Goal: Information Seeking & Learning: Learn about a topic

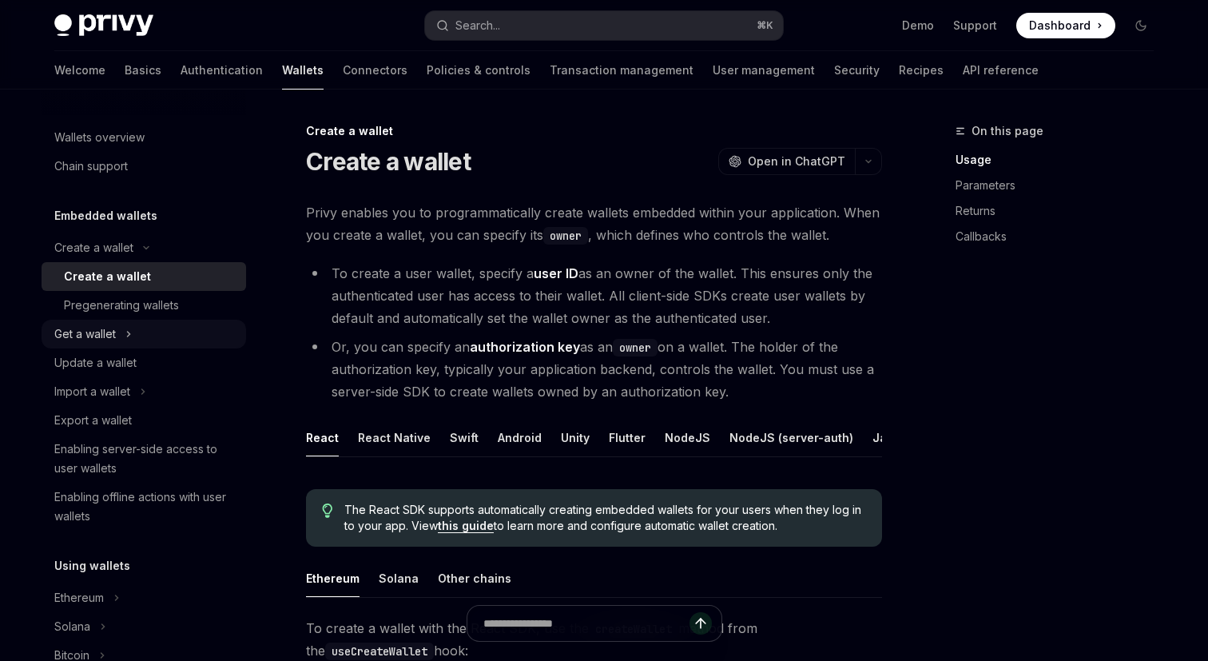
click at [122, 329] on button "Get a wallet" at bounding box center [144, 334] width 205 height 29
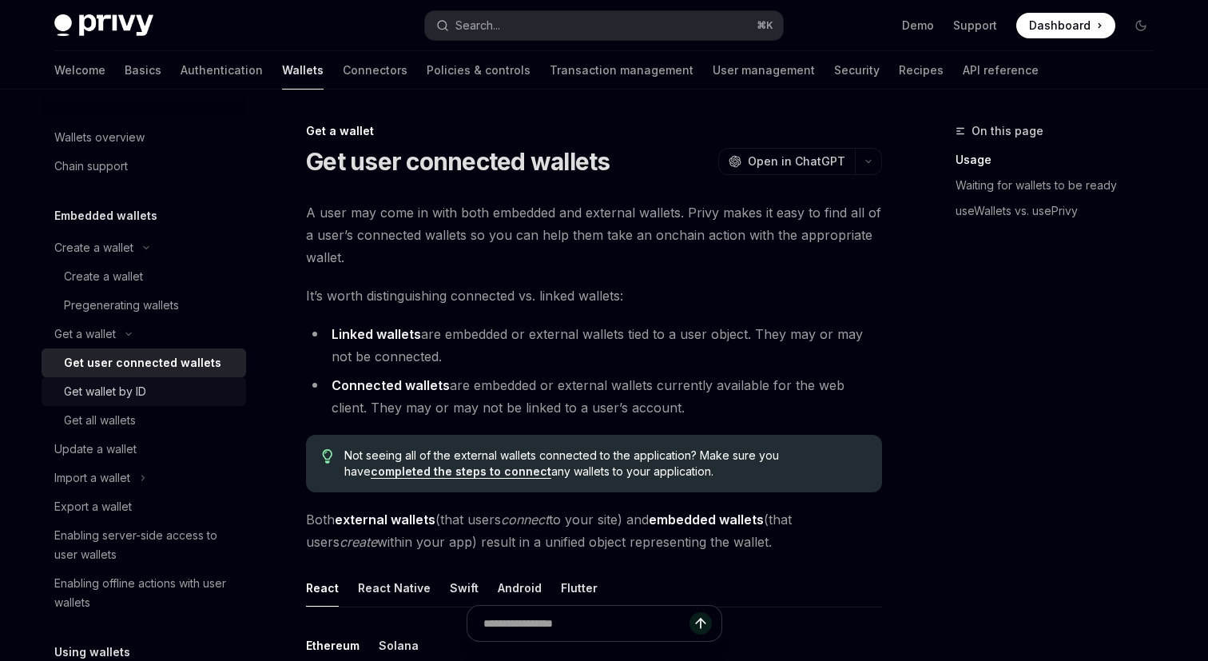
click at [129, 380] on link "Get wallet by ID" at bounding box center [144, 391] width 205 height 29
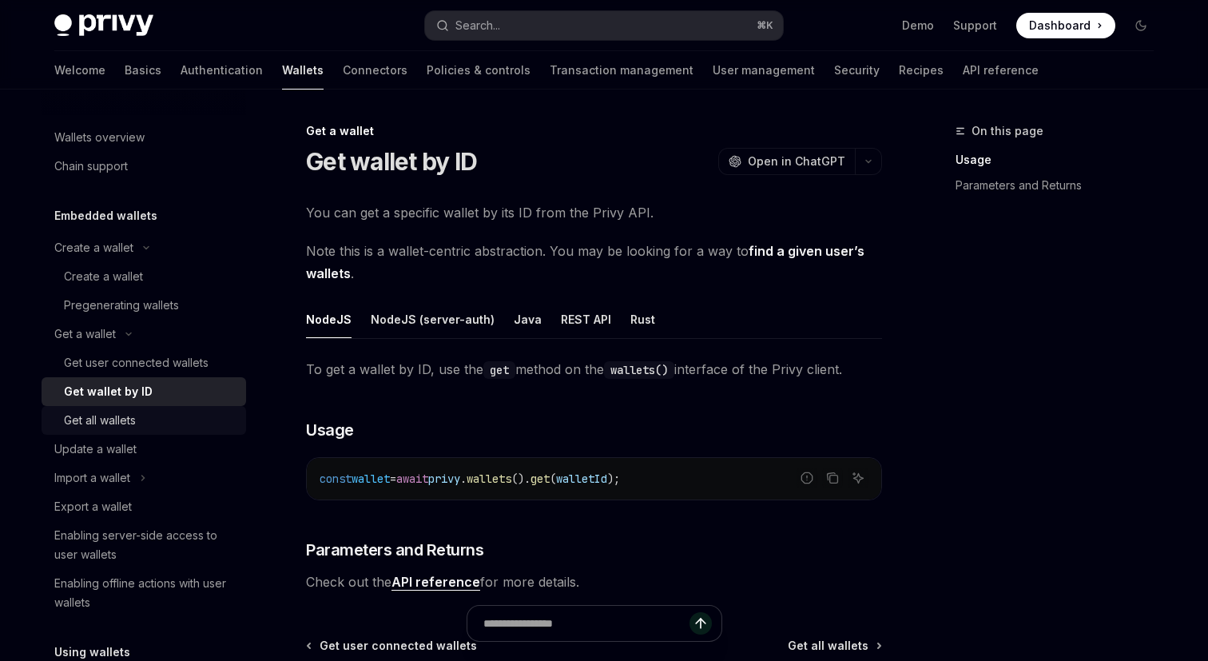
click at [125, 419] on div "Get all wallets" at bounding box center [100, 420] width 72 height 19
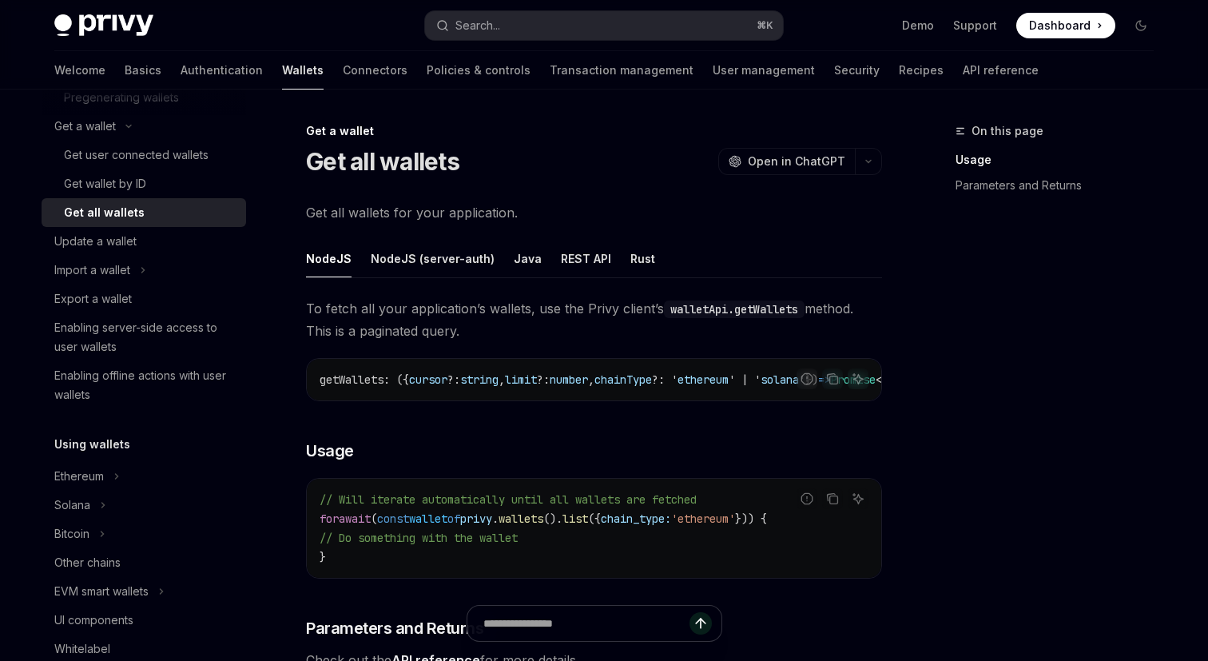
scroll to position [270, 0]
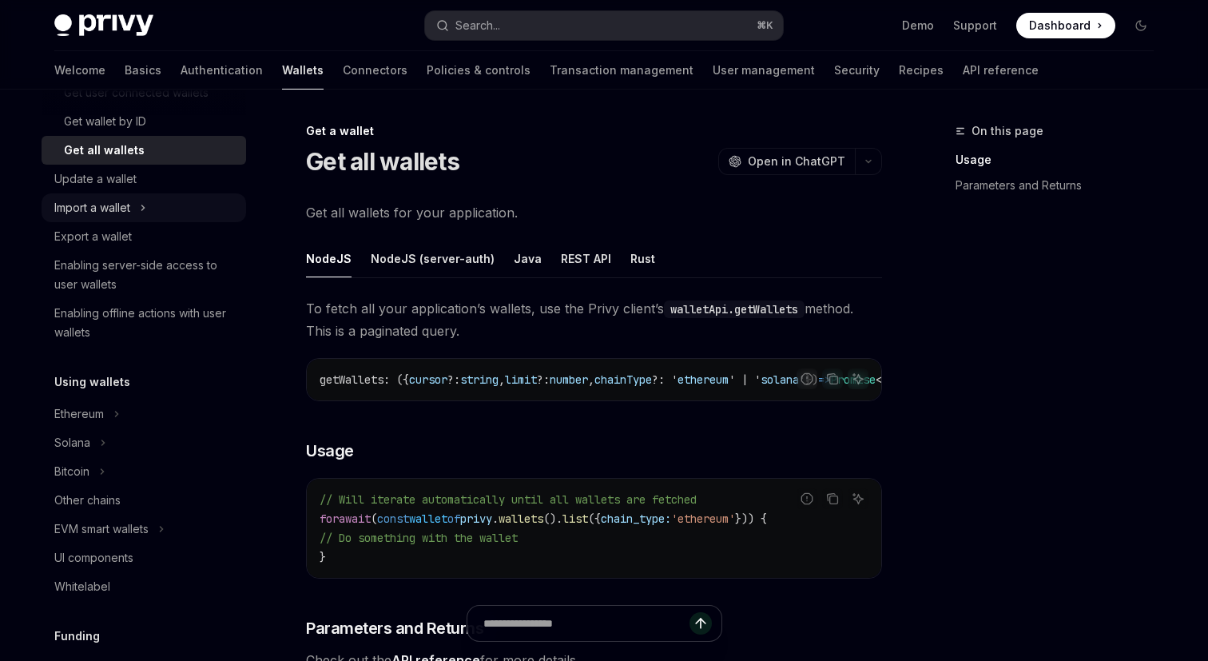
click at [87, 213] on div "Import a wallet" at bounding box center [92, 207] width 76 height 19
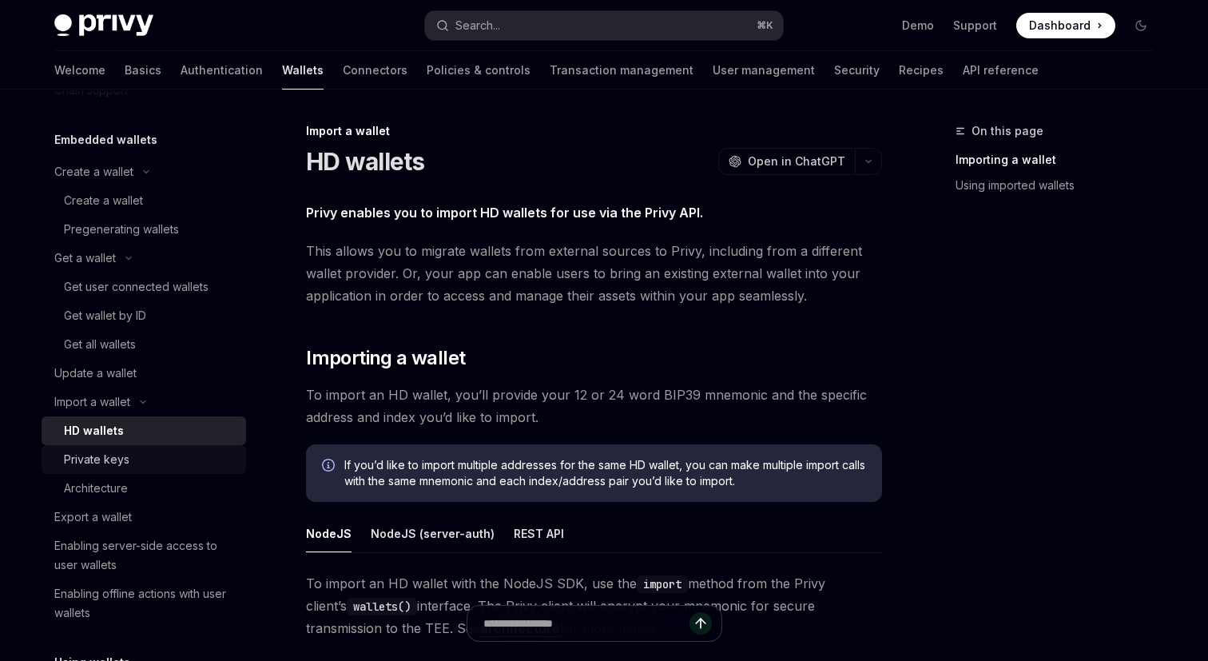
scroll to position [47, 0]
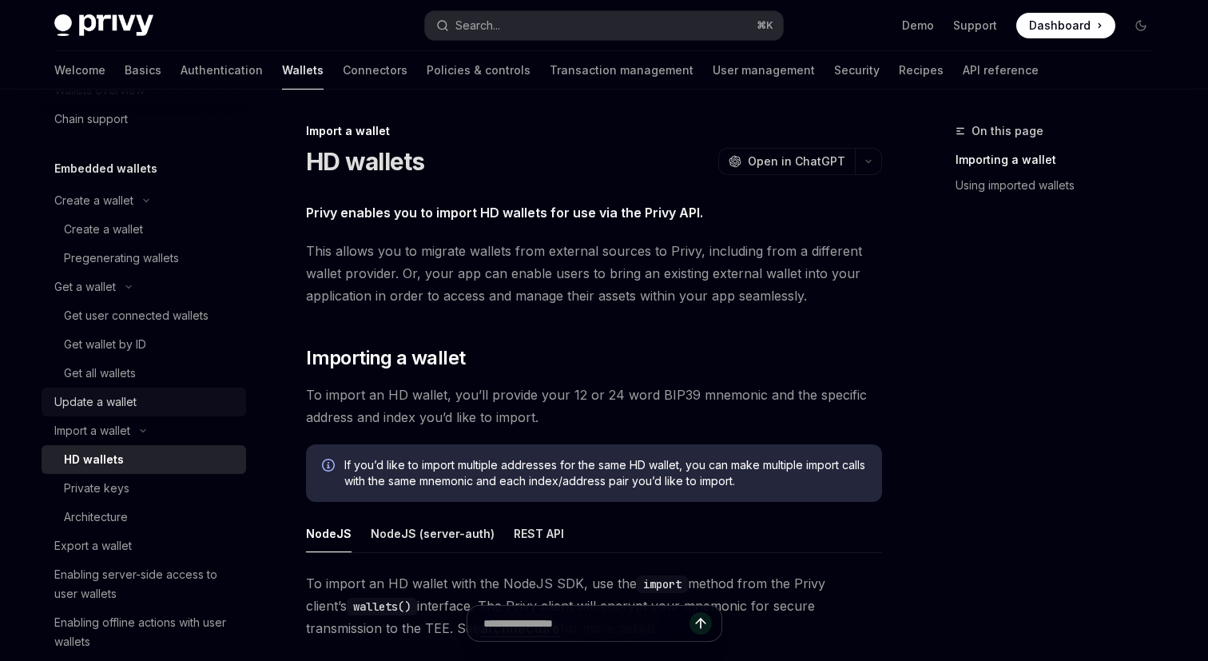
click at [107, 396] on div "Update a wallet" at bounding box center [95, 401] width 82 height 19
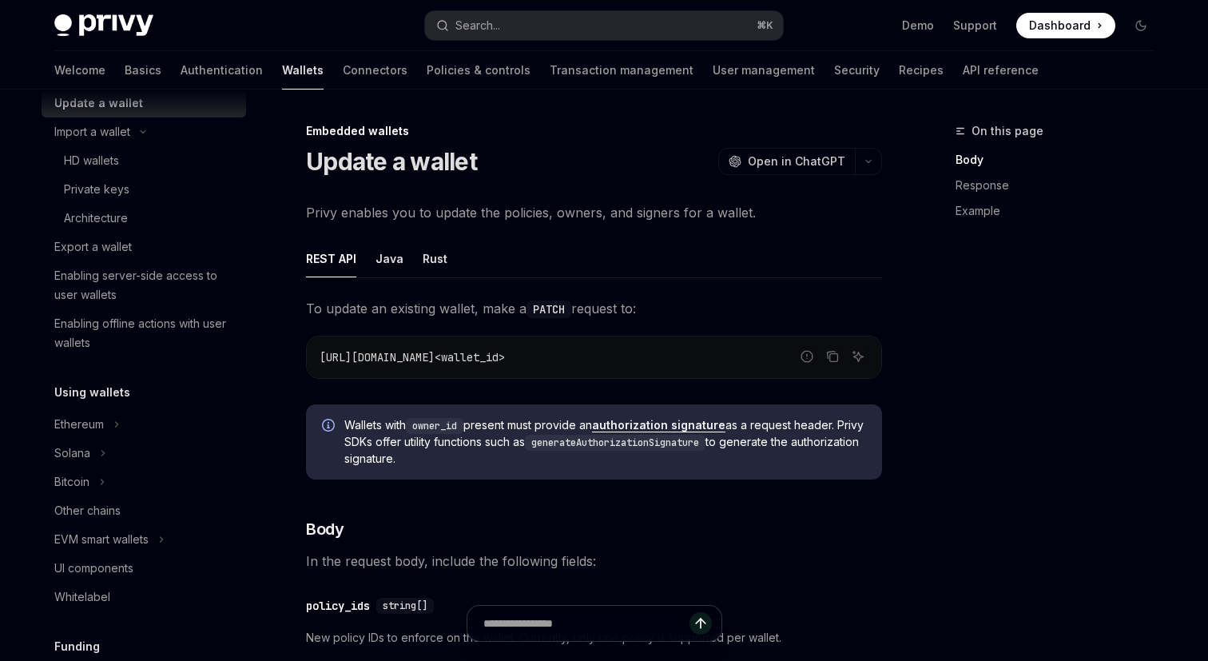
scroll to position [345, 0]
click at [141, 249] on div "Export a wallet" at bounding box center [145, 247] width 182 height 19
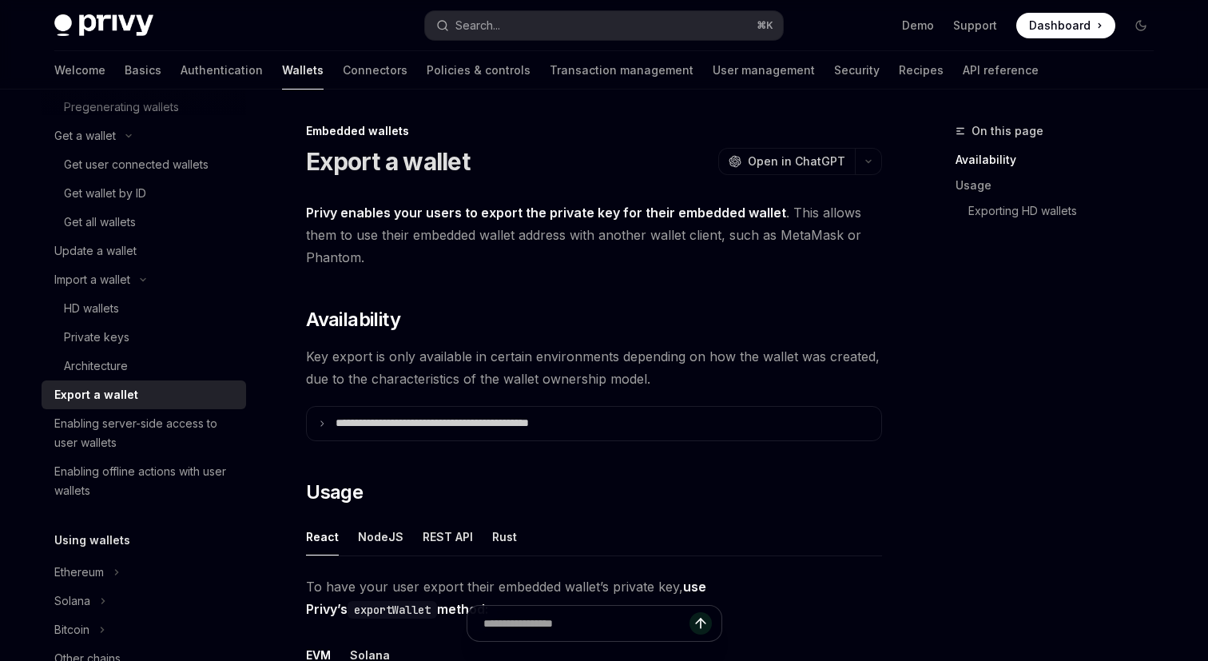
scroll to position [193, 0]
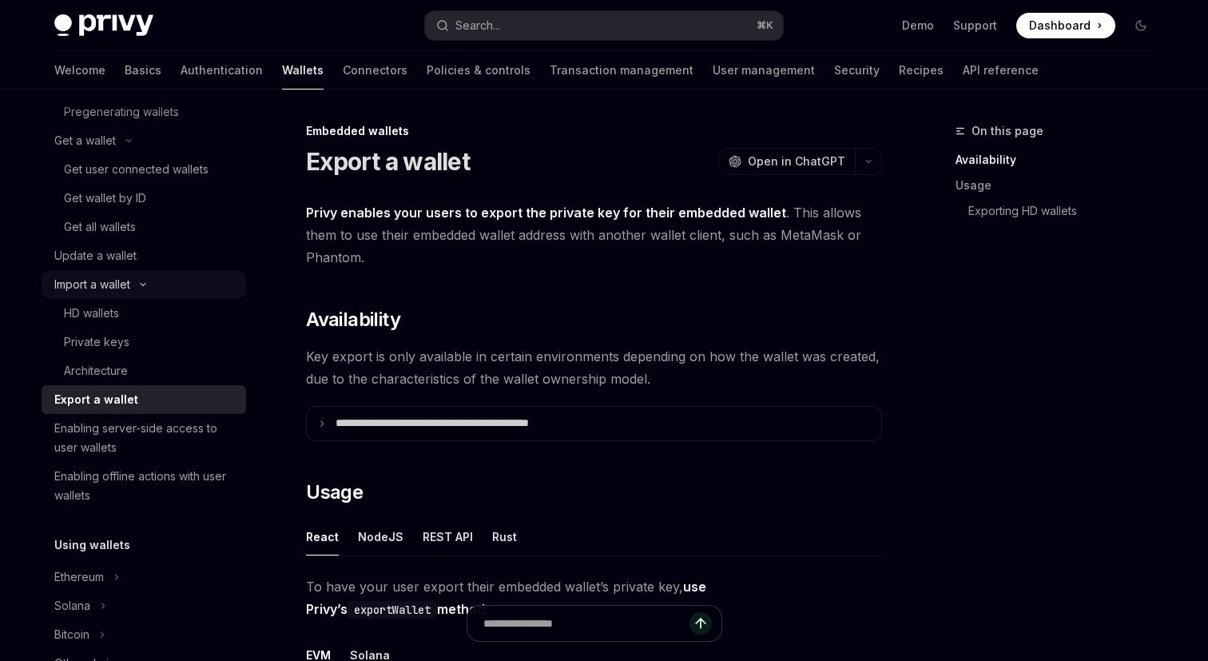
click at [128, 285] on div "Import a wallet" at bounding box center [92, 284] width 76 height 19
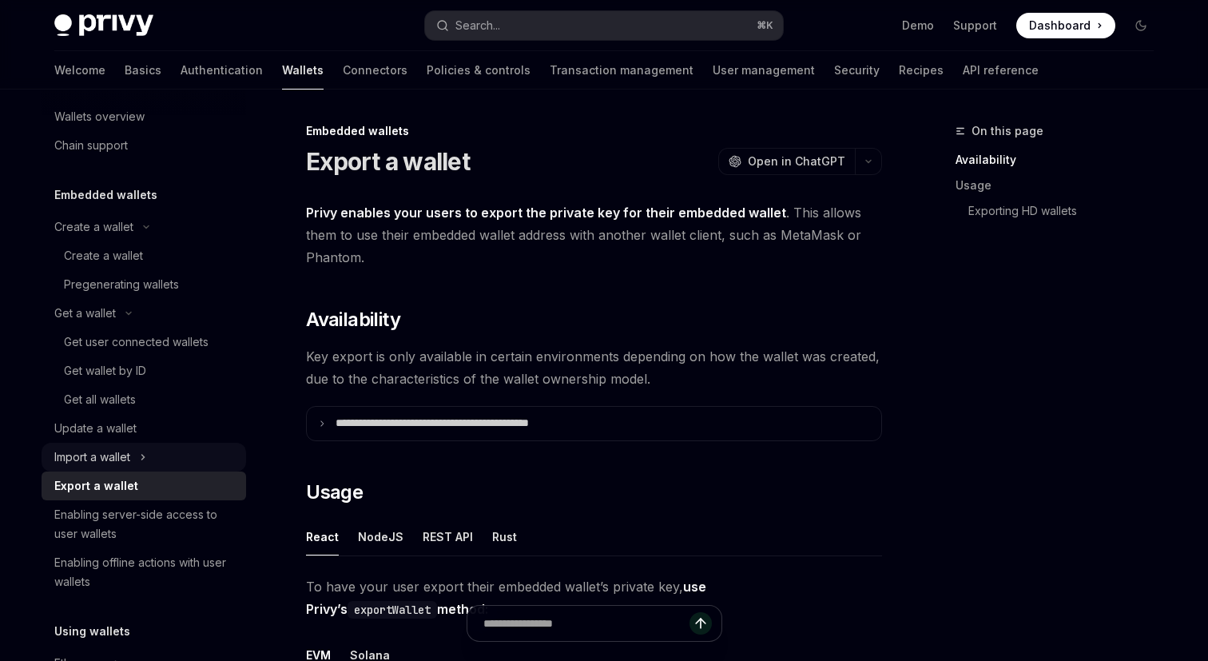
scroll to position [0, 0]
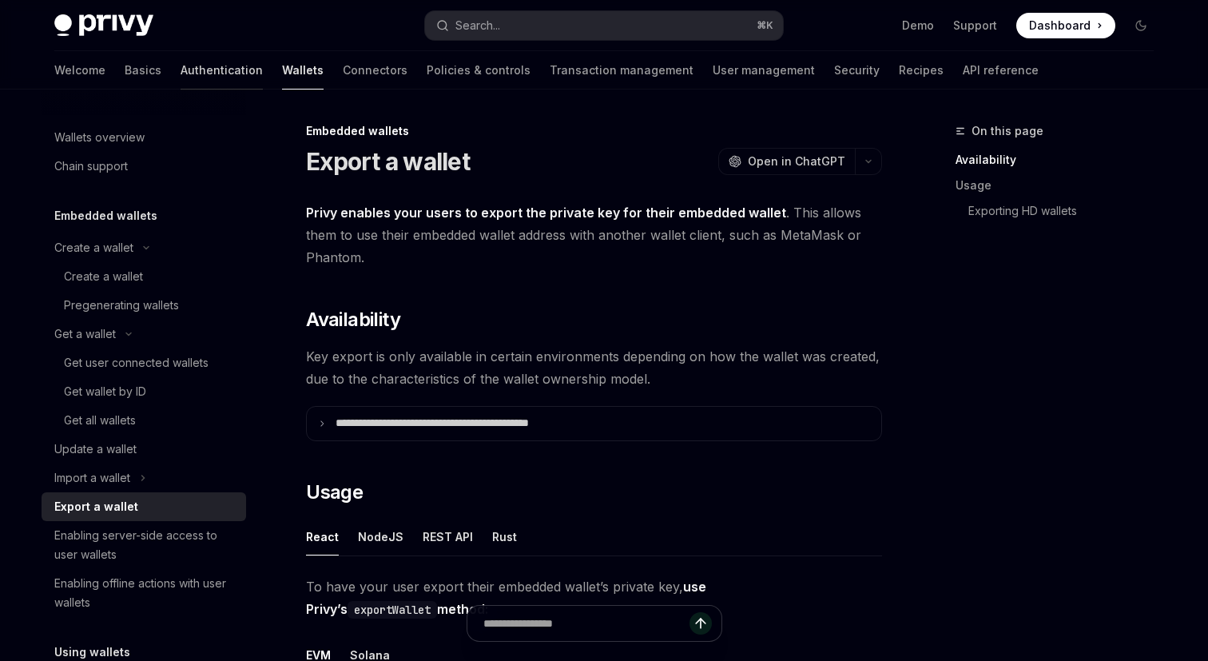
click at [181, 70] on link "Authentication" at bounding box center [222, 70] width 82 height 38
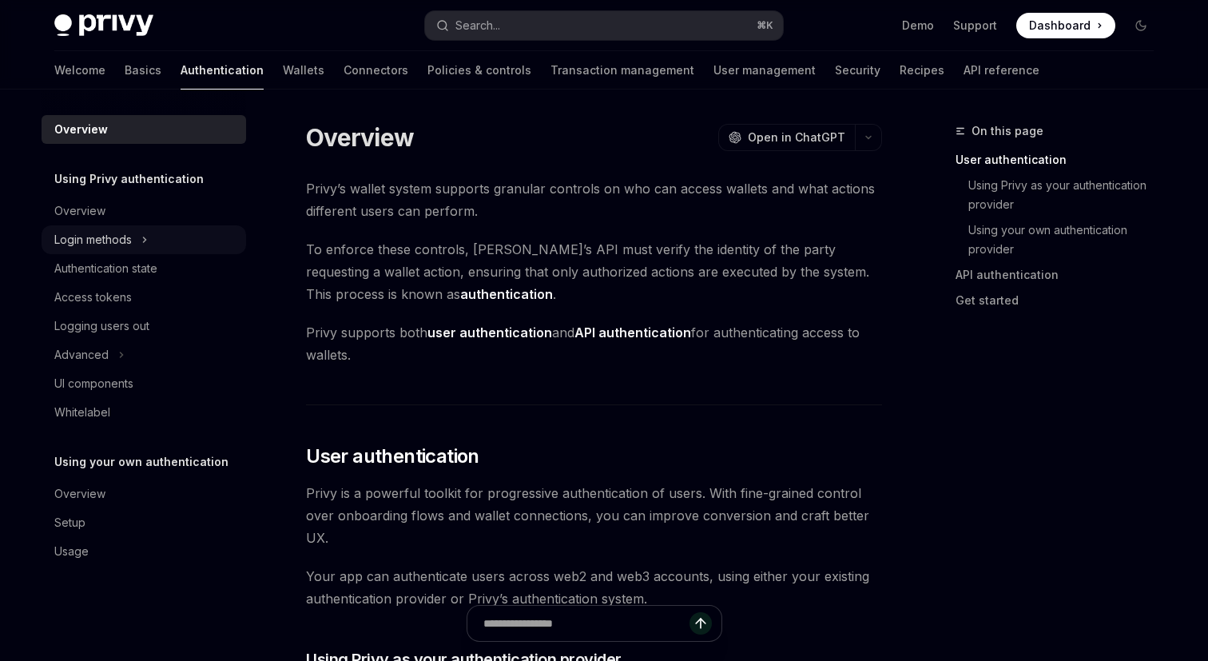
click at [148, 237] on icon "Toggle Login methods section" at bounding box center [144, 239] width 6 height 19
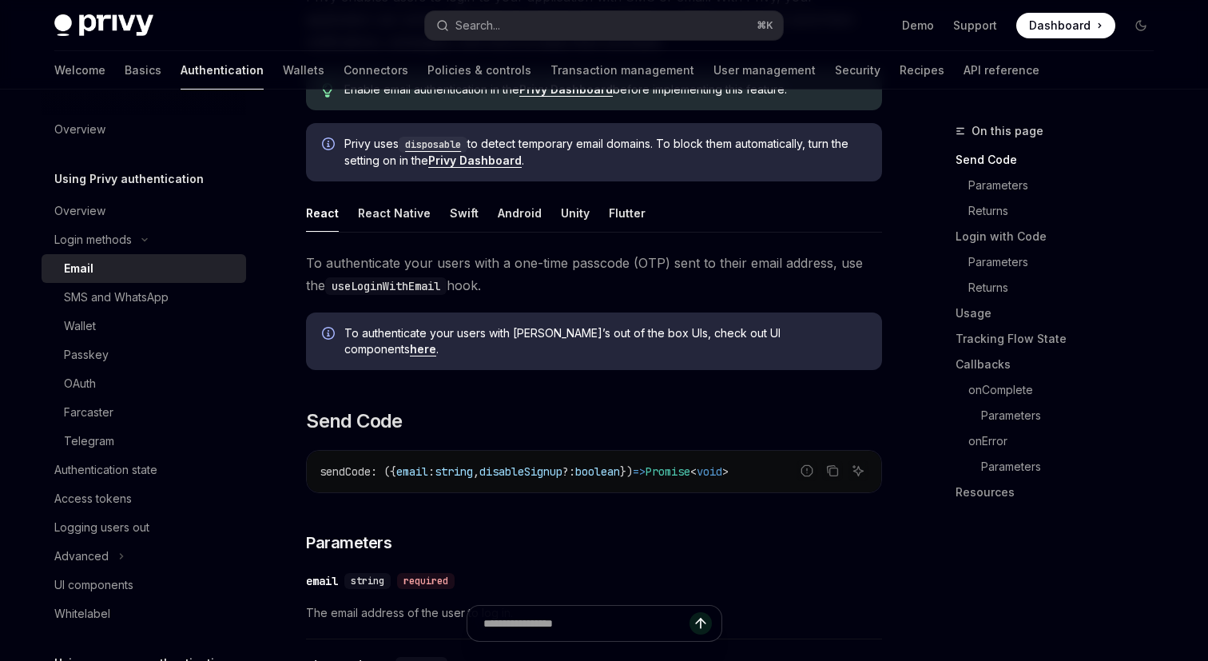
scroll to position [220, 0]
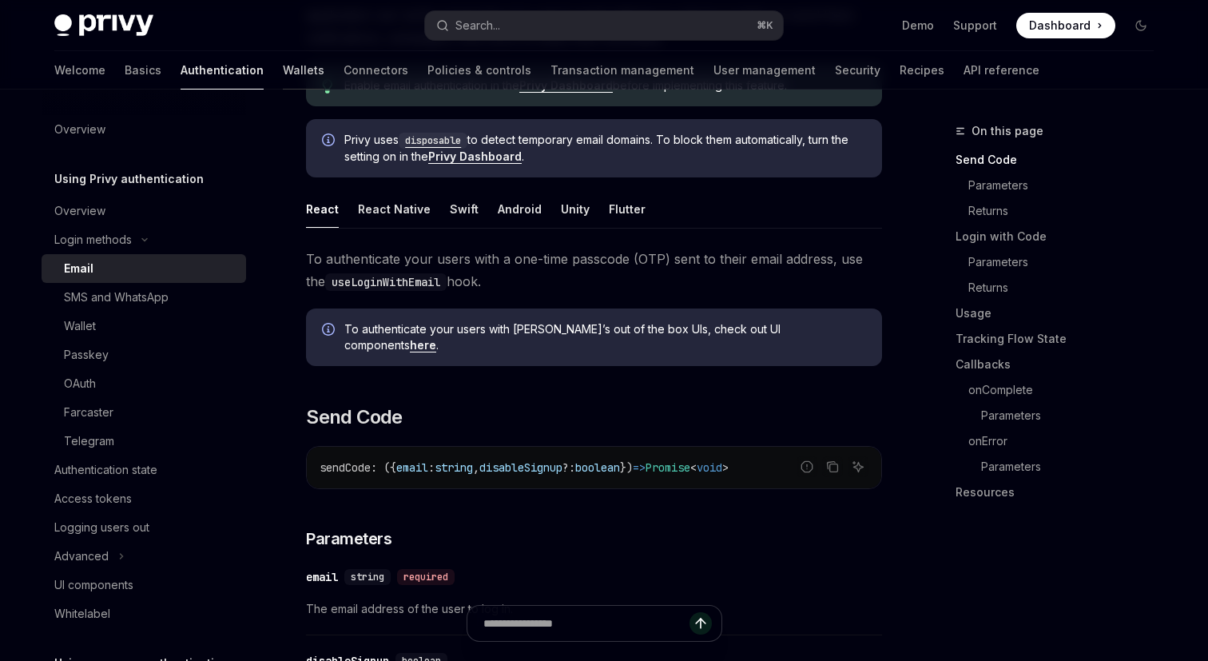
click at [283, 74] on link "Wallets" at bounding box center [304, 70] width 42 height 38
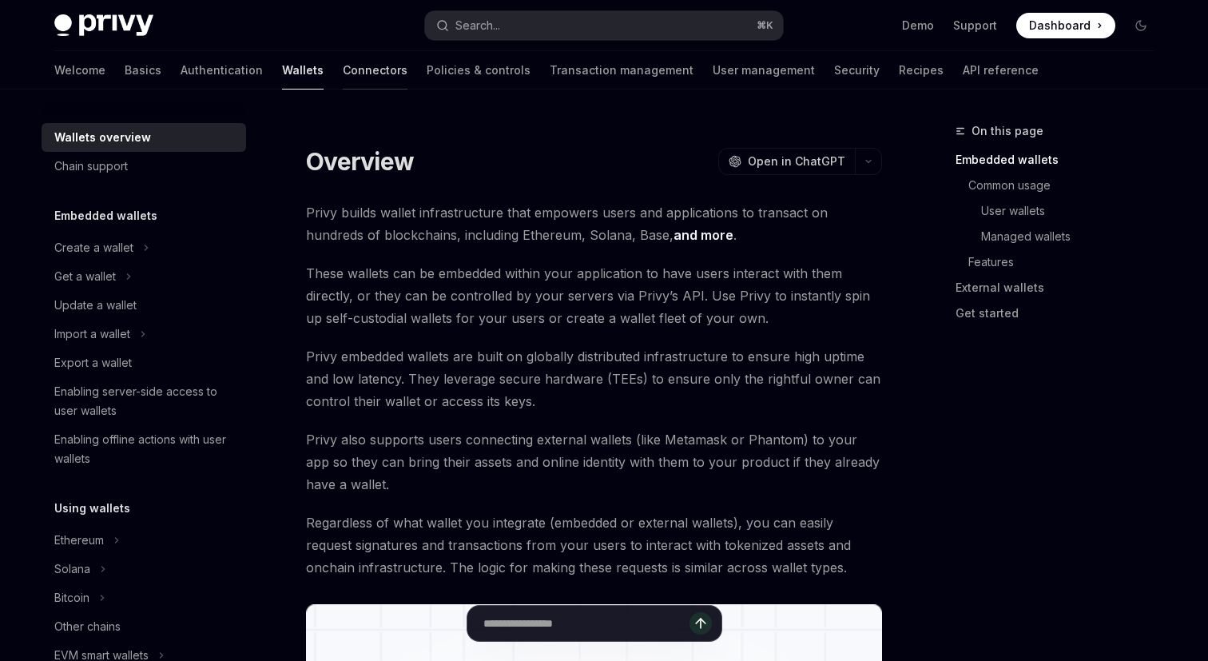
click at [343, 77] on link "Connectors" at bounding box center [375, 70] width 65 height 38
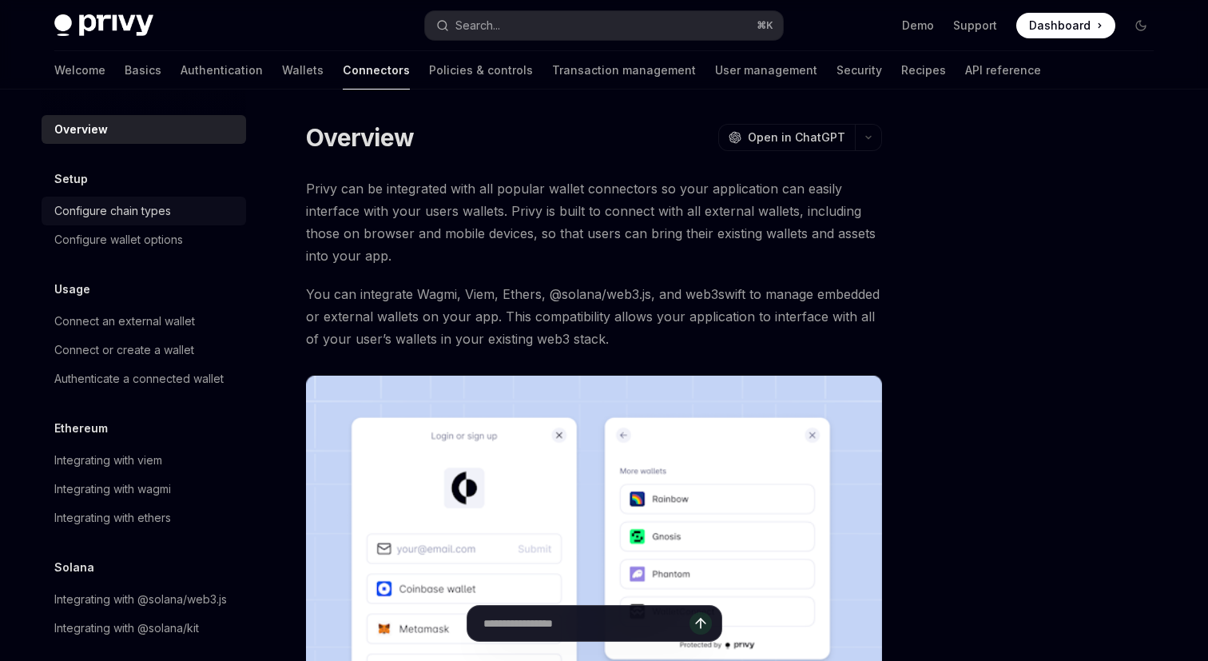
click at [164, 213] on div "Configure chain types" at bounding box center [112, 210] width 117 height 19
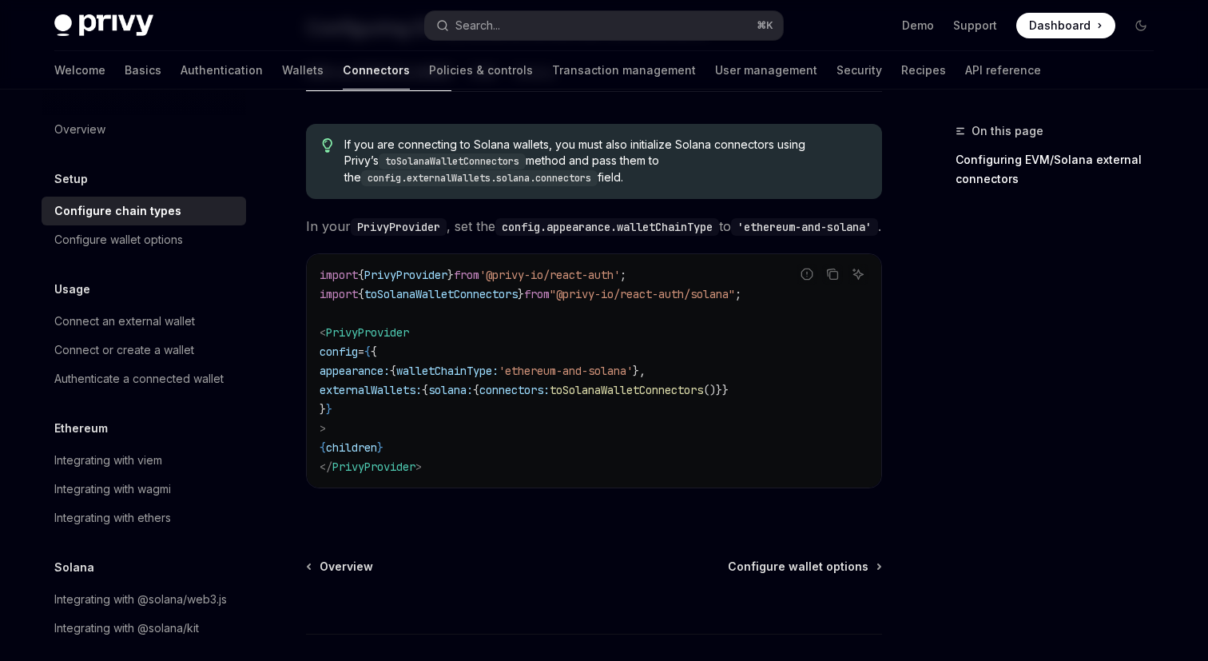
scroll to position [300, 0]
click at [186, 239] on div "Configure wallet options" at bounding box center [145, 239] width 182 height 19
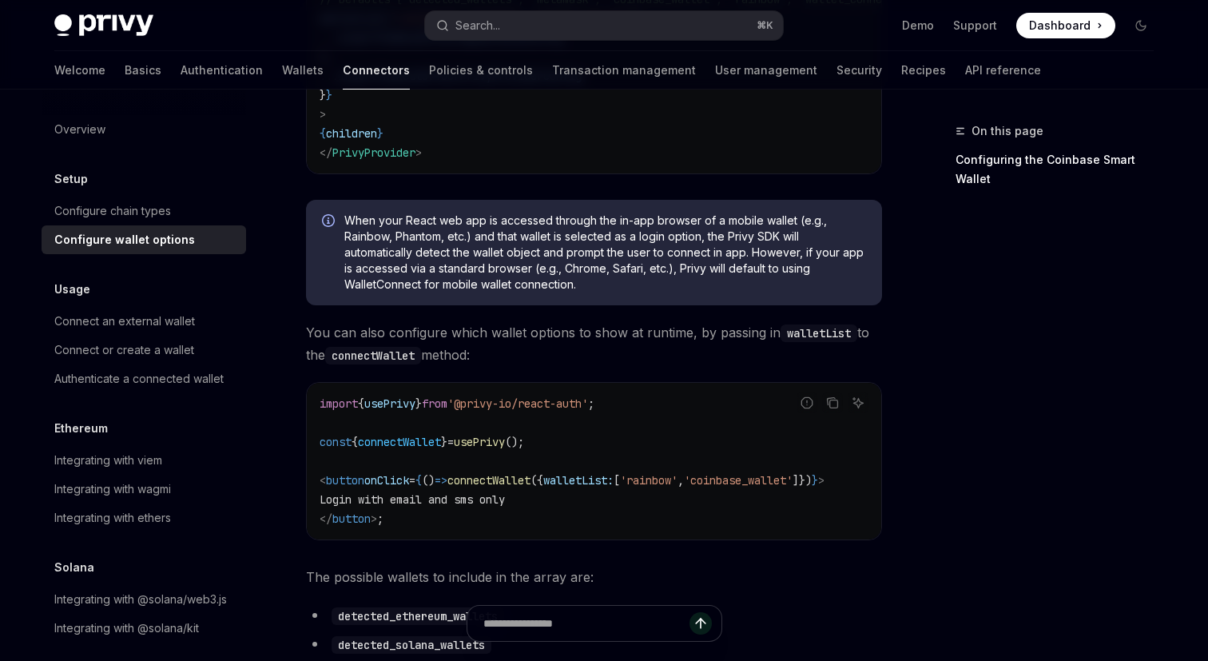
scroll to position [417, 0]
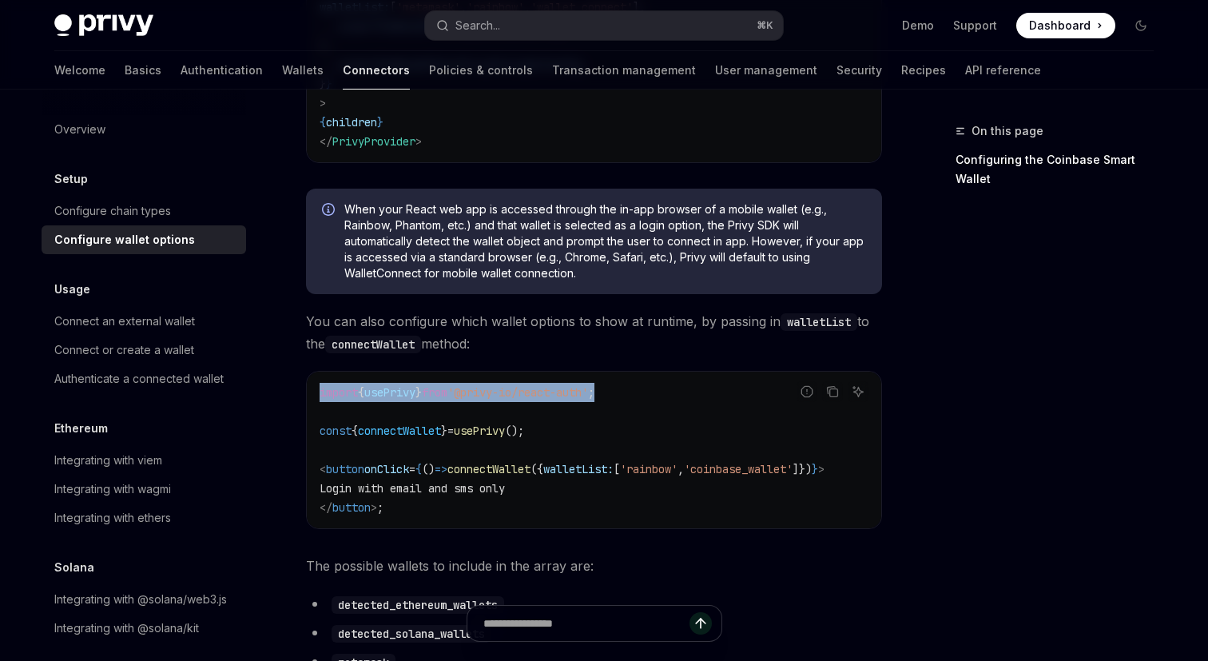
drag, startPoint x: 643, startPoint y: 403, endPoint x: 312, endPoint y: 392, distance: 331.1
click at [312, 392] on div "import { usePrivy } from '@privy-io/react-auth' ; const { connectWallet } = use…" at bounding box center [594, 450] width 575 height 157
copy span "import { usePrivy } from '@privy-io/react-auth' ;"
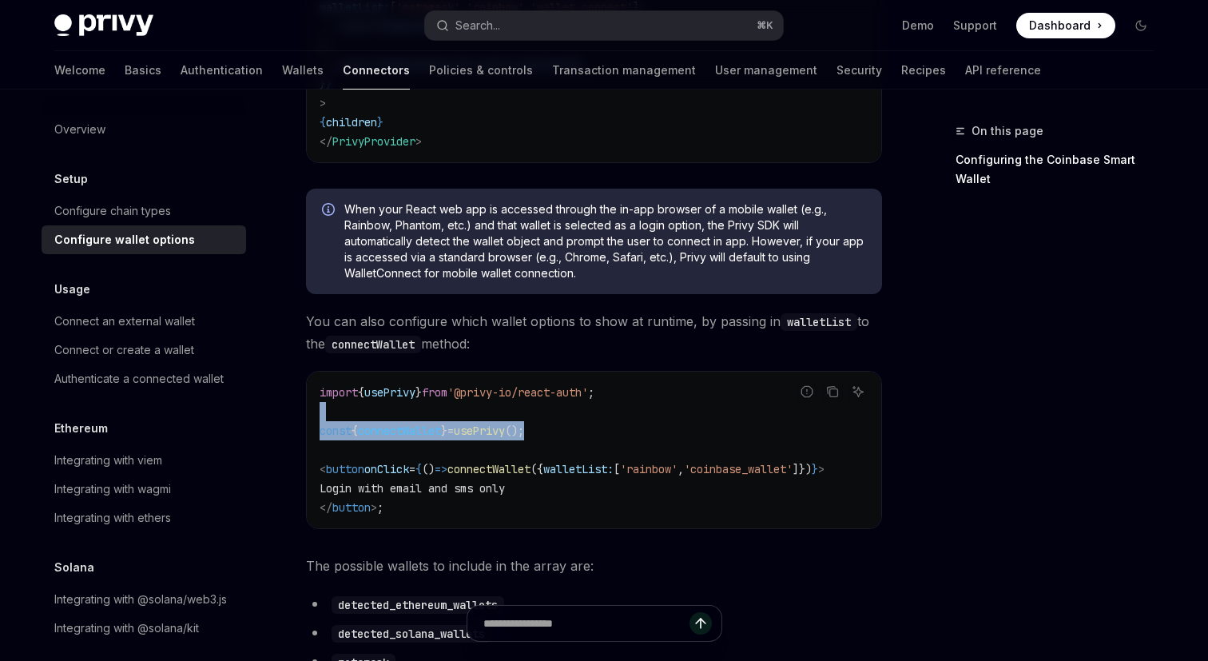
drag, startPoint x: 565, startPoint y: 440, endPoint x: 316, endPoint y: 427, distance: 249.7
click at [316, 427] on div "import { usePrivy } from '@privy-io/react-auth' ; const { connectWallet } = use…" at bounding box center [594, 450] width 575 height 157
copy code "const { connectWallet } = usePrivy ();"
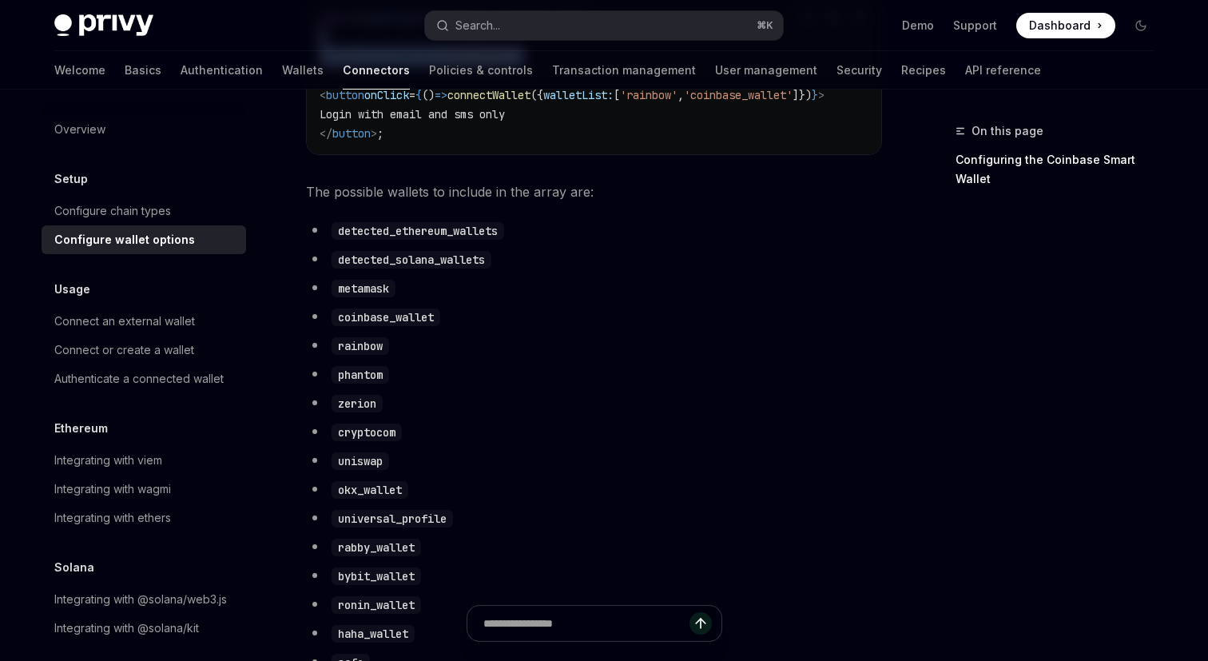
scroll to position [780, 0]
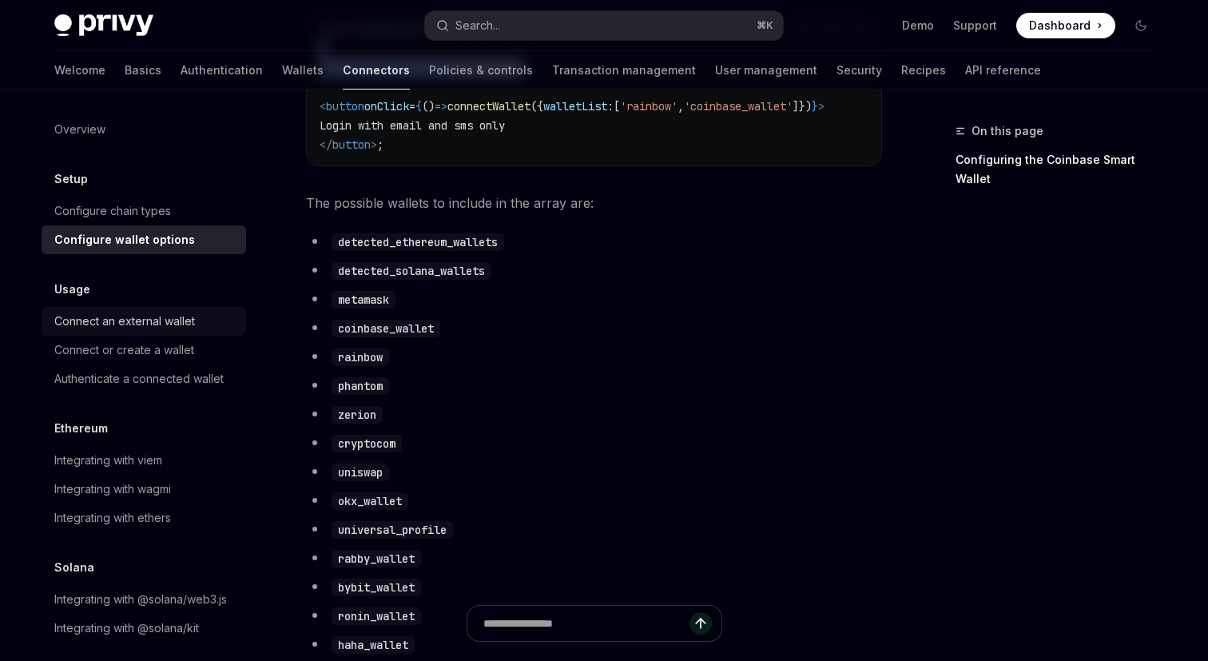
click at [157, 316] on div "Connect an external wallet" at bounding box center [124, 321] width 141 height 19
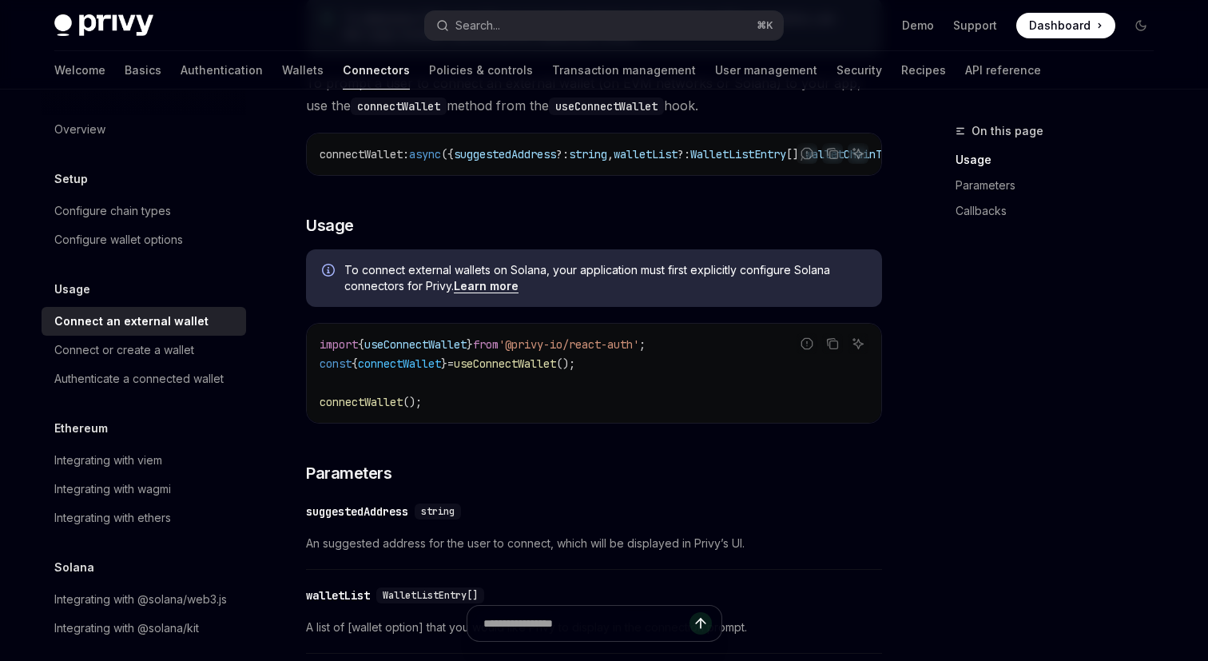
scroll to position [281, 0]
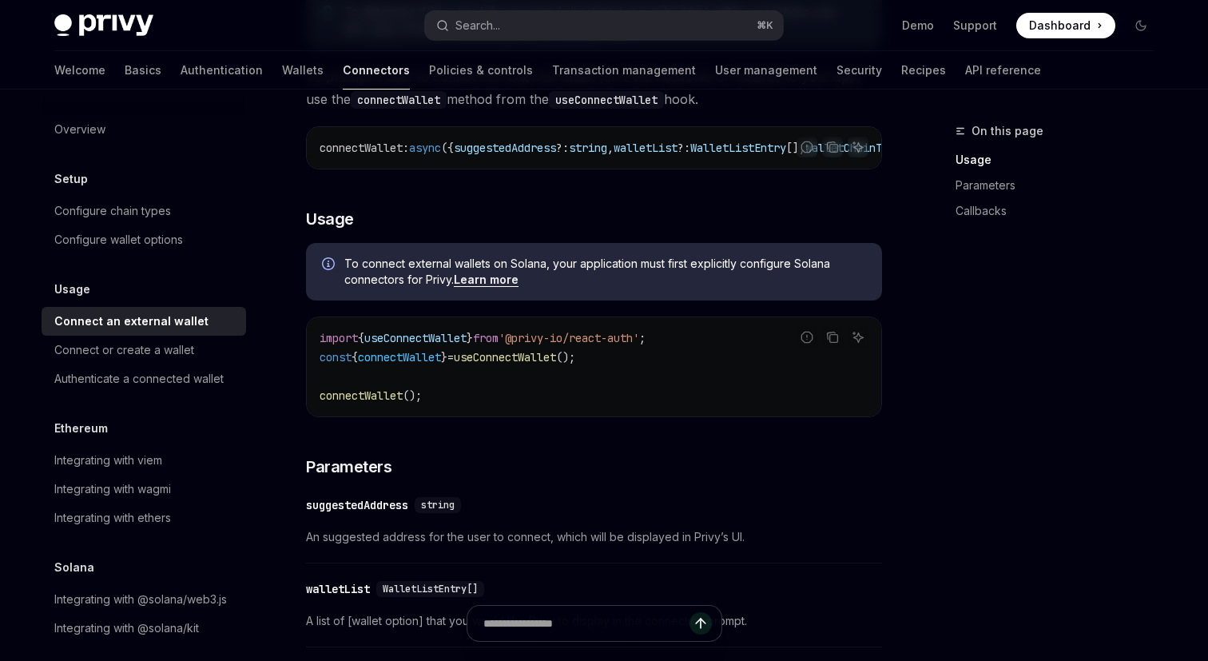
click at [403, 360] on span "connectWallet" at bounding box center [399, 357] width 83 height 14
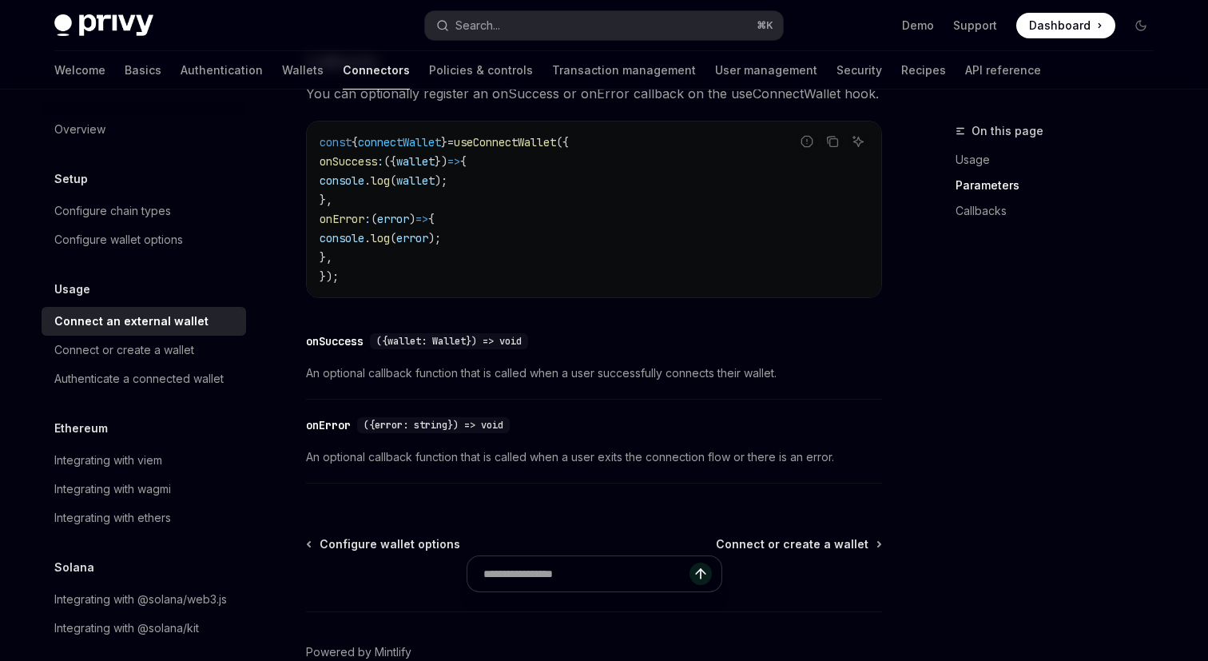
scroll to position [1094, 0]
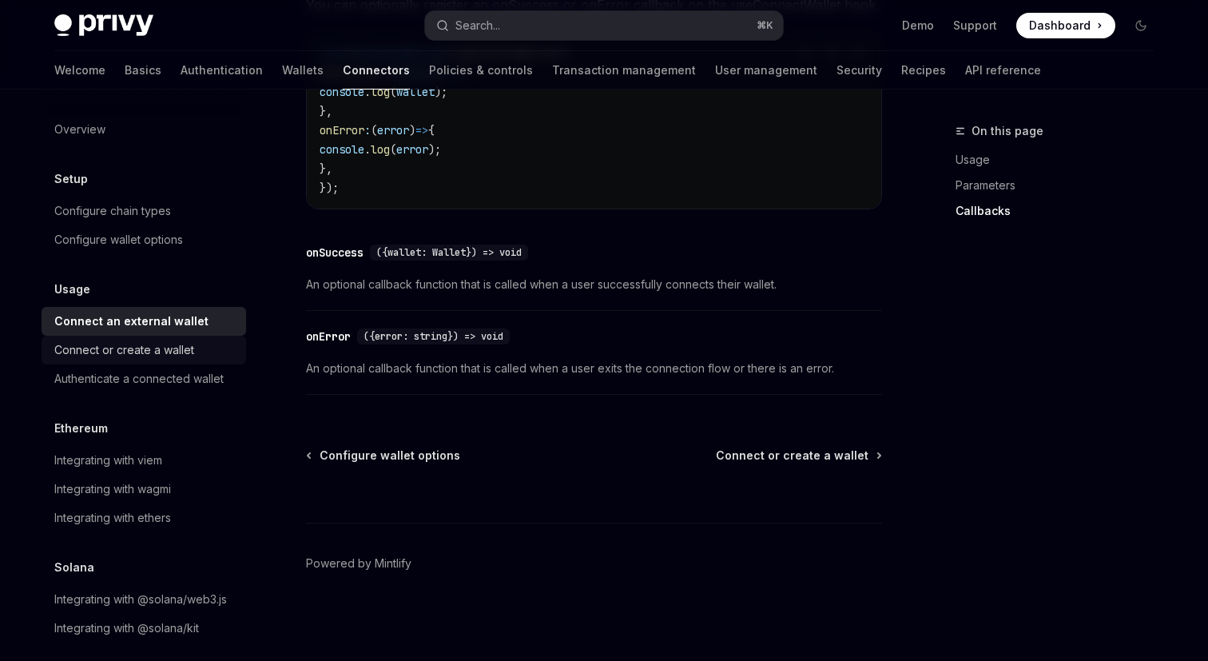
click at [197, 353] on div "Connect or create a wallet" at bounding box center [145, 349] width 182 height 19
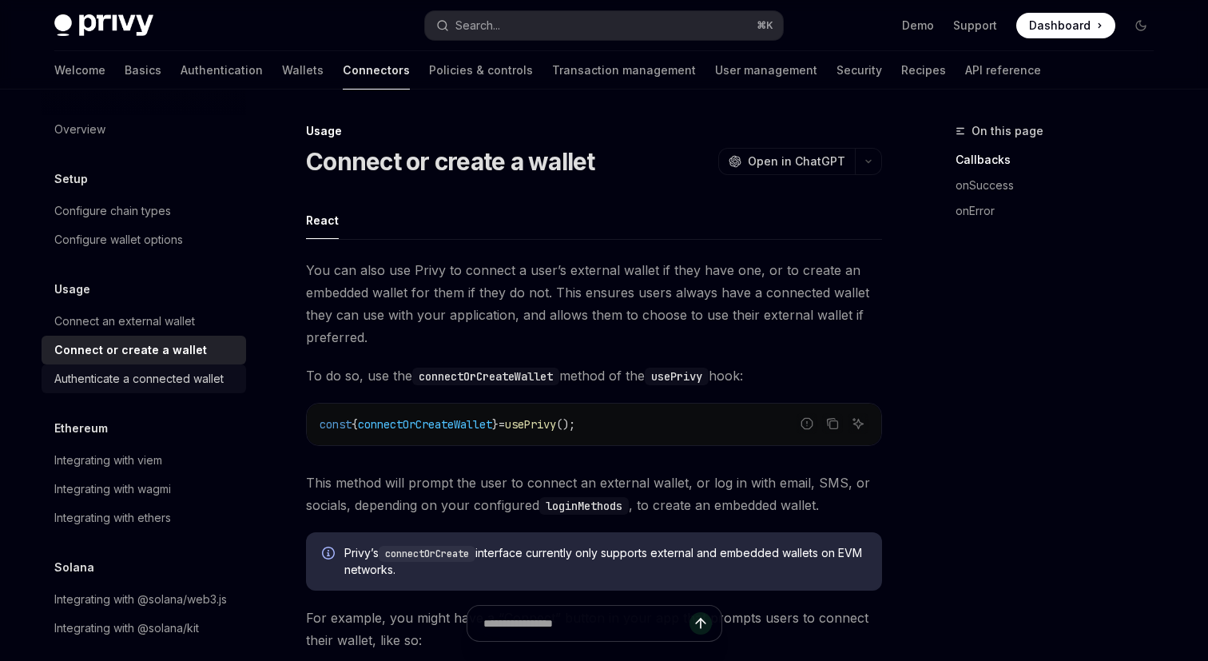
click at [195, 376] on div "Authenticate a connected wallet" at bounding box center [138, 378] width 169 height 19
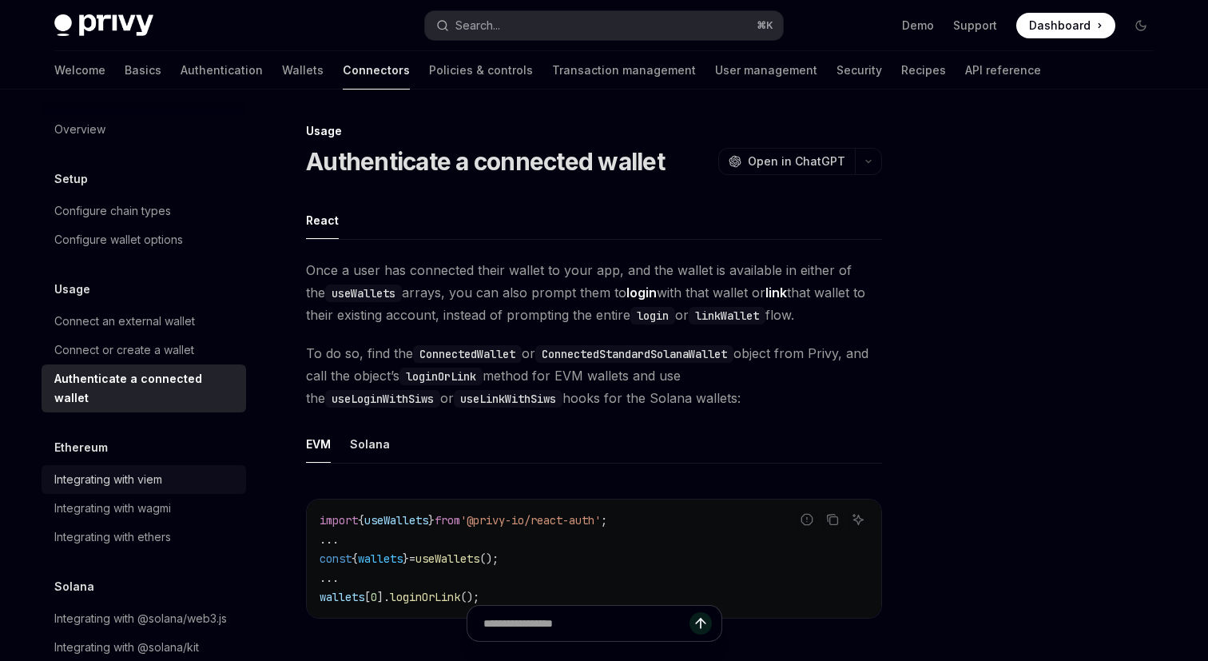
click at [165, 470] on div "Integrating with viem" at bounding box center [145, 479] width 182 height 19
type textarea "*"
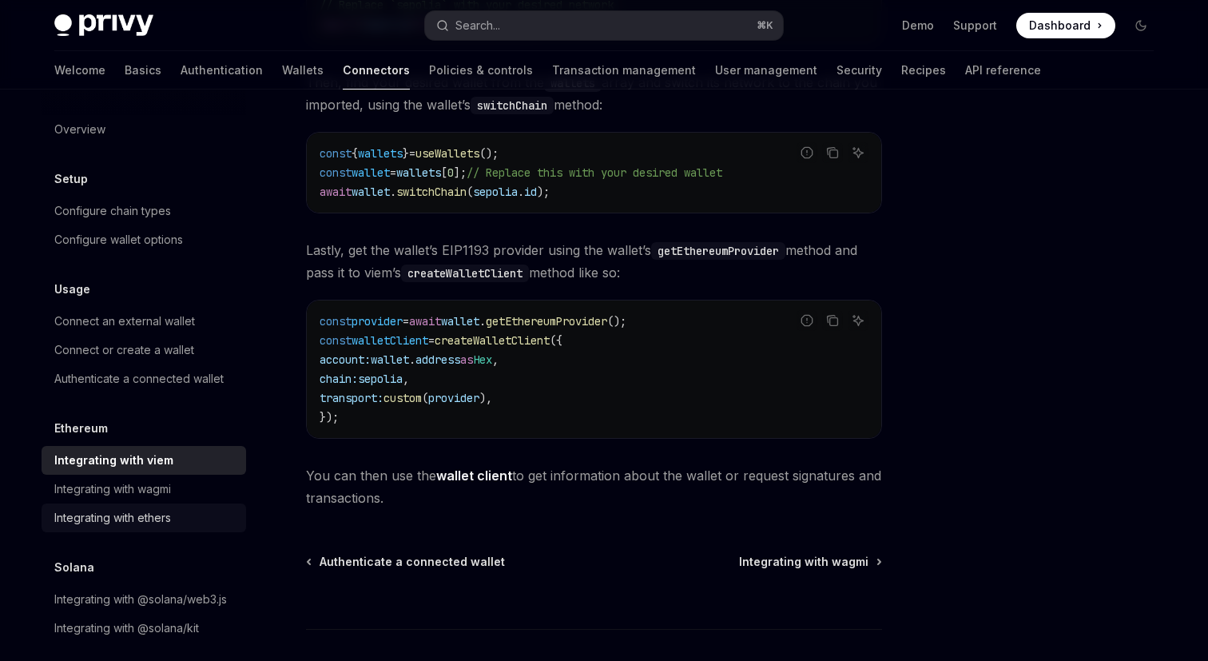
scroll to position [368, 0]
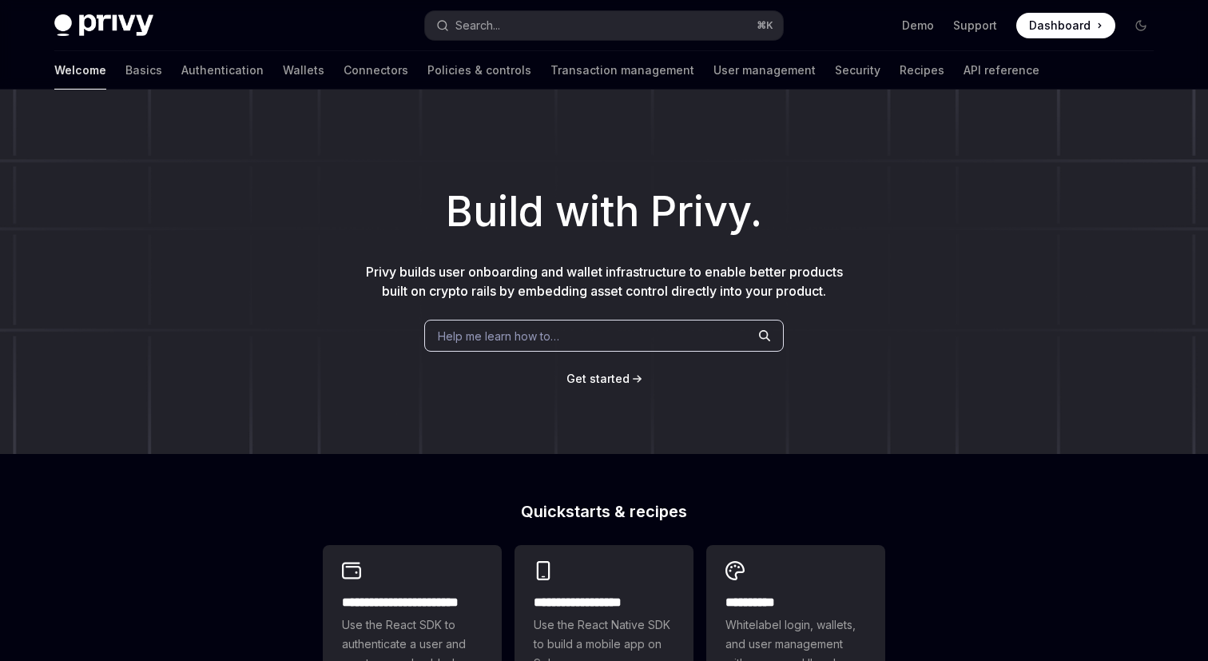
click at [181, 77] on link "Authentication" at bounding box center [222, 70] width 82 height 38
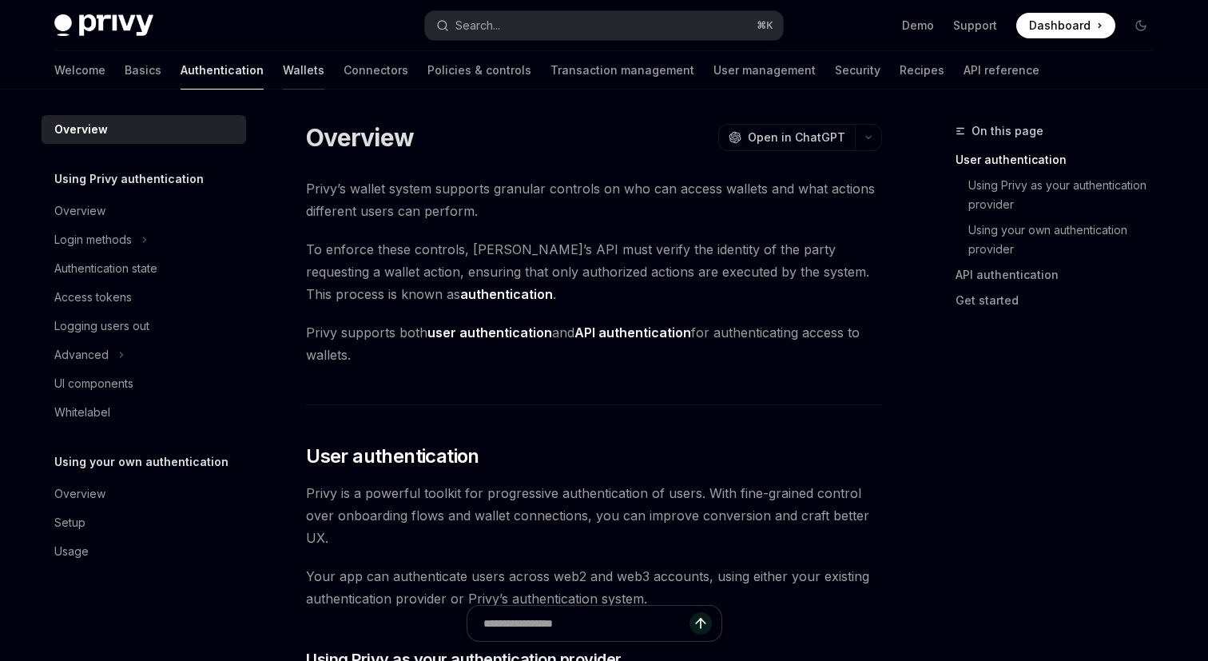
click at [283, 77] on link "Wallets" at bounding box center [304, 70] width 42 height 38
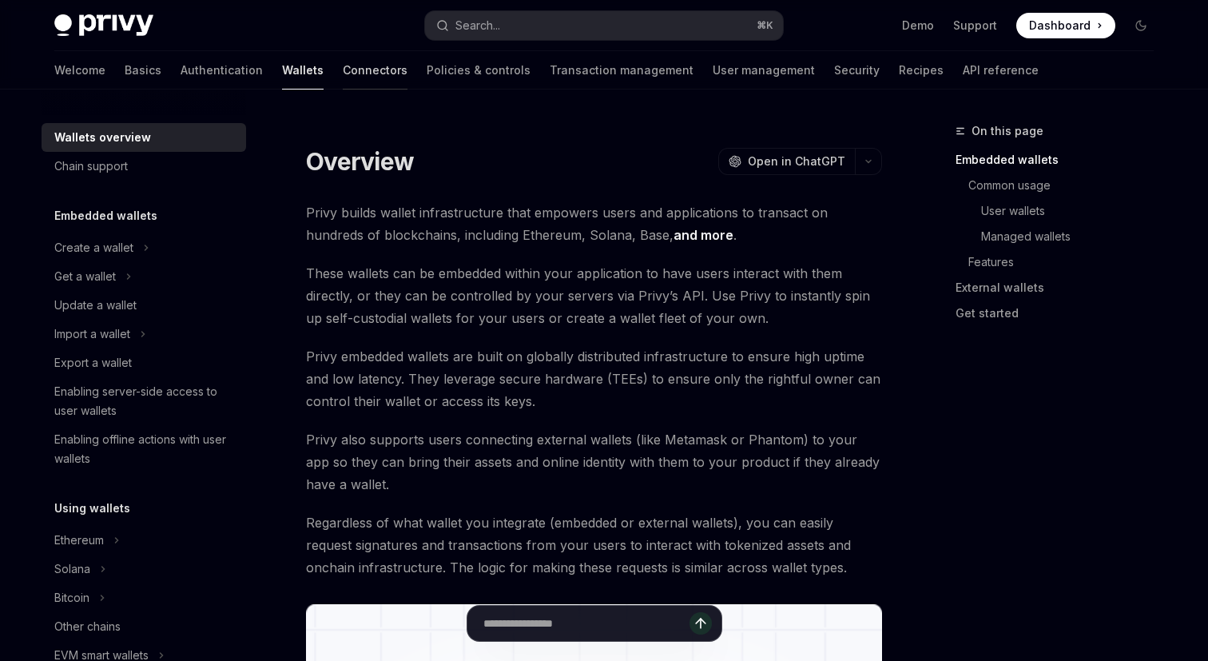
click at [343, 69] on link "Connectors" at bounding box center [375, 70] width 65 height 38
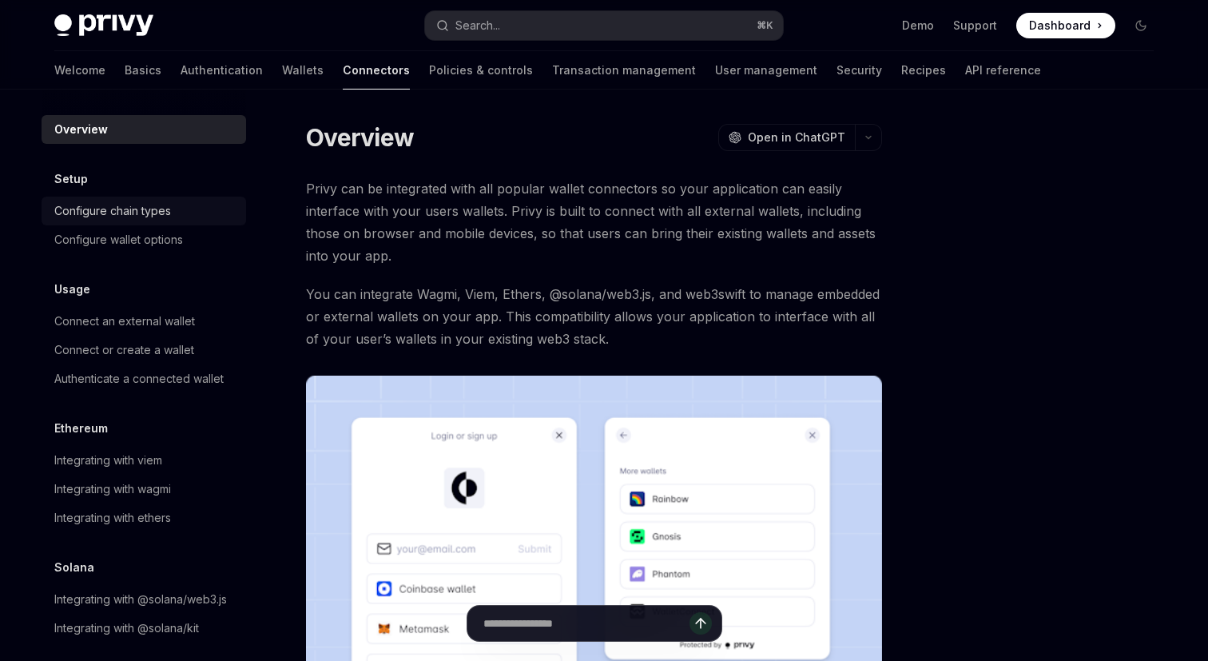
click at [145, 213] on div "Configure chain types" at bounding box center [112, 210] width 117 height 19
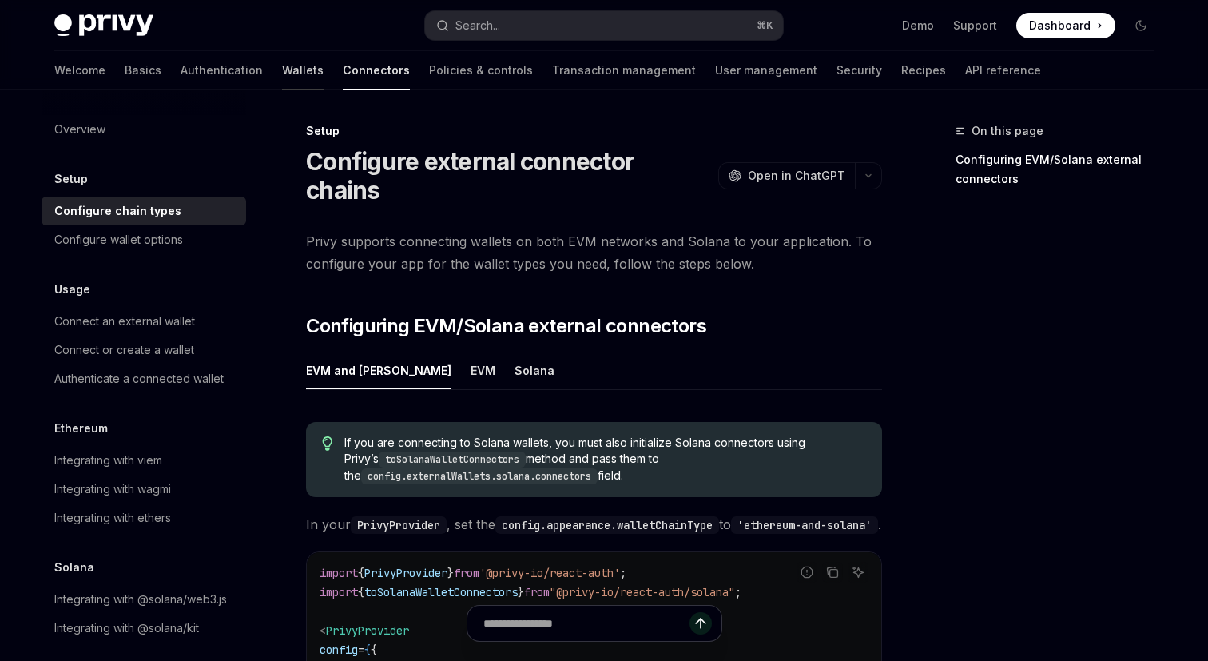
click at [282, 79] on link "Wallets" at bounding box center [303, 70] width 42 height 38
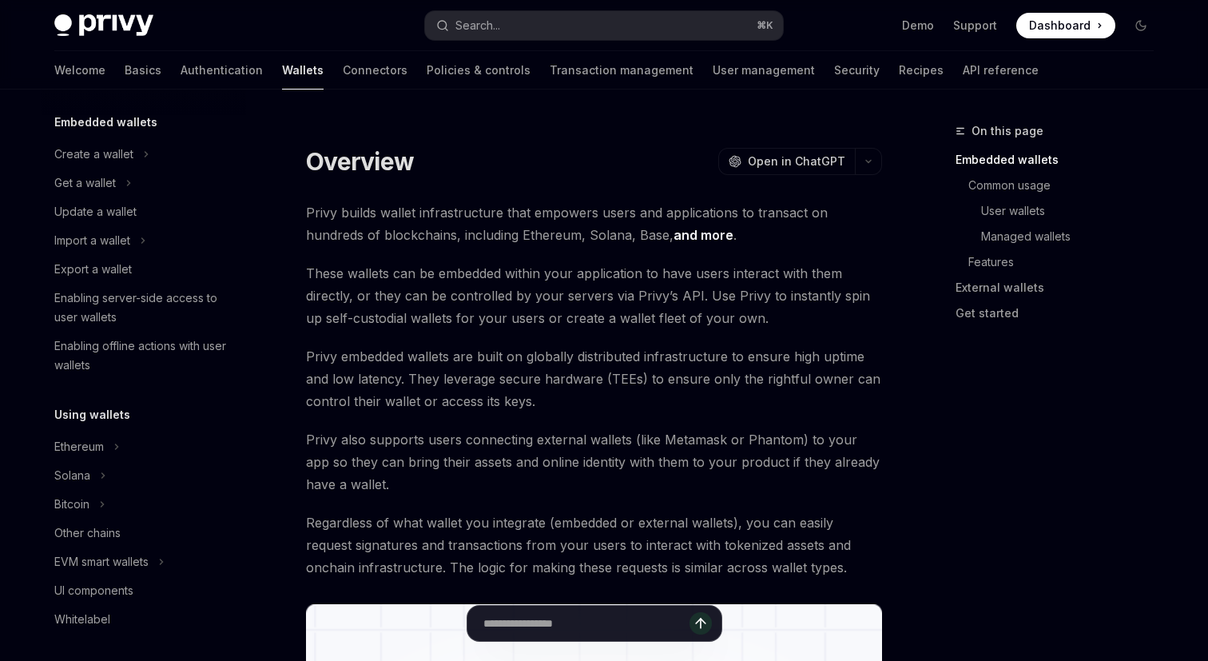
scroll to position [93, 0]
click at [97, 578] on link "UI components" at bounding box center [144, 591] width 205 height 29
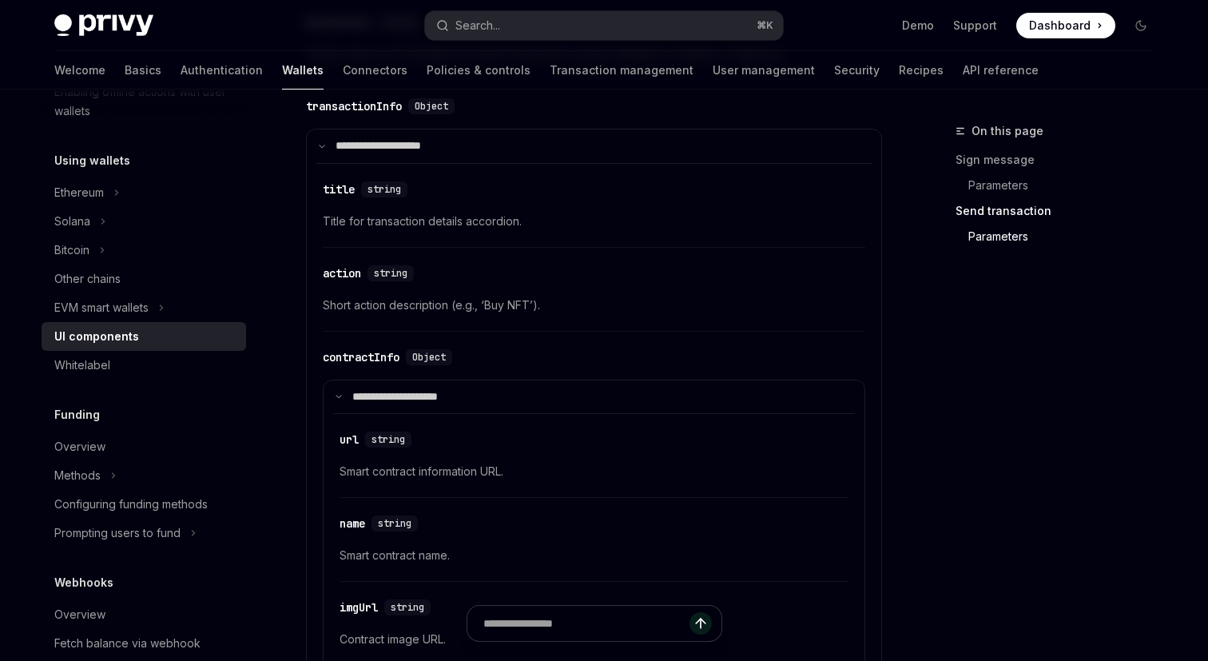
scroll to position [2283, 0]
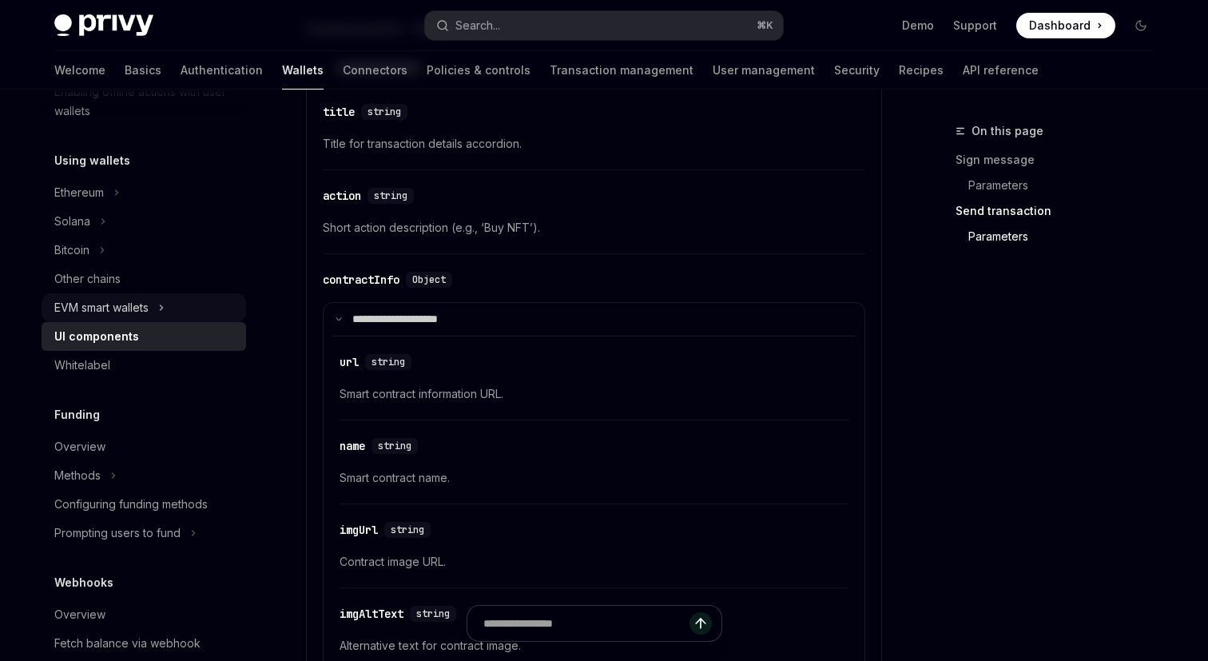
click at [93, 314] on div "EVM smart wallets" at bounding box center [101, 307] width 94 height 19
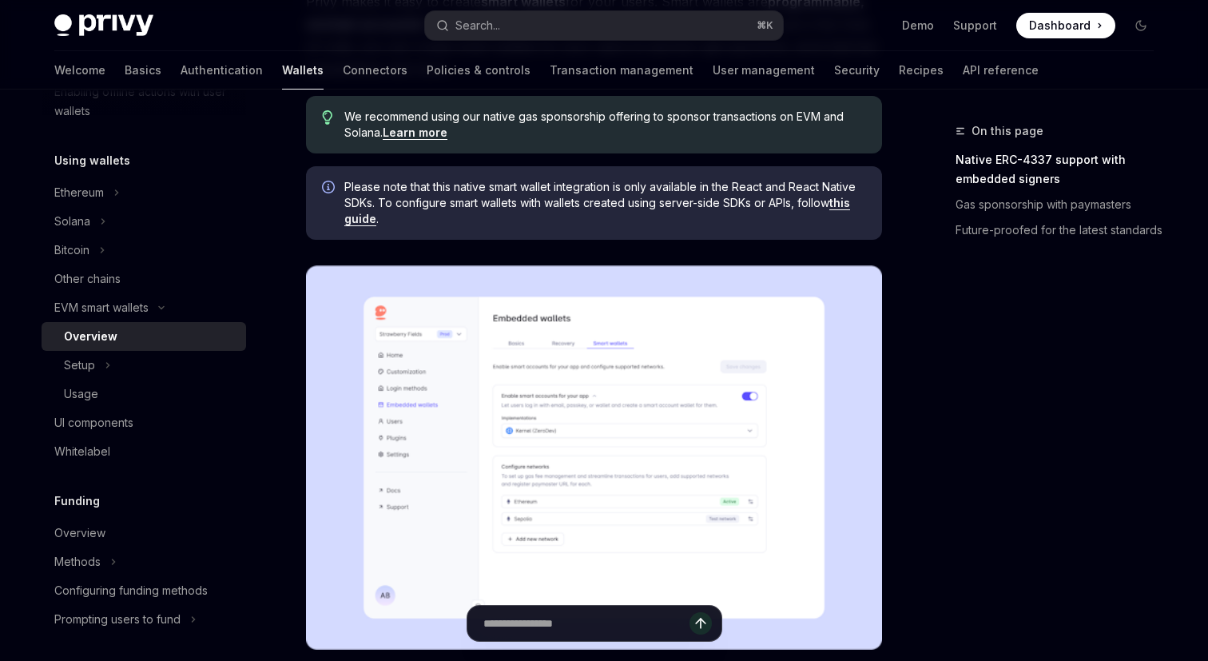
scroll to position [212, 0]
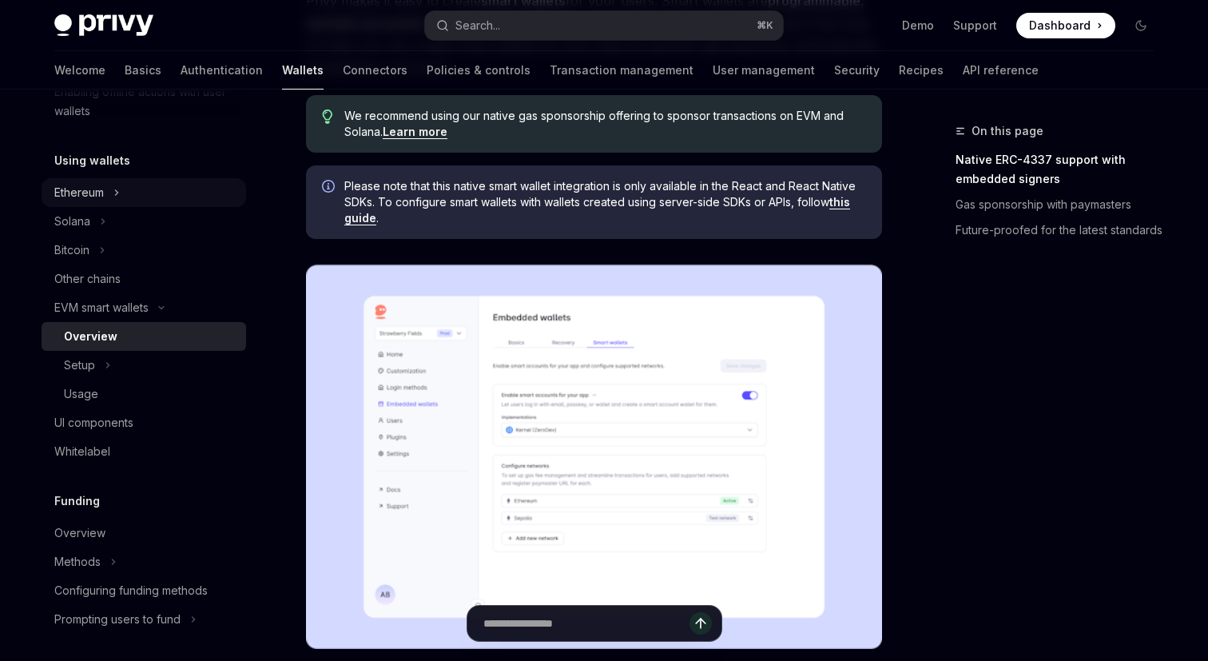
click at [114, 193] on icon "Toggle Ethereum section" at bounding box center [116, 192] width 6 height 19
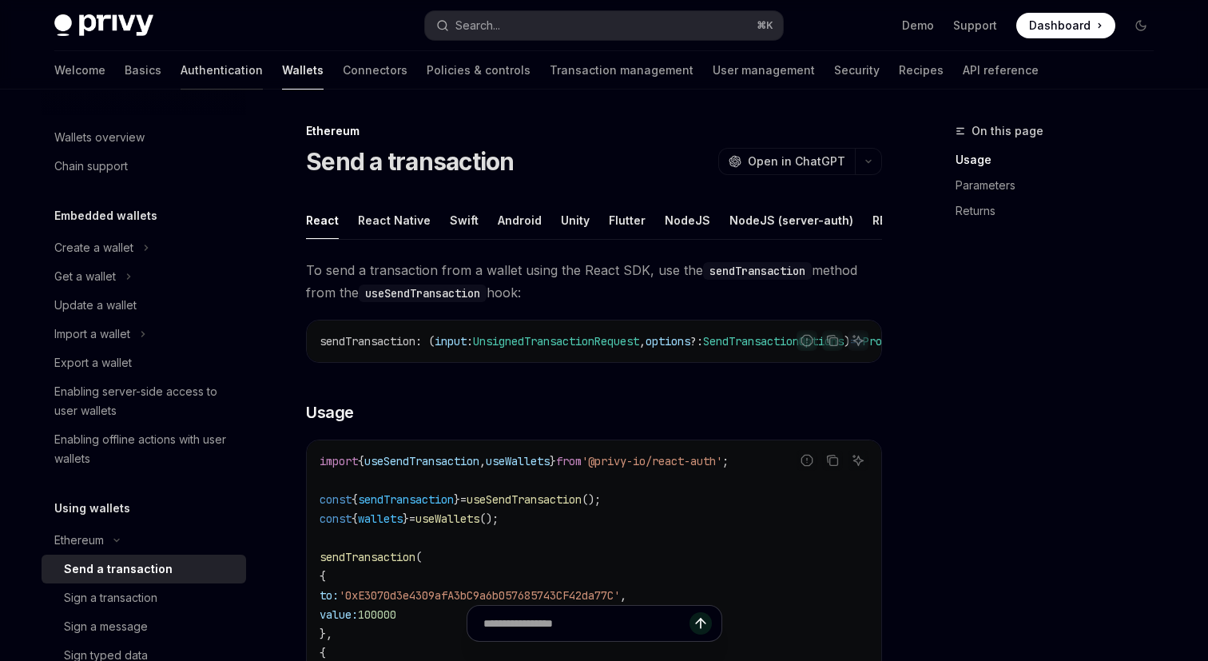
click at [181, 72] on link "Authentication" at bounding box center [222, 70] width 82 height 38
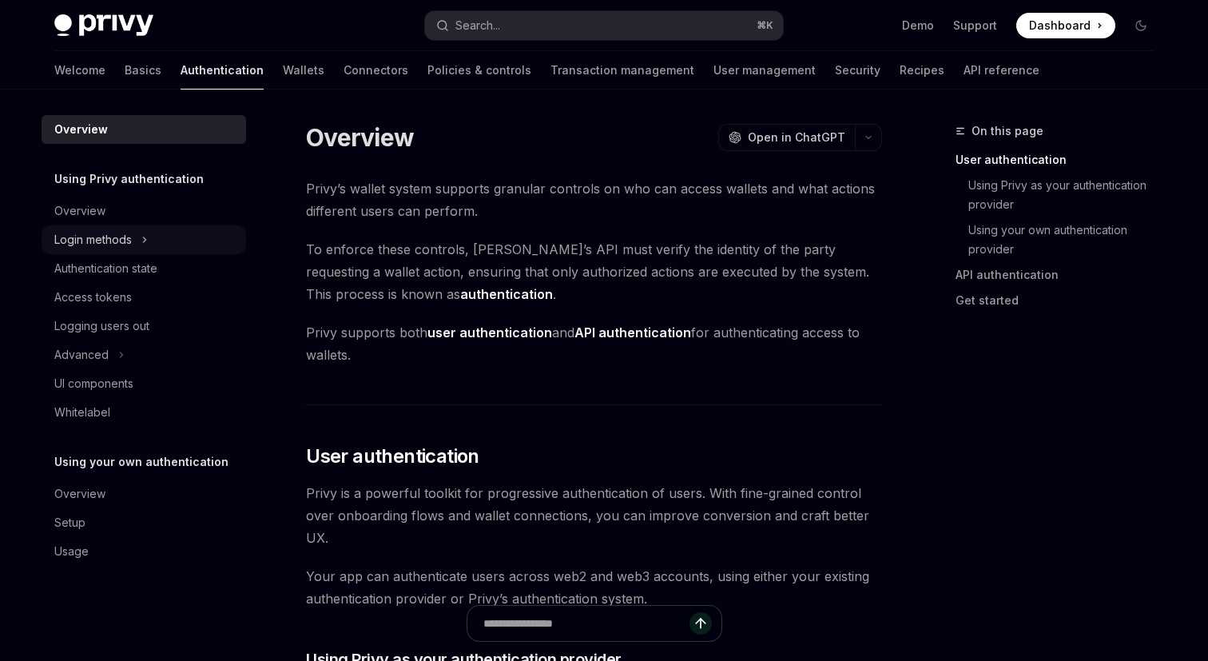
click at [126, 233] on div "Login methods" at bounding box center [93, 239] width 78 height 19
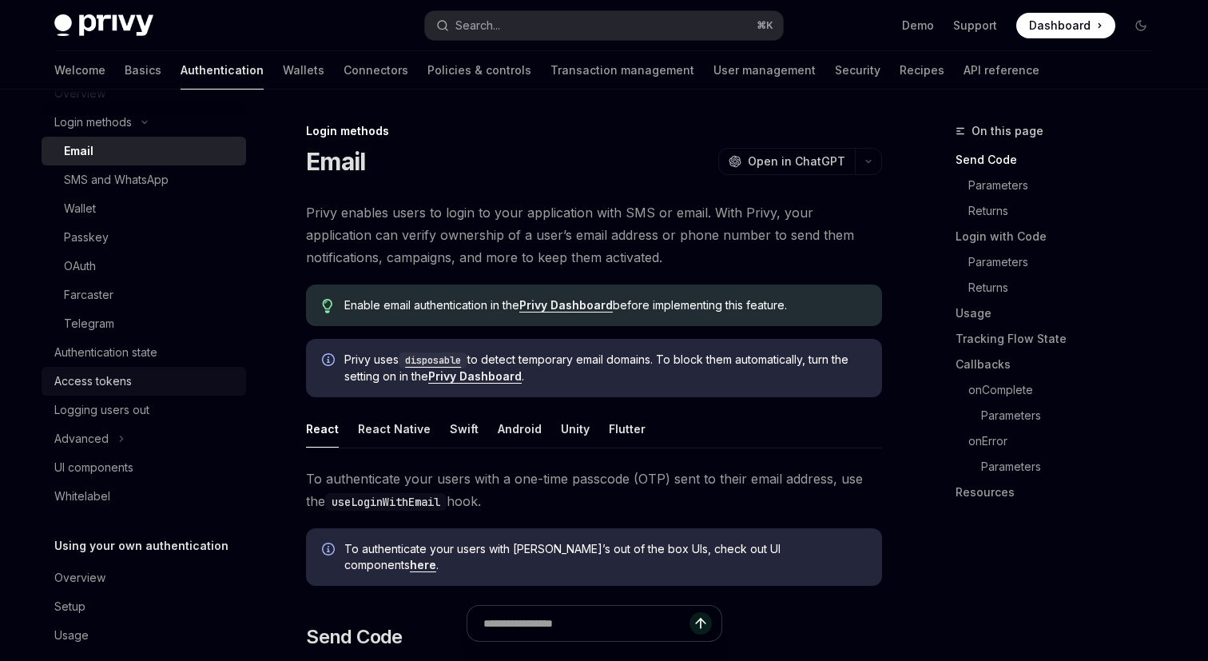
scroll to position [124, 0]
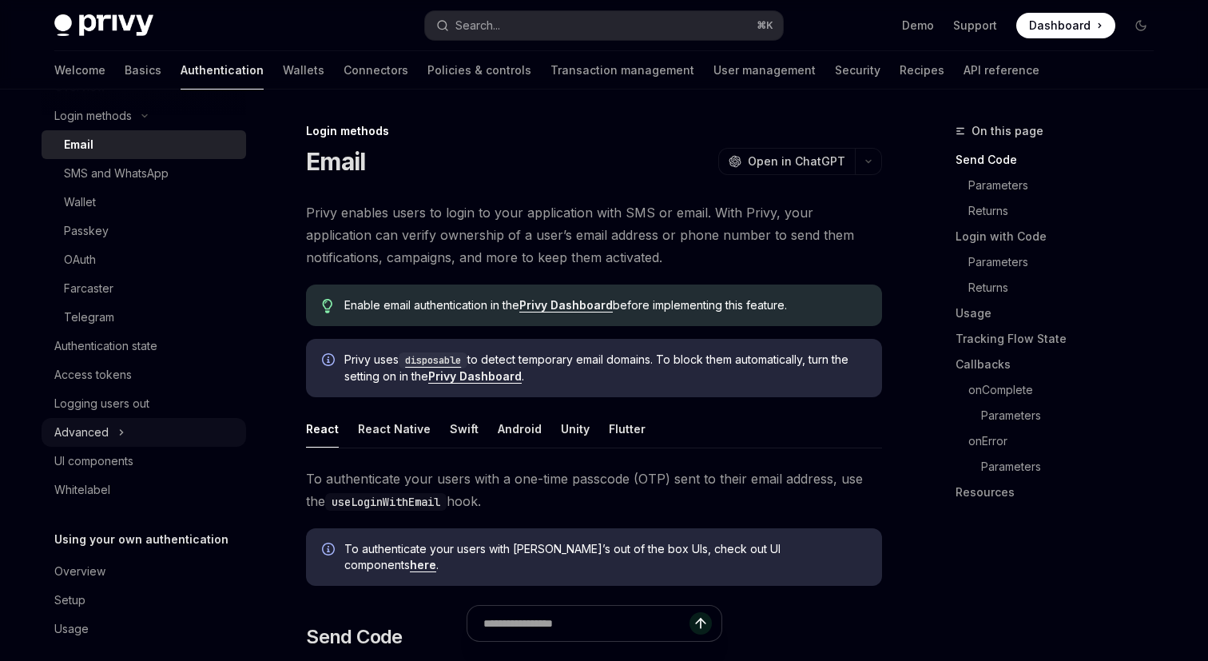
click at [95, 434] on div "Advanced" at bounding box center [81, 432] width 54 height 19
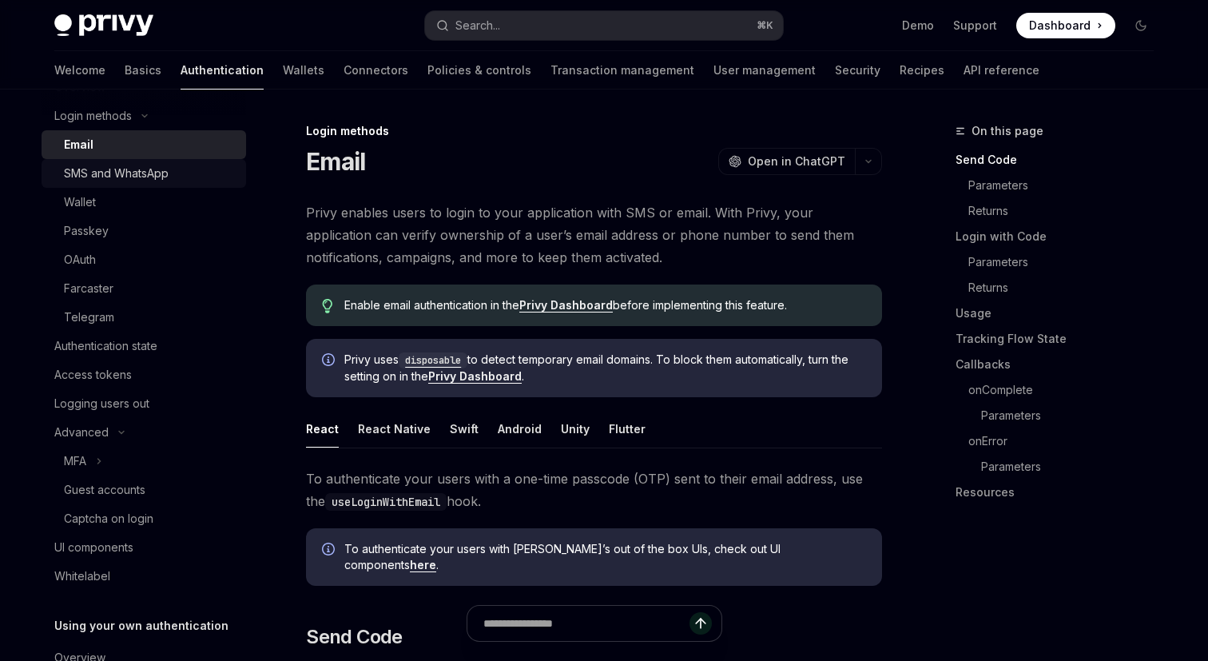
click at [125, 185] on link "SMS and WhatsApp" at bounding box center [144, 173] width 205 height 29
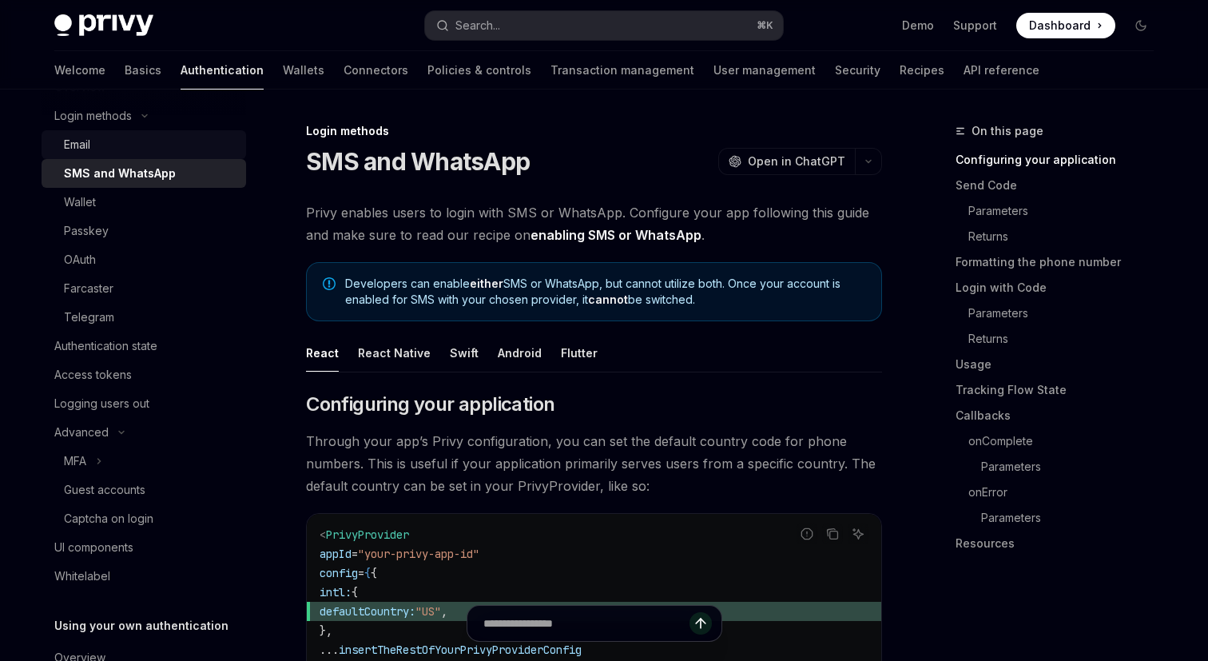
click at [147, 152] on div "Email" at bounding box center [150, 144] width 173 height 19
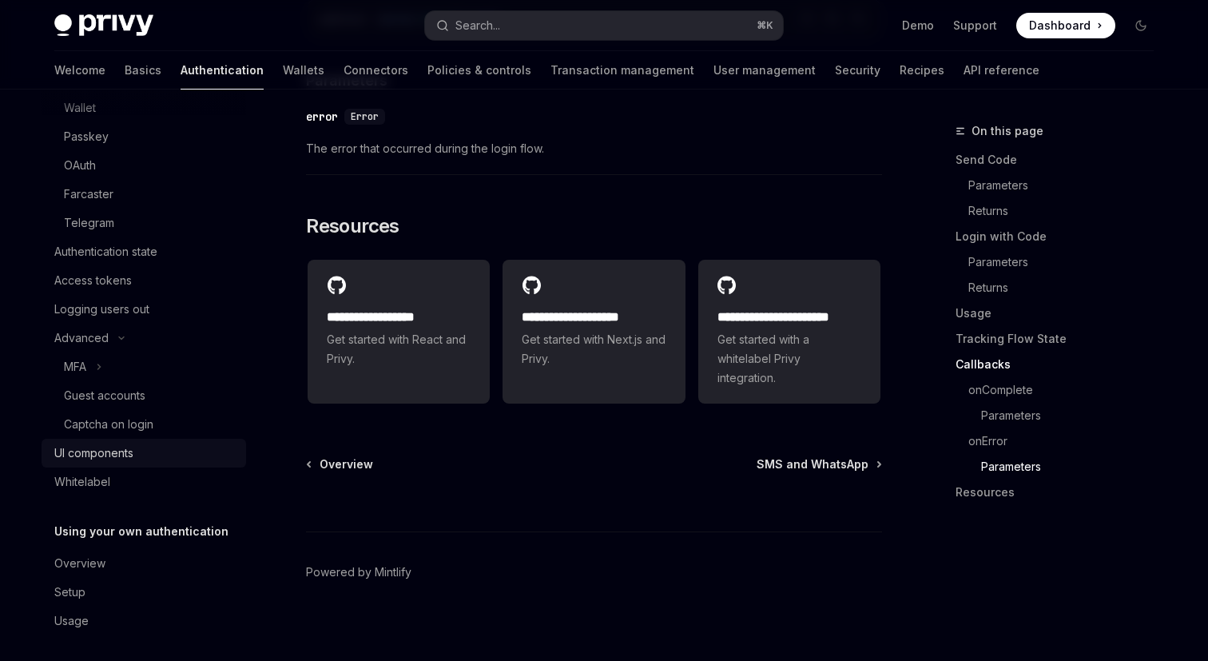
scroll to position [225, 0]
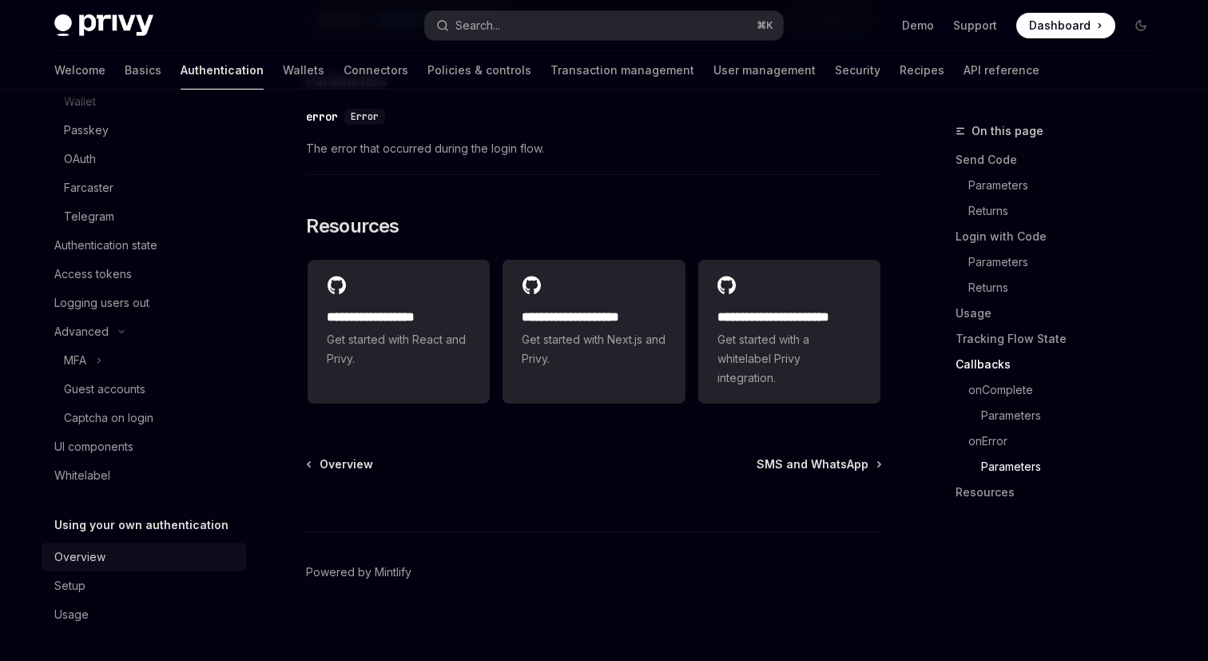
click at [86, 555] on div "Overview" at bounding box center [79, 556] width 51 height 19
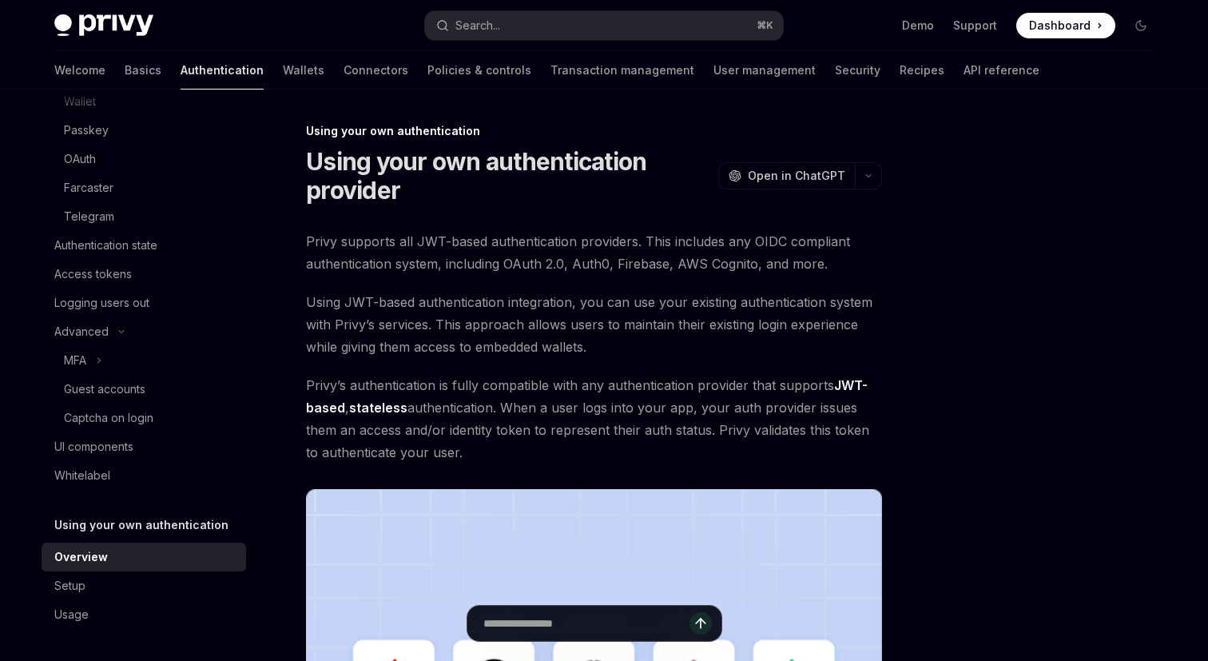
scroll to position [498, 0]
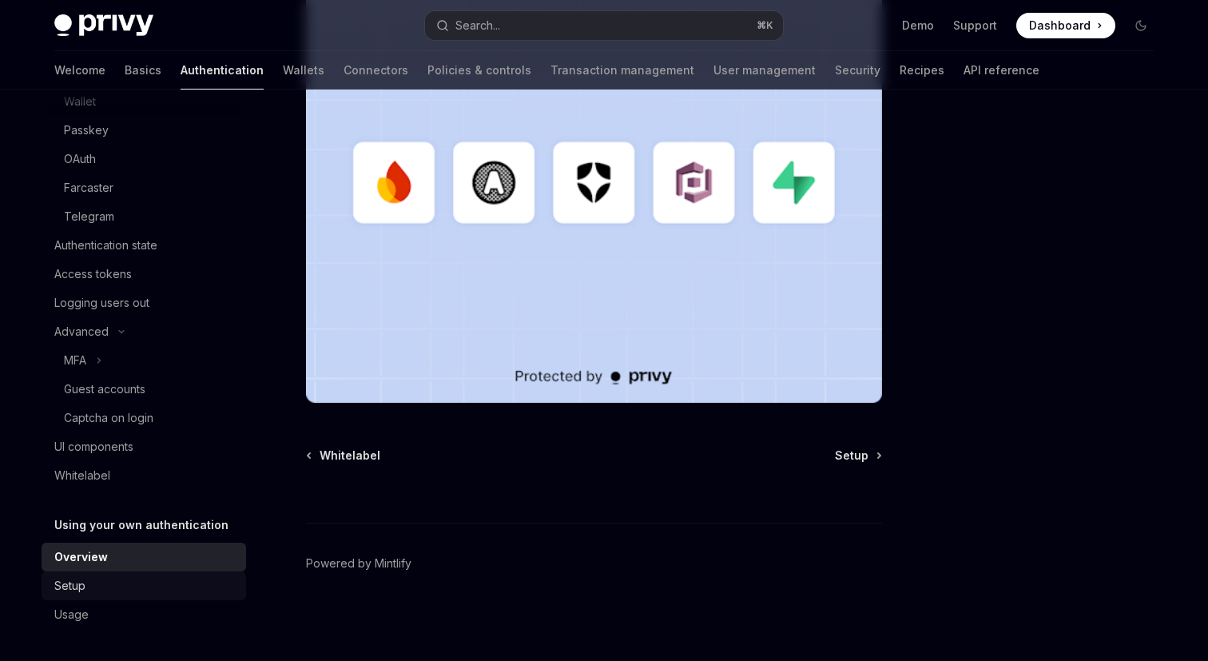
click at [105, 585] on div "Setup" at bounding box center [145, 585] width 182 height 19
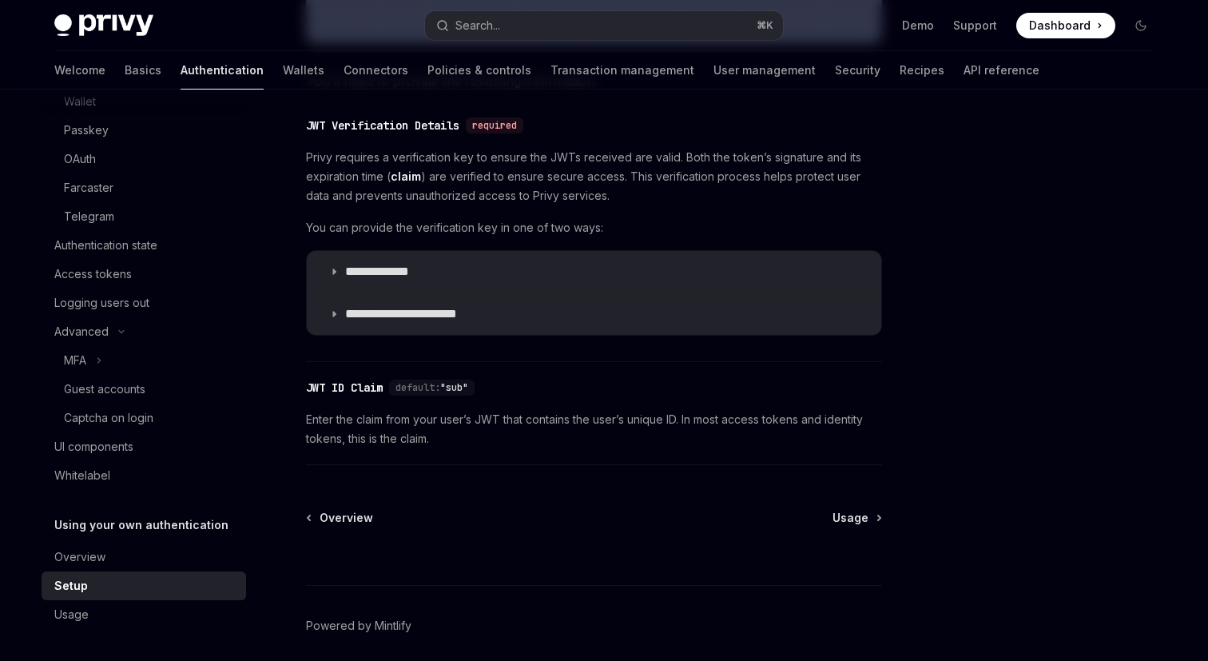
scroll to position [855, 0]
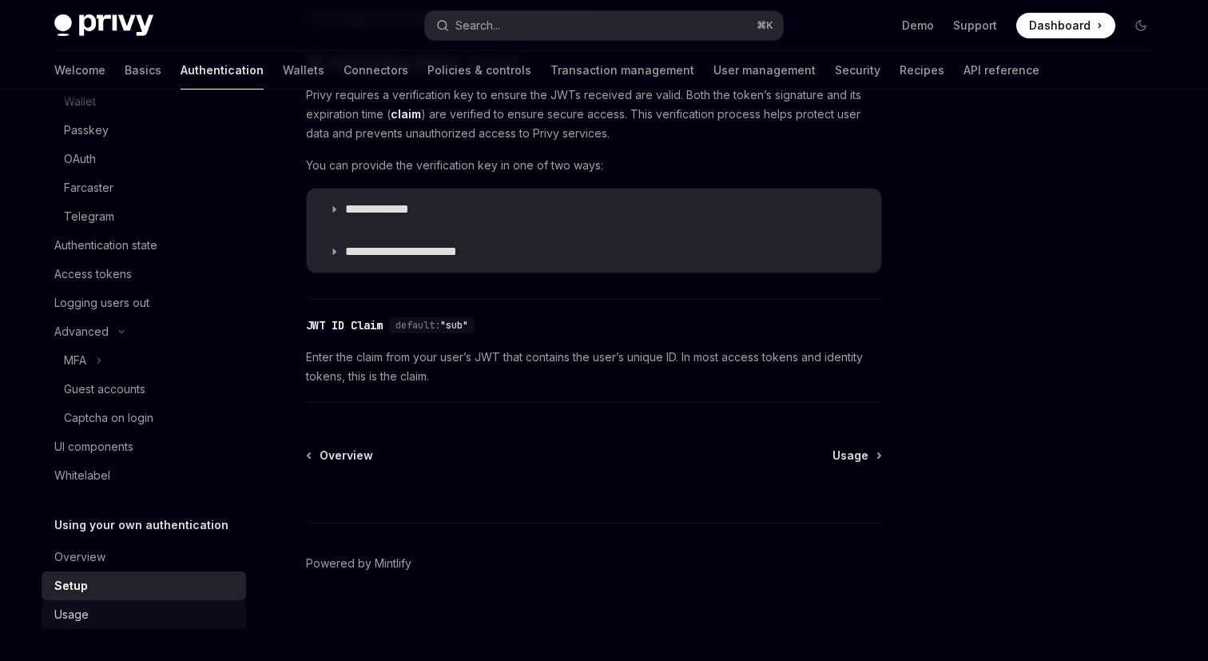
click at [97, 612] on div "Usage" at bounding box center [145, 614] width 182 height 19
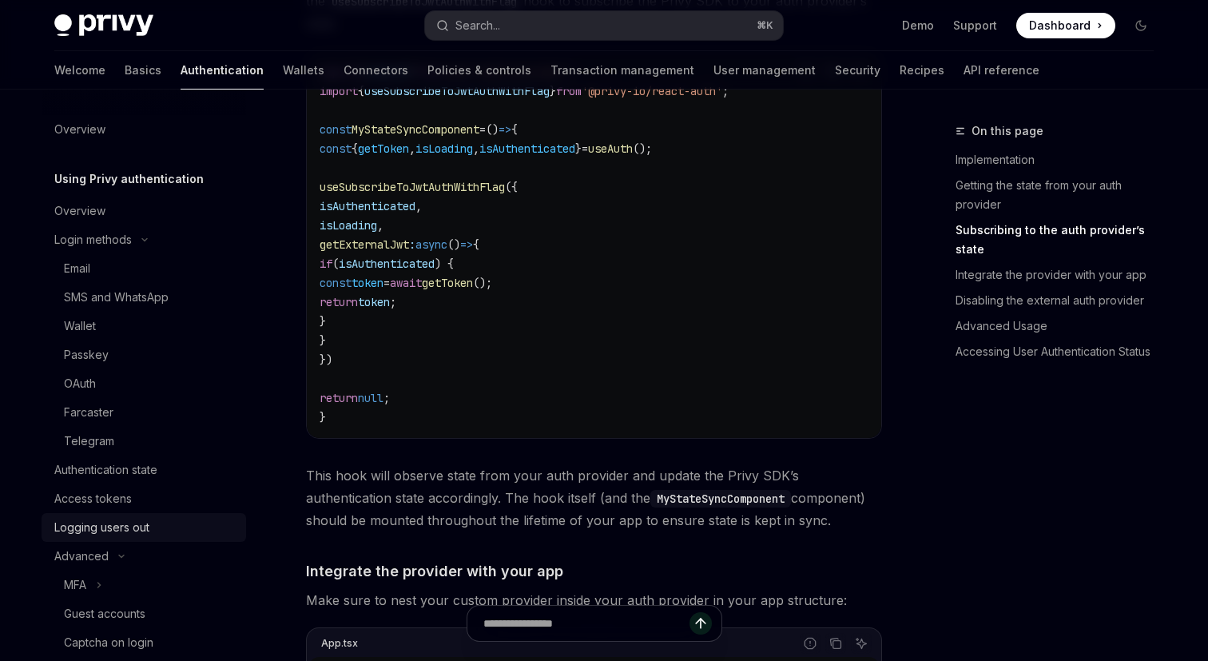
scroll to position [609, 0]
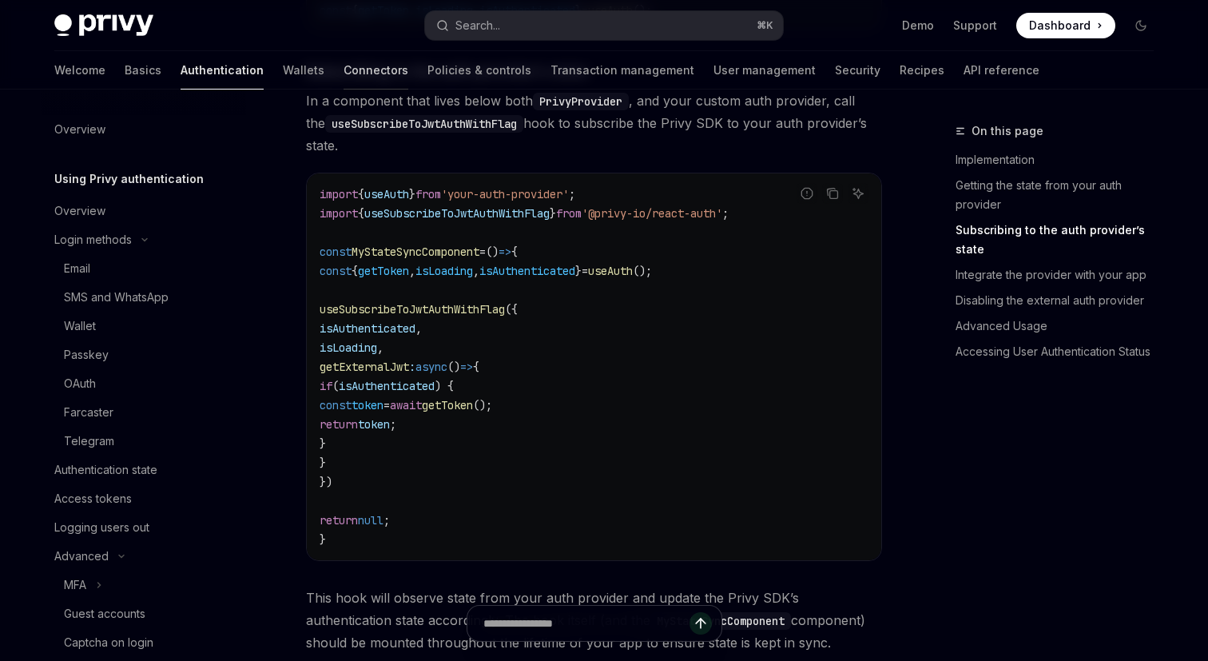
click at [344, 66] on link "Connectors" at bounding box center [376, 70] width 65 height 38
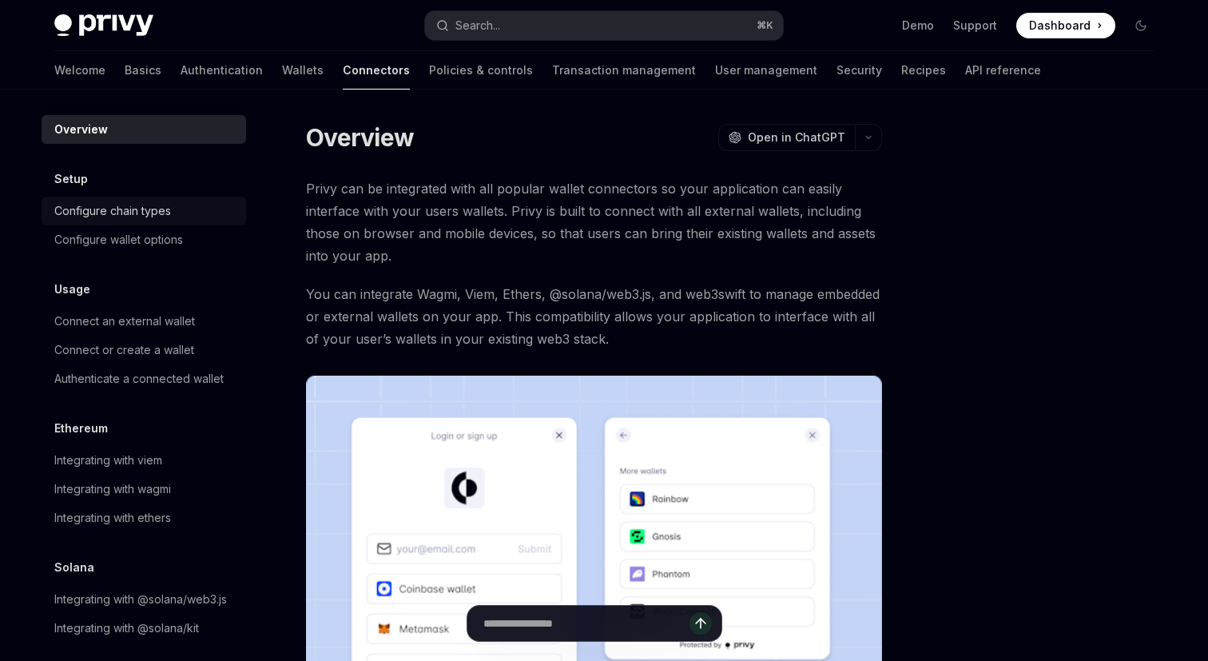
click at [148, 207] on div "Configure chain types" at bounding box center [112, 210] width 117 height 19
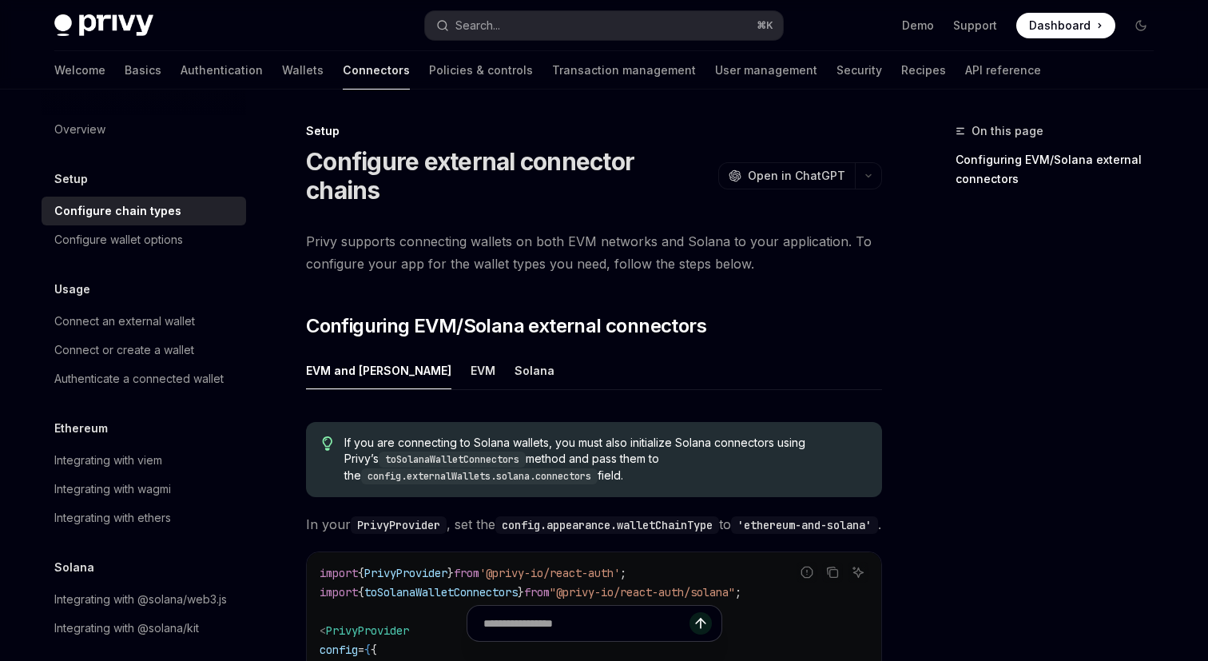
click at [141, 255] on div "Overview Setup Configure chain types Configure wallet options Usage Connect an …" at bounding box center [144, 378] width 205 height 527
click at [141, 316] on div "Connect an external wallet" at bounding box center [124, 321] width 141 height 19
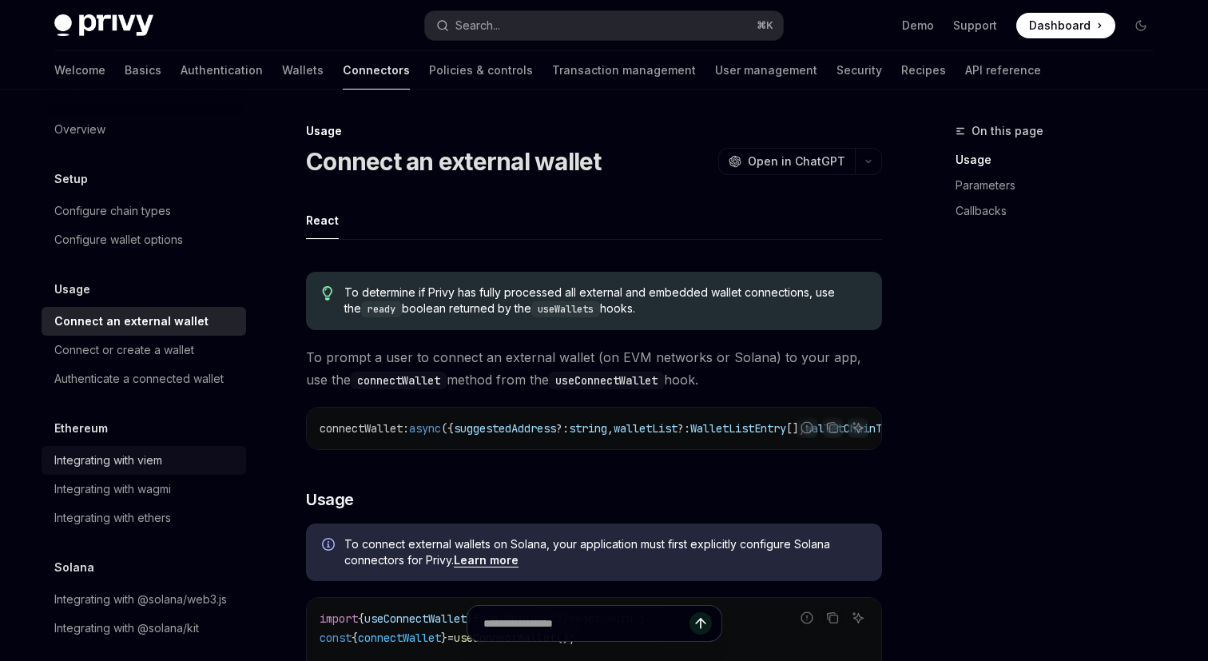
click at [122, 457] on div "Integrating with viem" at bounding box center [108, 460] width 108 height 19
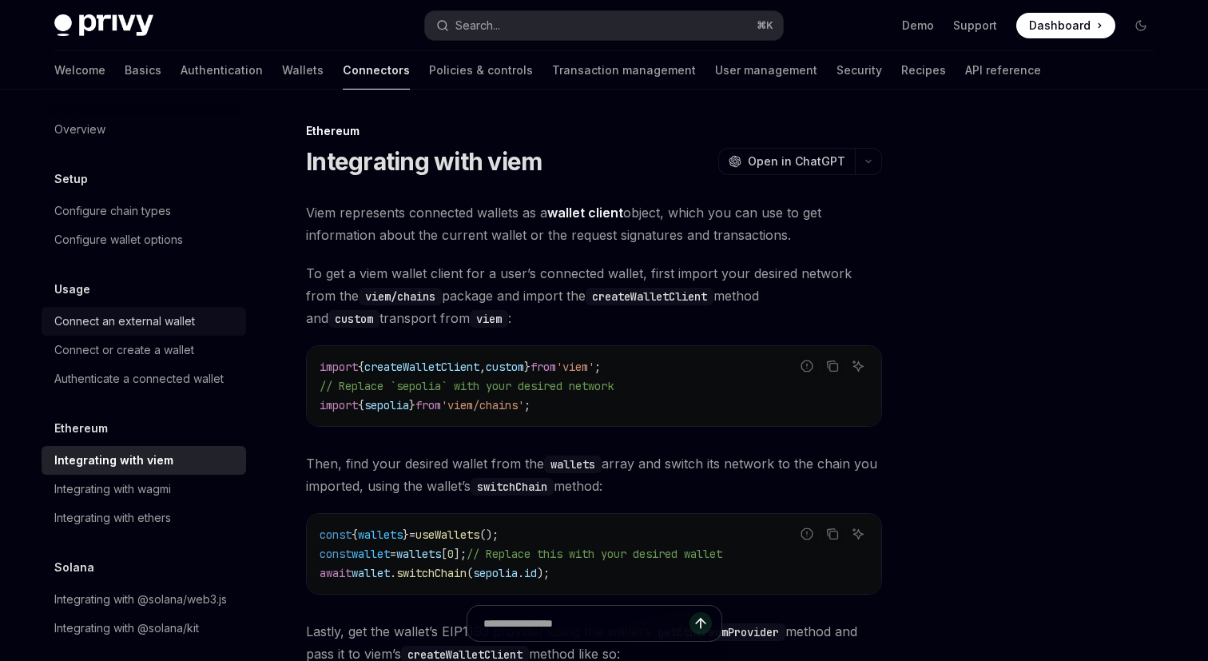
click at [180, 326] on div "Connect an external wallet" at bounding box center [124, 321] width 141 height 19
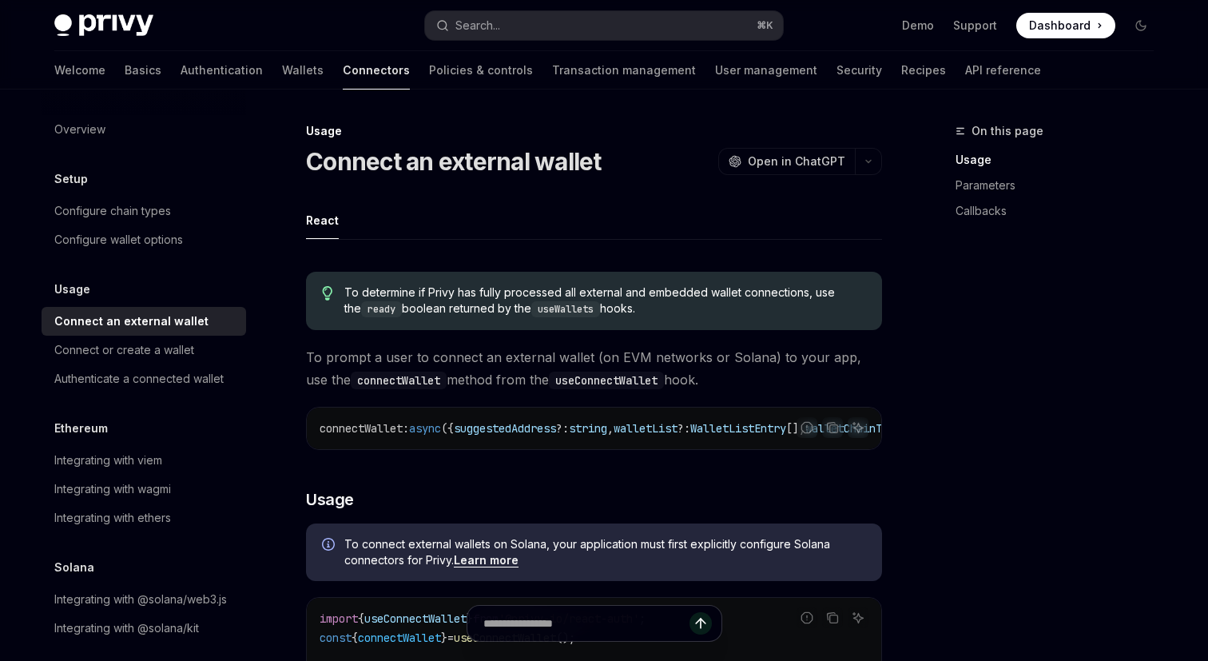
click at [176, 333] on link "Connect an external wallet" at bounding box center [144, 321] width 205 height 29
click at [175, 340] on div "Connect or create a wallet" at bounding box center [124, 349] width 140 height 19
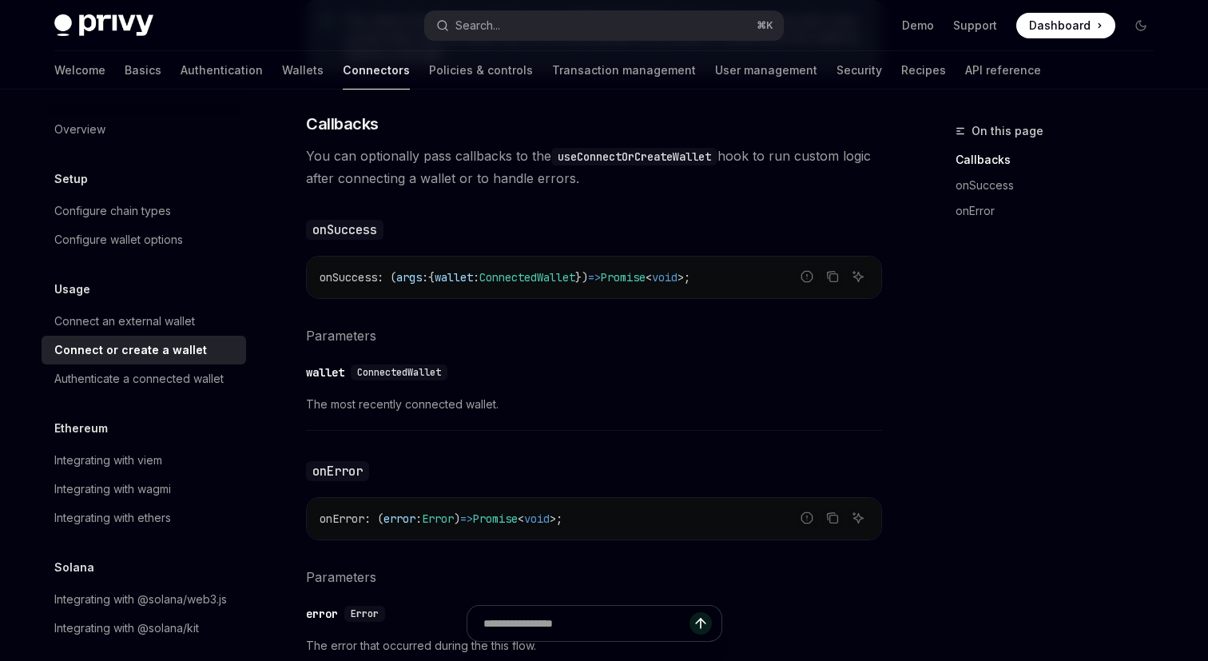
scroll to position [407, 0]
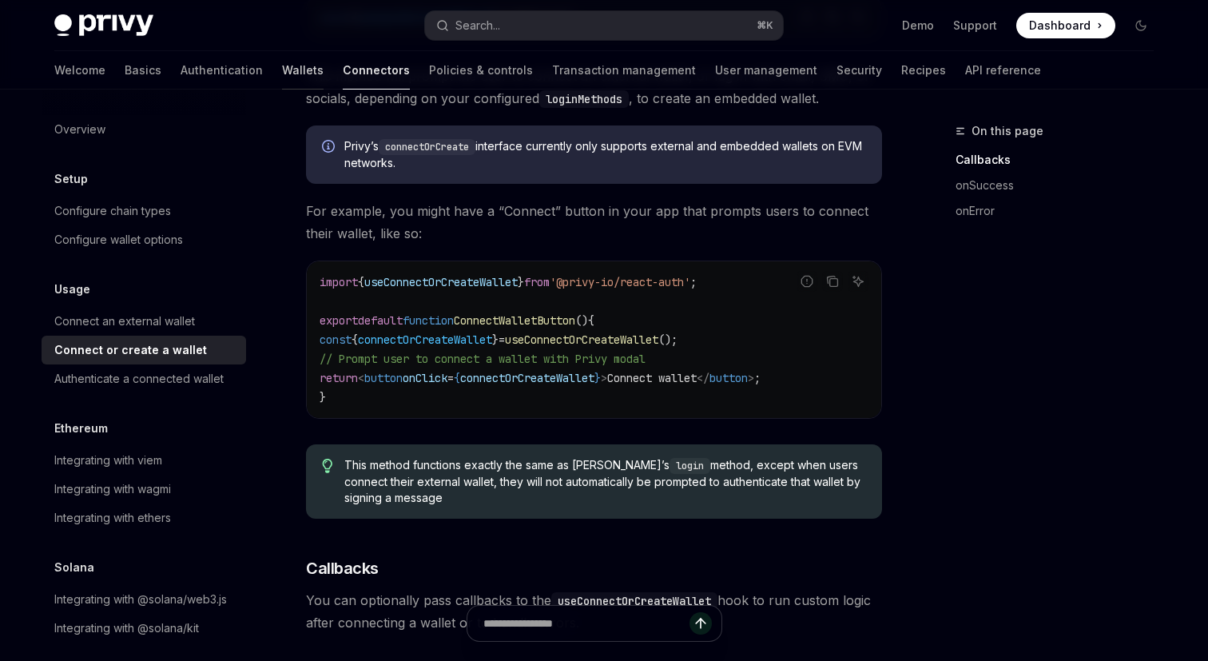
click at [282, 74] on link "Wallets" at bounding box center [303, 70] width 42 height 38
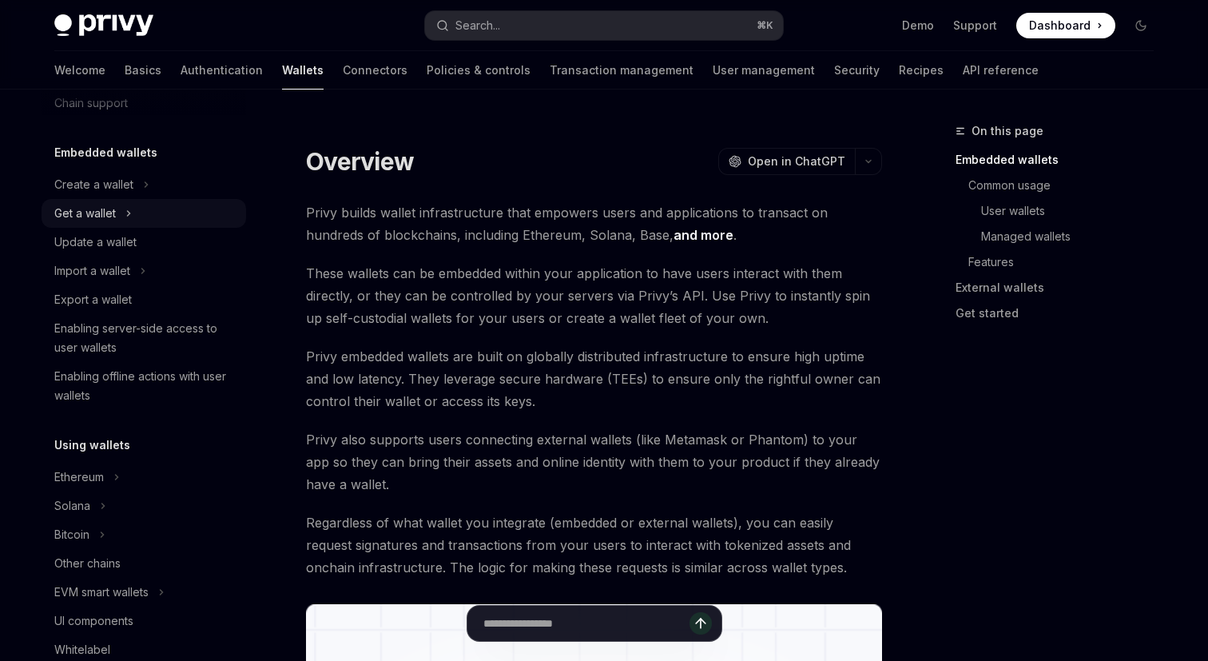
scroll to position [71, 0]
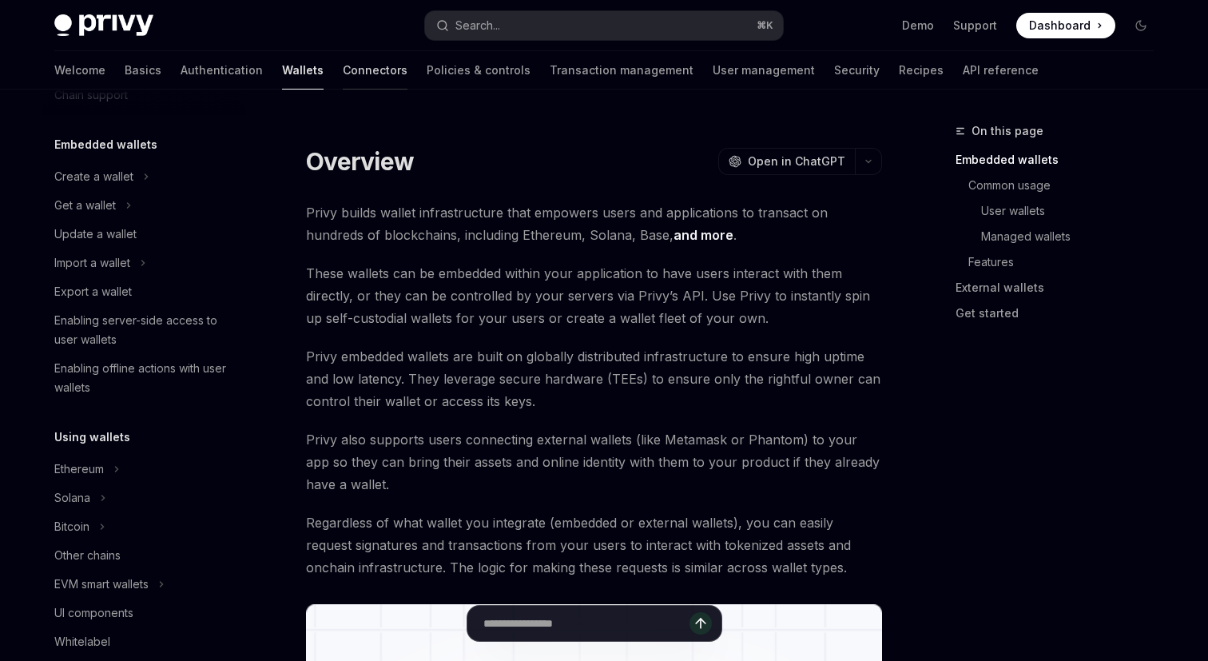
click at [343, 89] on div at bounding box center [375, 90] width 65 height 2
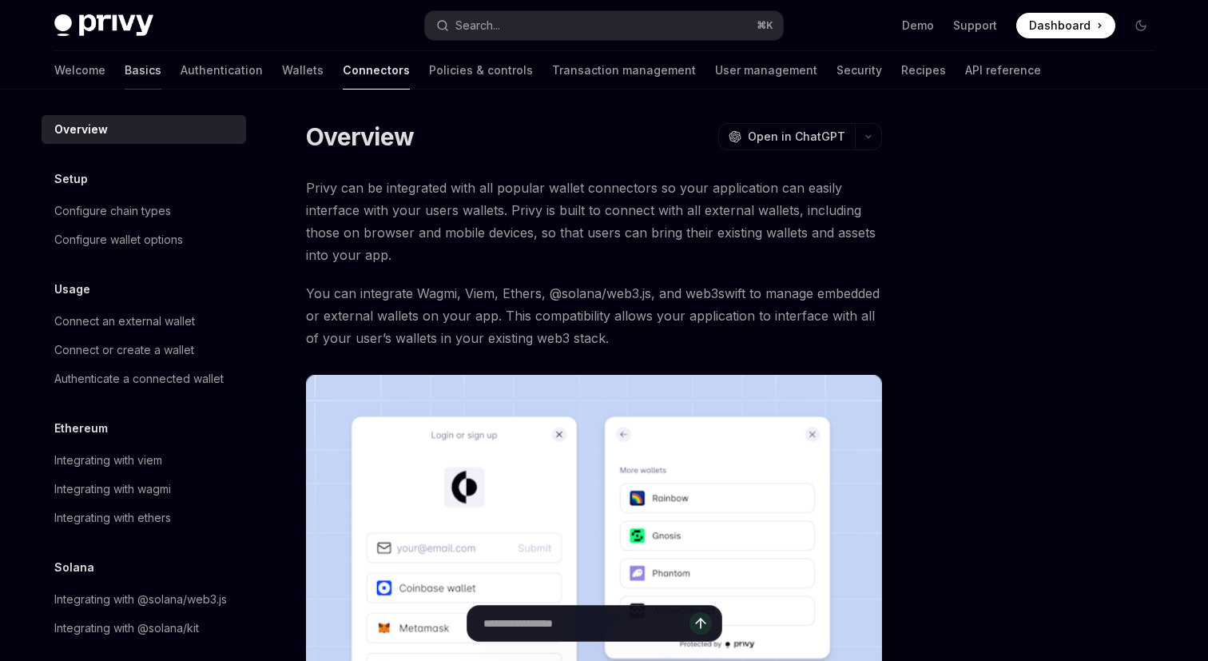
click at [125, 74] on link "Basics" at bounding box center [143, 70] width 37 height 38
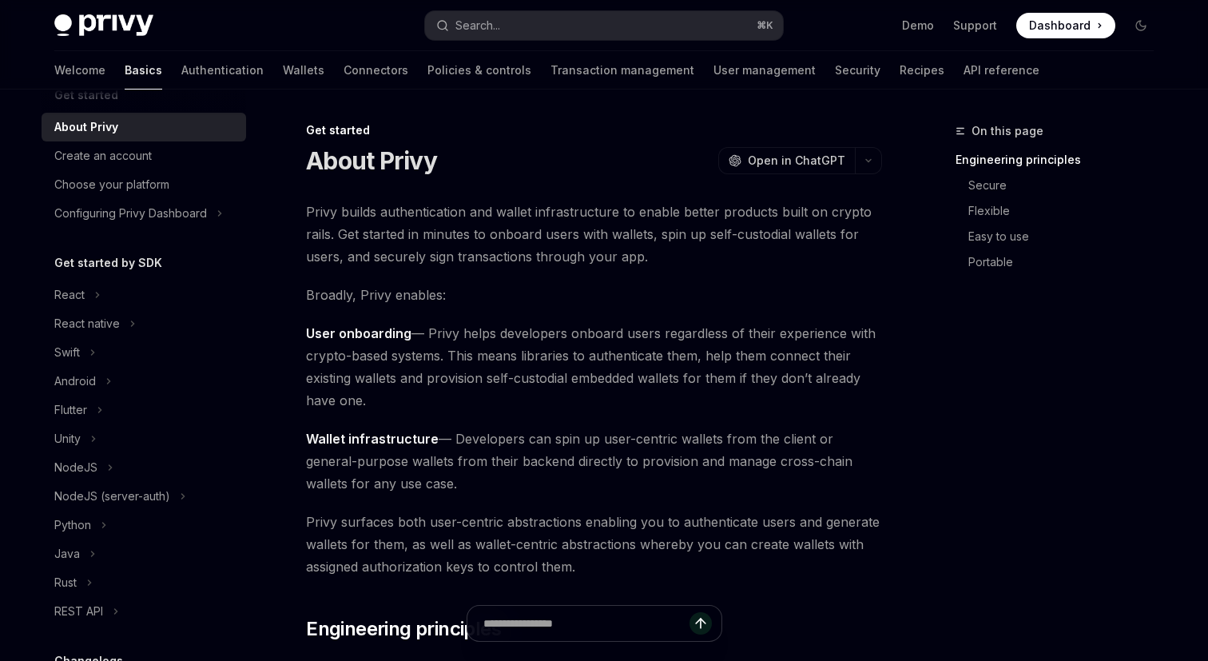
scroll to position [27, 0]
click at [92, 292] on button "React" at bounding box center [144, 297] width 205 height 29
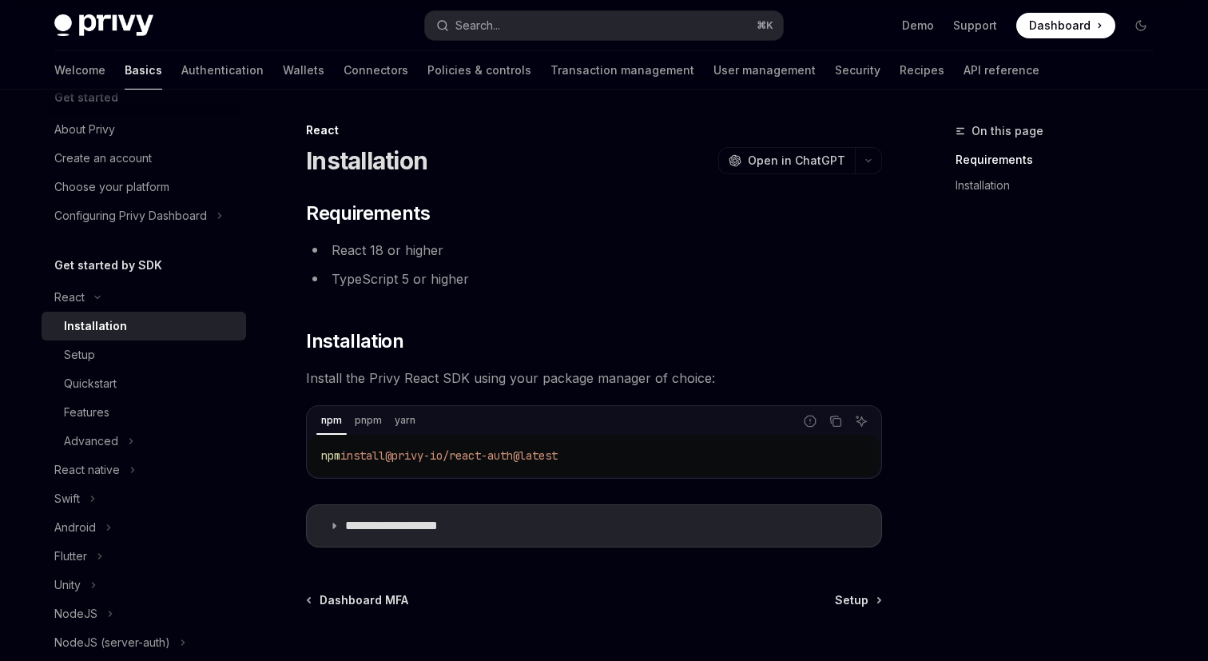
scroll to position [145, 0]
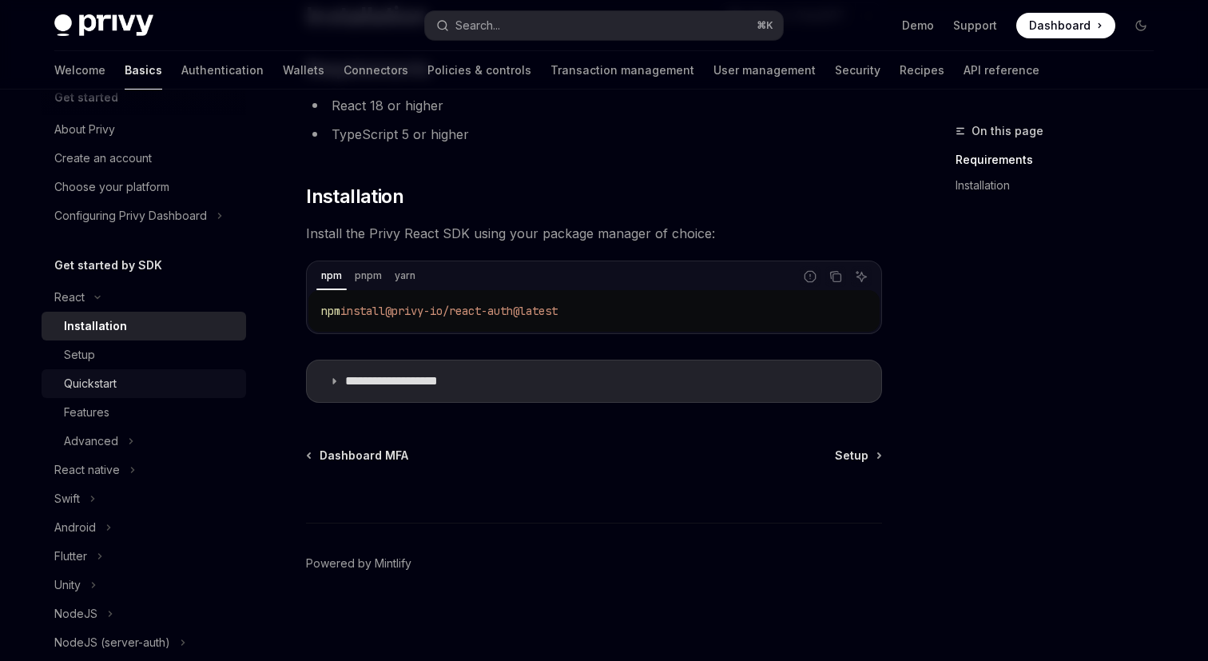
click at [155, 373] on link "Quickstart" at bounding box center [144, 383] width 205 height 29
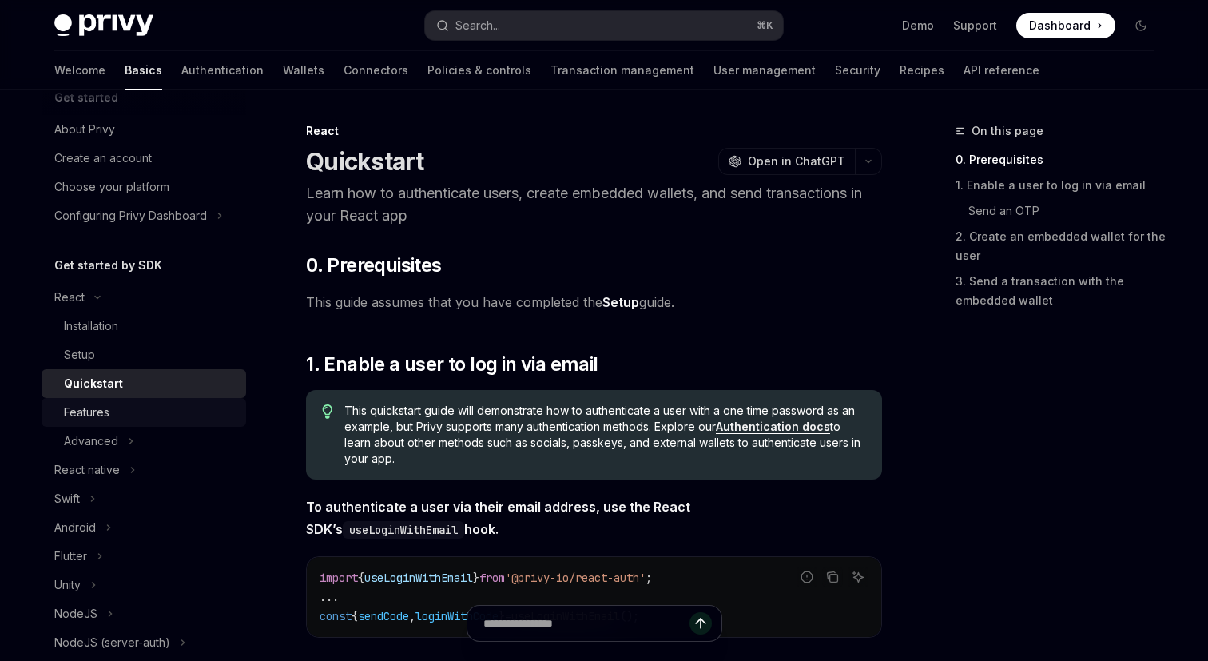
click at [146, 404] on div "Features" at bounding box center [150, 412] width 173 height 19
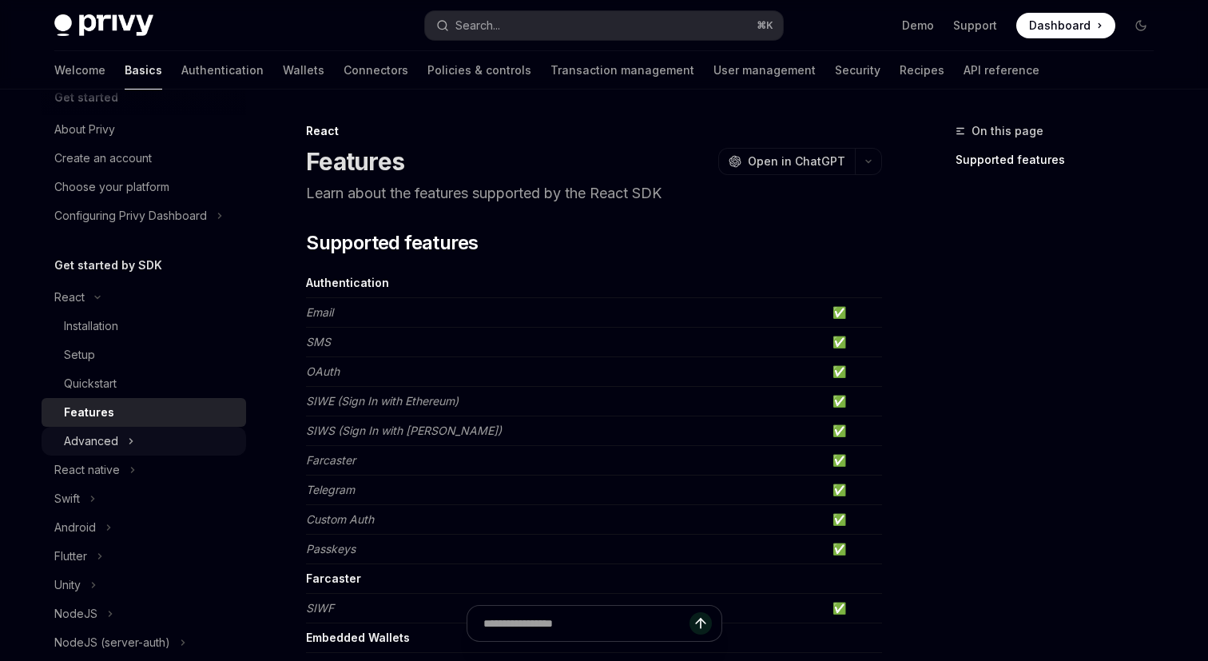
click at [117, 427] on button "Advanced" at bounding box center [144, 441] width 205 height 29
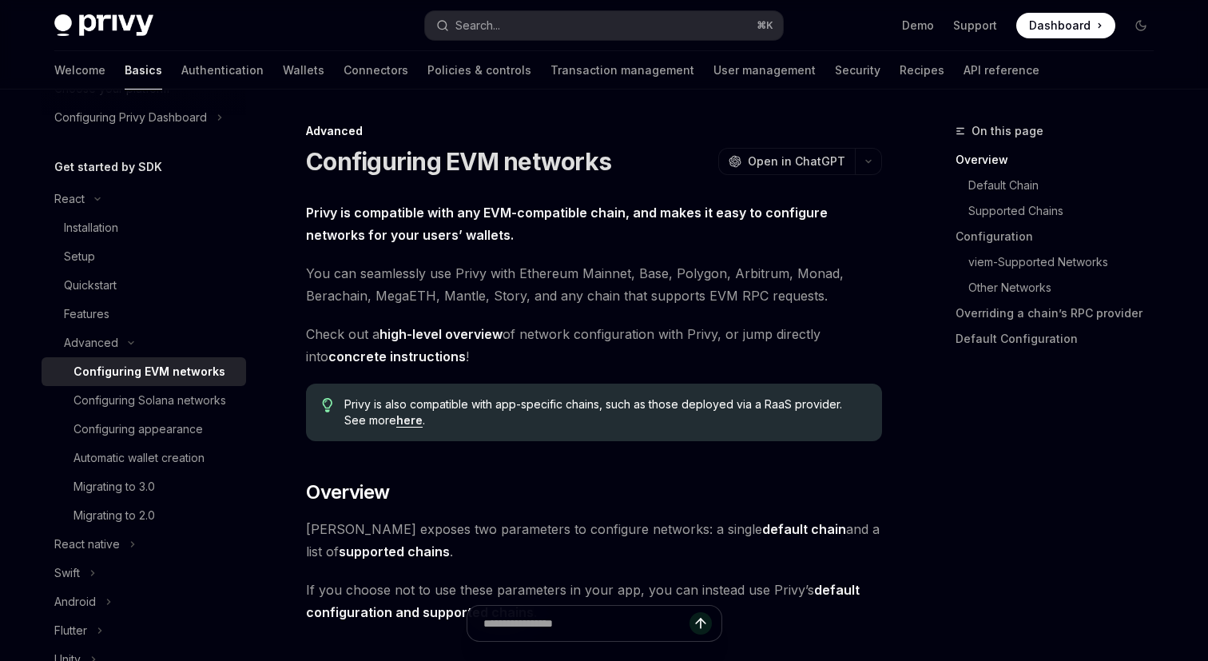
scroll to position [139, 0]
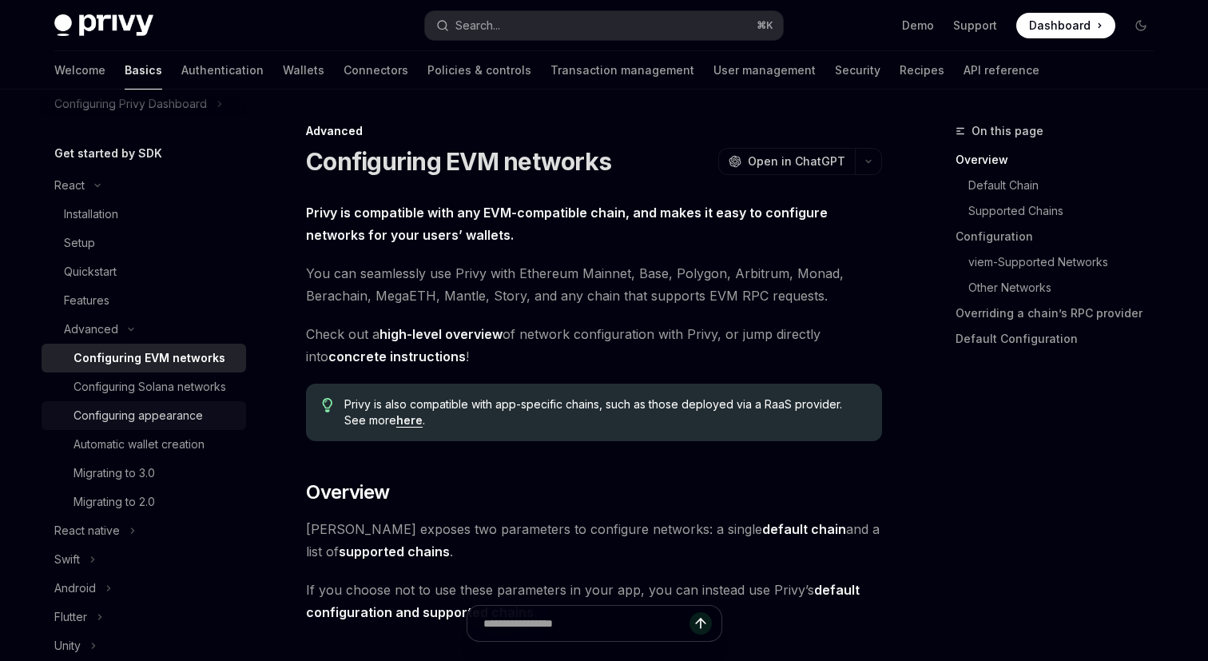
click at [195, 421] on div "Configuring appearance" at bounding box center [138, 415] width 129 height 19
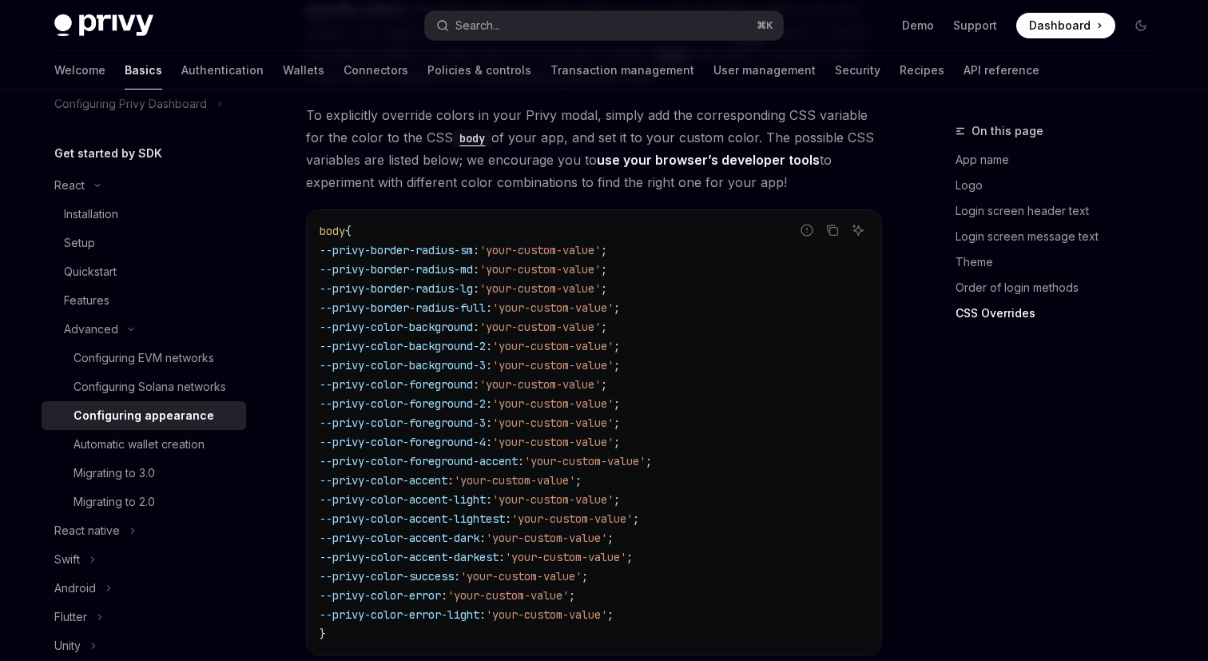
scroll to position [4126, 0]
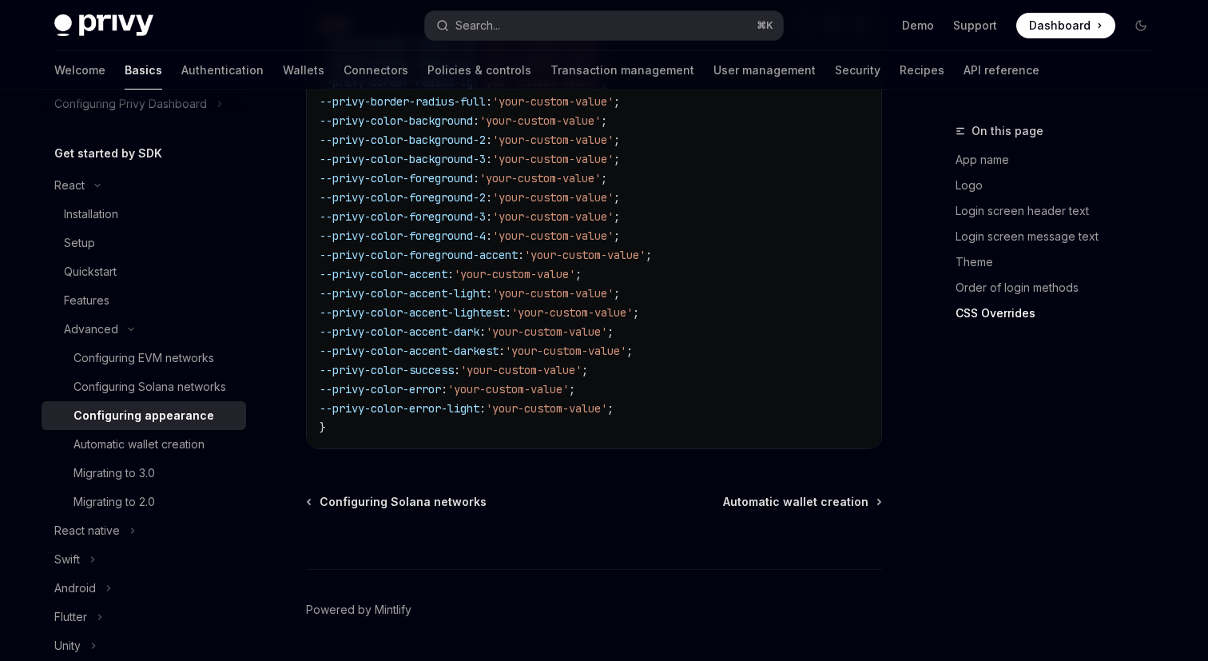
click at [126, 403] on link "Configuring appearance" at bounding box center [144, 415] width 205 height 29
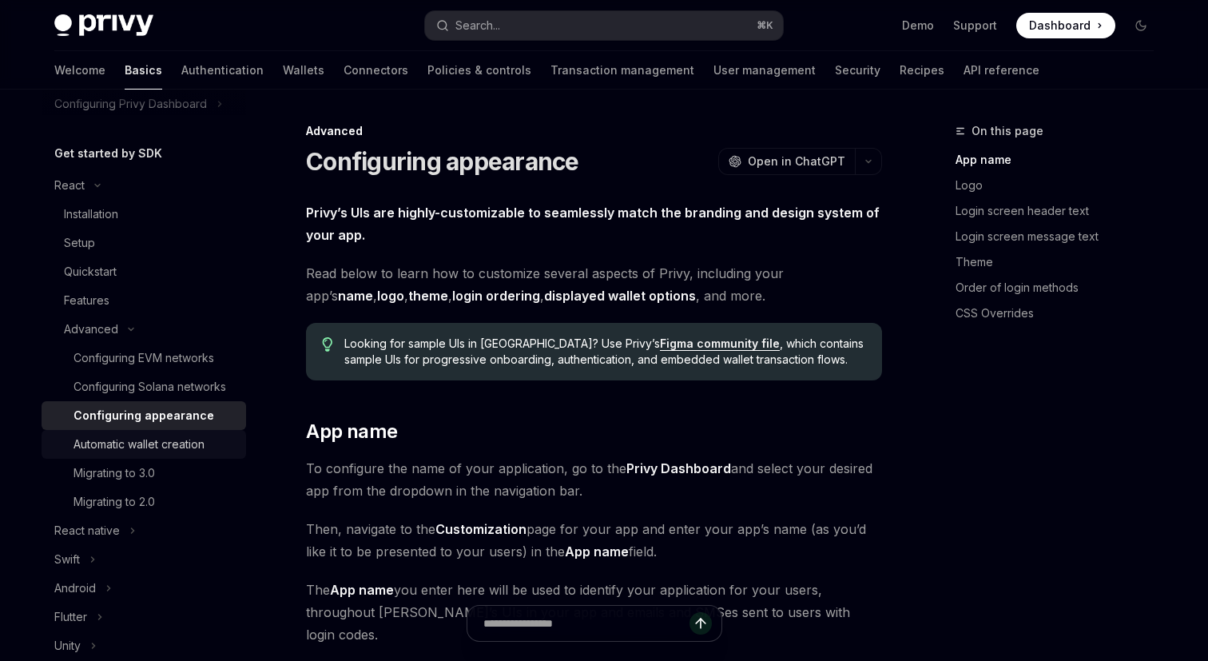
click at [112, 448] on div "Automatic wallet creation" at bounding box center [139, 444] width 131 height 19
type textarea "*"
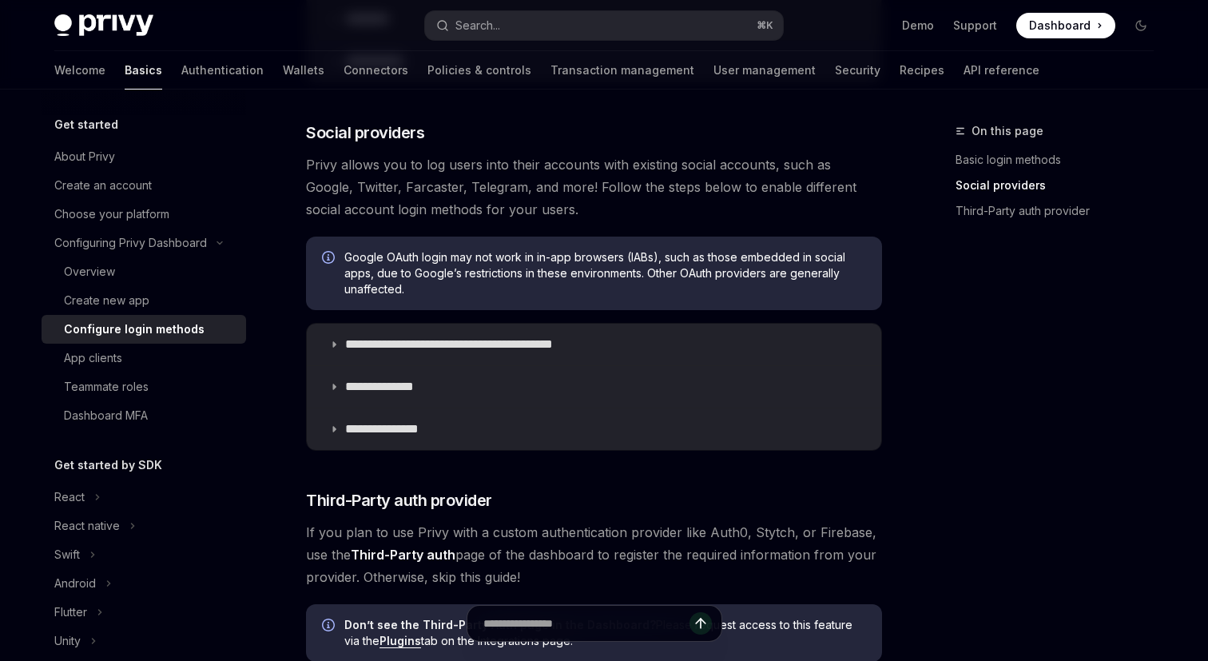
scroll to position [512, 0]
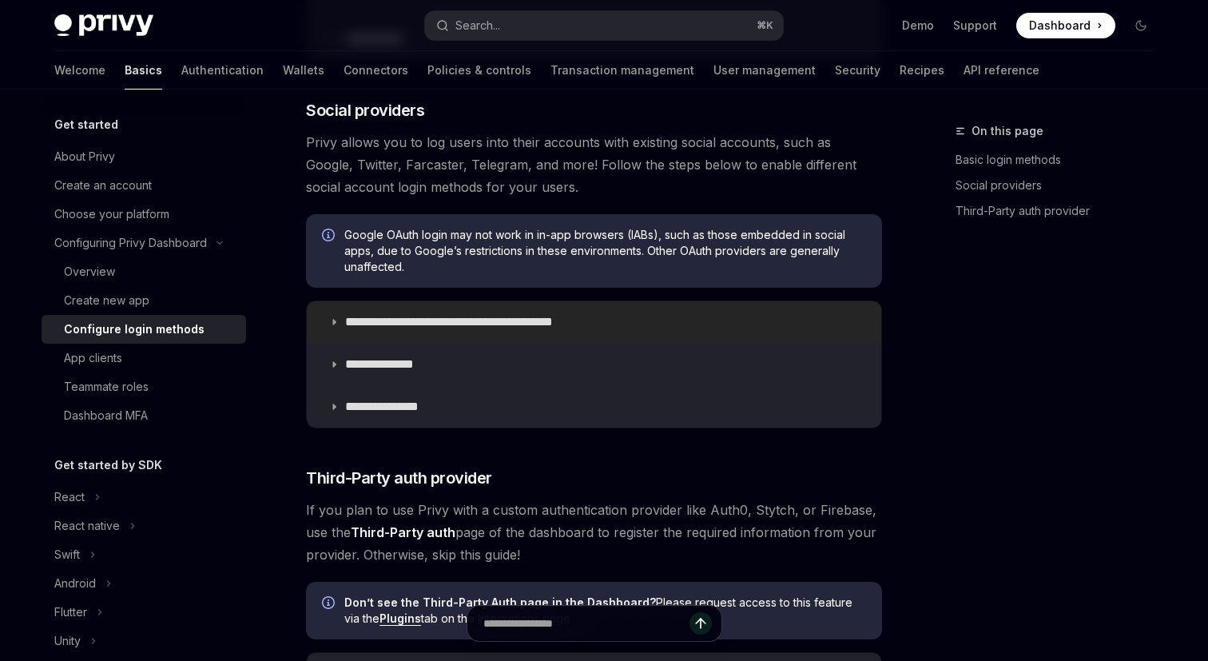
click at [424, 333] on summary "**********" at bounding box center [594, 322] width 575 height 42
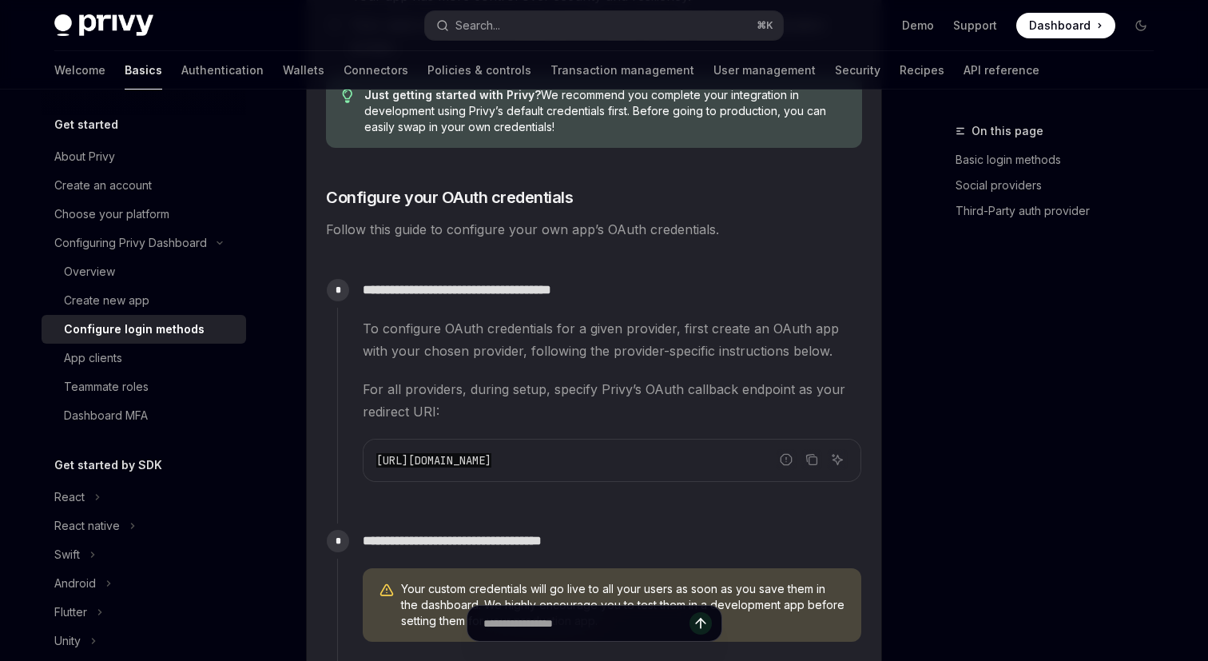
scroll to position [1298, 0]
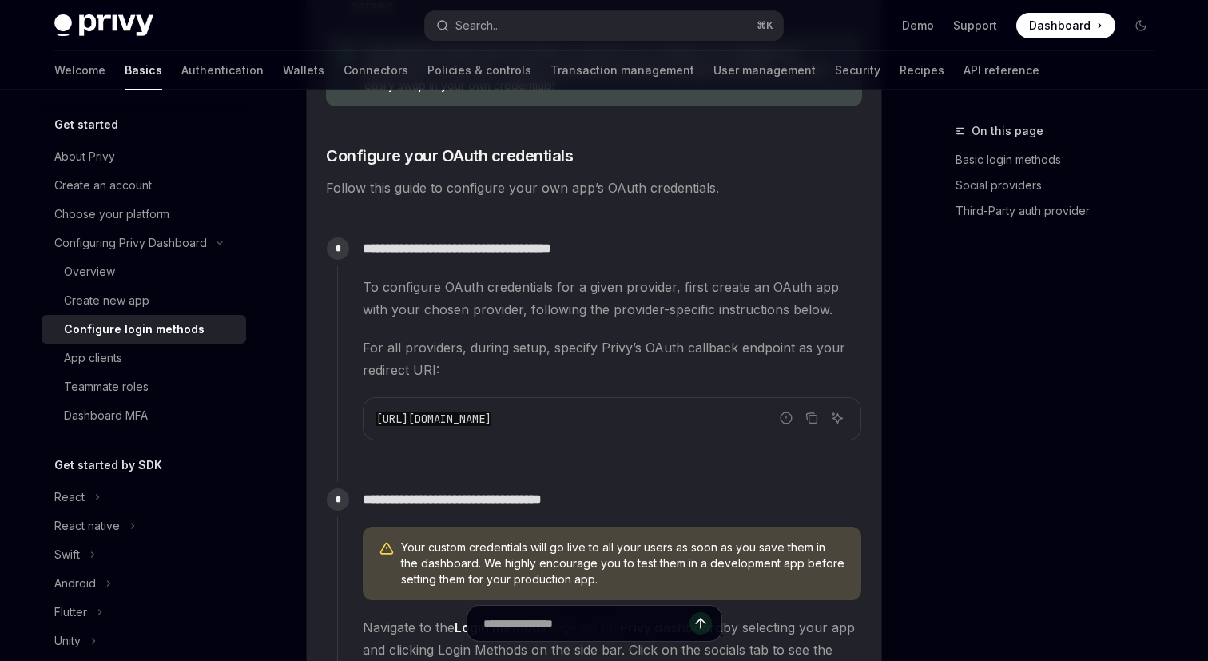
drag, startPoint x: 686, startPoint y: 415, endPoint x: 368, endPoint y: 412, distance: 318.1
click at [368, 412] on div "https://auth.privy.io/api/v1/oauth/callback" at bounding box center [612, 419] width 497 height 42
copy span "https://auth.privy.io/api/v1/oauth/callback"
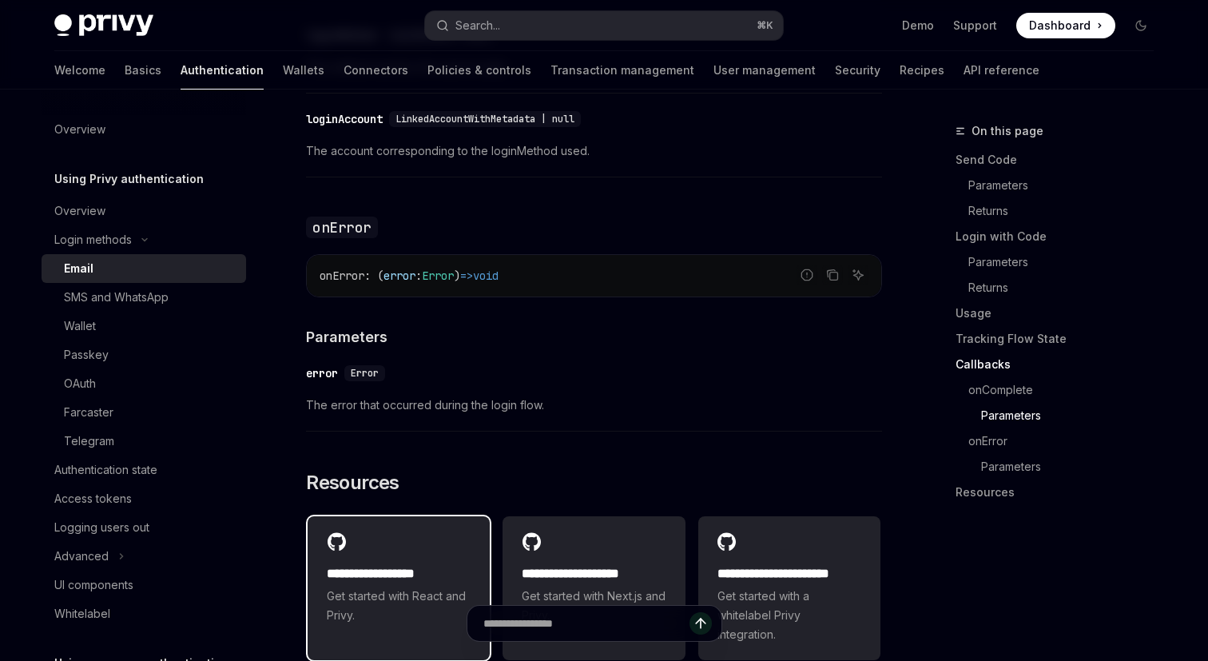
scroll to position [3068, 0]
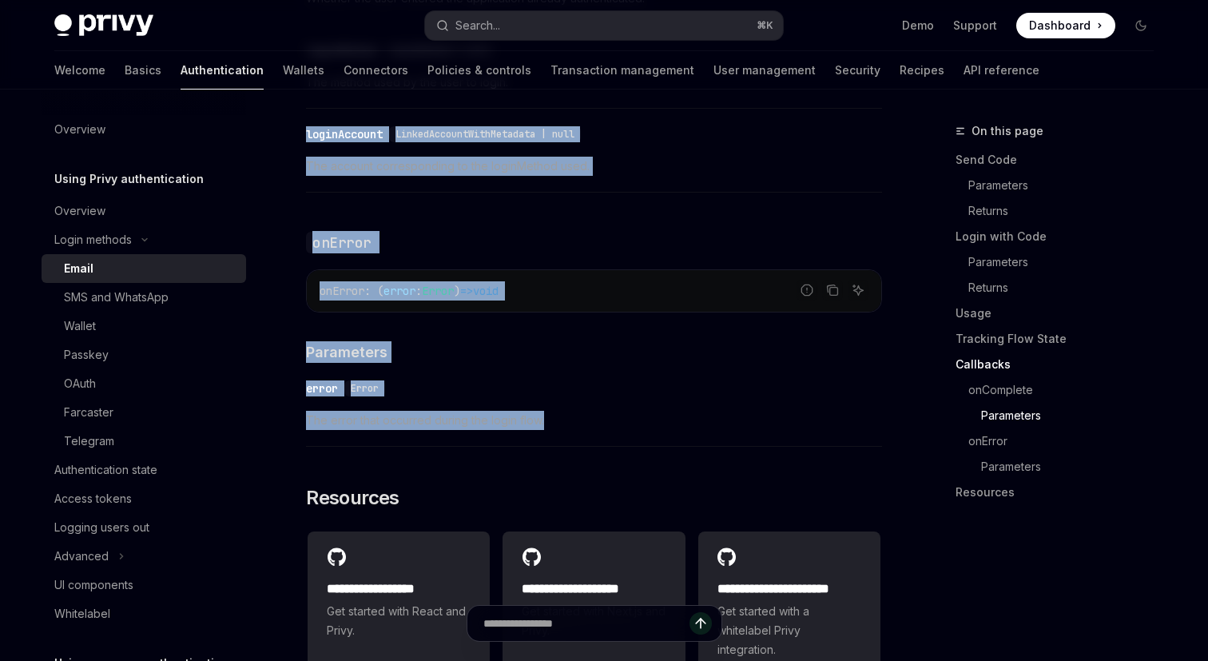
drag, startPoint x: 554, startPoint y: 422, endPoint x: 573, endPoint y: 91, distance: 331.4
click at [572, 117] on div "​ loginAccount LinkedAccountWithMetadata | null The account corresponding to th…" at bounding box center [594, 155] width 576 height 76
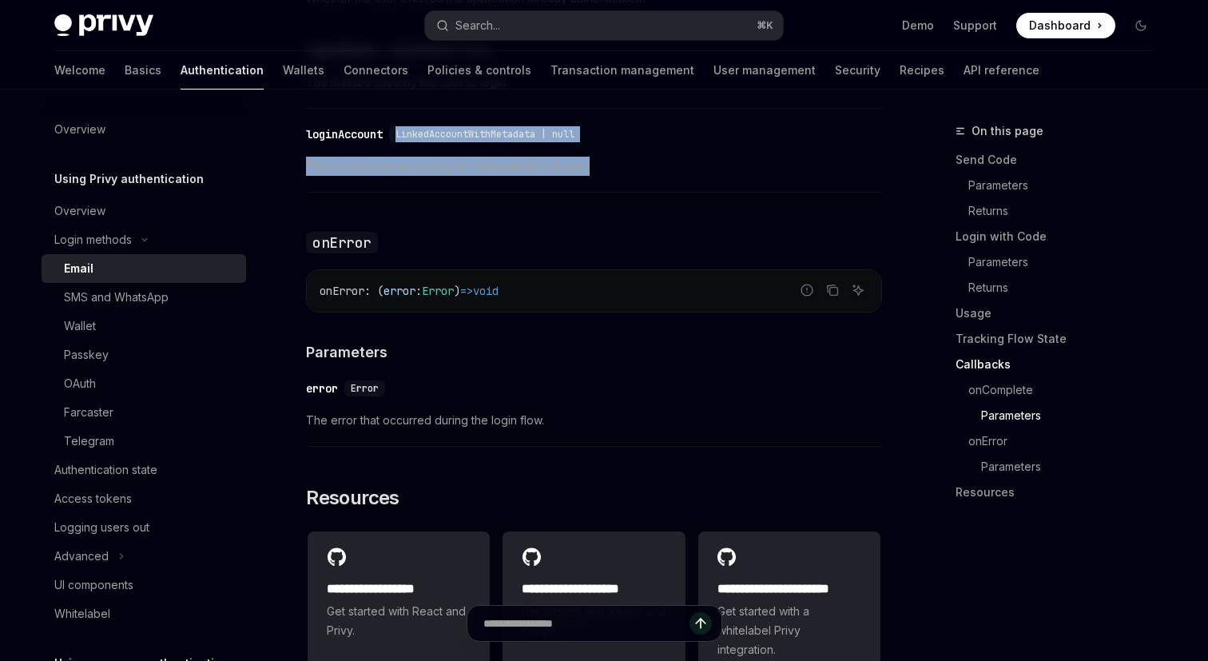
drag, startPoint x: 572, startPoint y: 112, endPoint x: 582, endPoint y: 165, distance: 54.4
click at [582, 165] on div "​ loginAccount LinkedAccountWithMetadata | null The account corresponding to th…" at bounding box center [594, 155] width 576 height 76
click at [582, 165] on span "The account corresponding to the loginMethod used." at bounding box center [594, 166] width 576 height 19
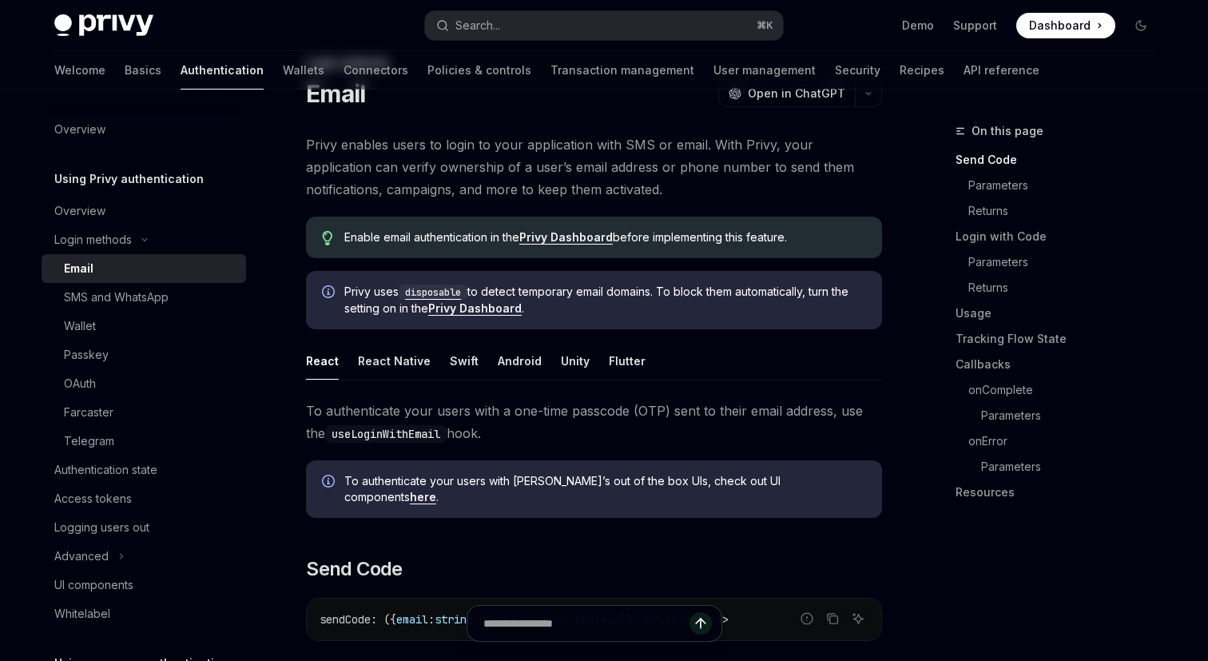
scroll to position [0, 0]
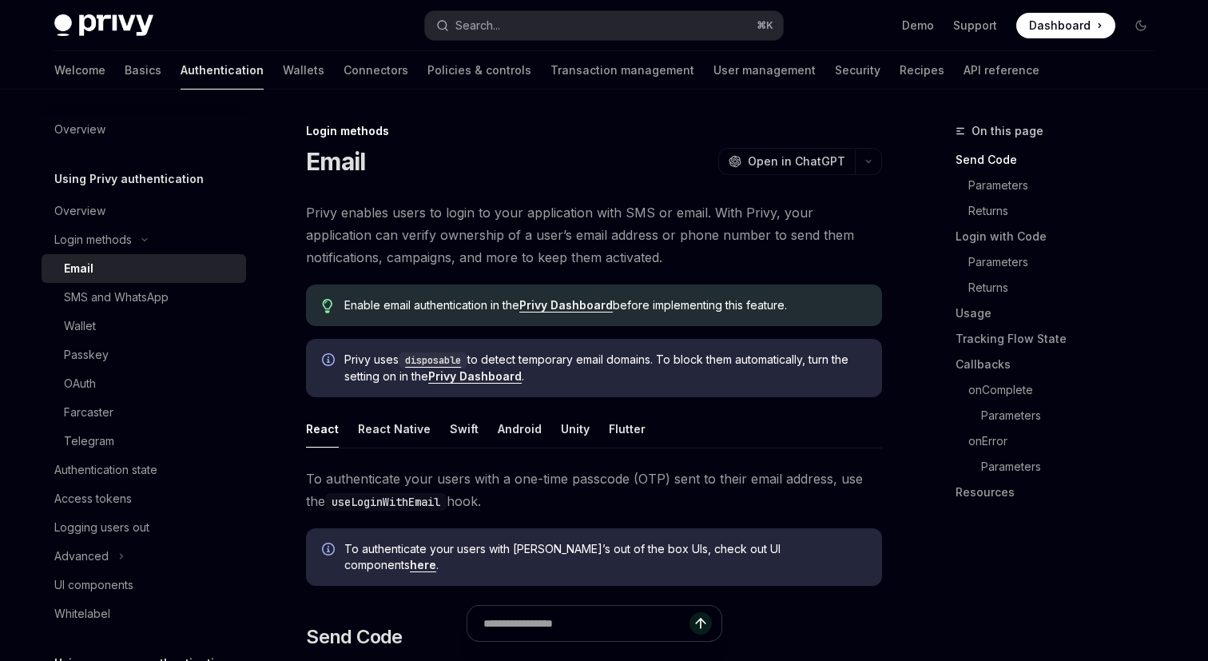
click at [584, 387] on div "Privy uses disposable to detect temporary email domains. To block them automati…" at bounding box center [594, 368] width 576 height 58
drag, startPoint x: 584, startPoint y: 387, endPoint x: 622, endPoint y: 381, distance: 38.0
click at [622, 381] on div "Privy uses disposable to detect temporary email domains. To block them automati…" at bounding box center [594, 368] width 576 height 58
click at [622, 381] on span "Privy uses disposable to detect temporary email domains. To block them automati…" at bounding box center [605, 368] width 522 height 33
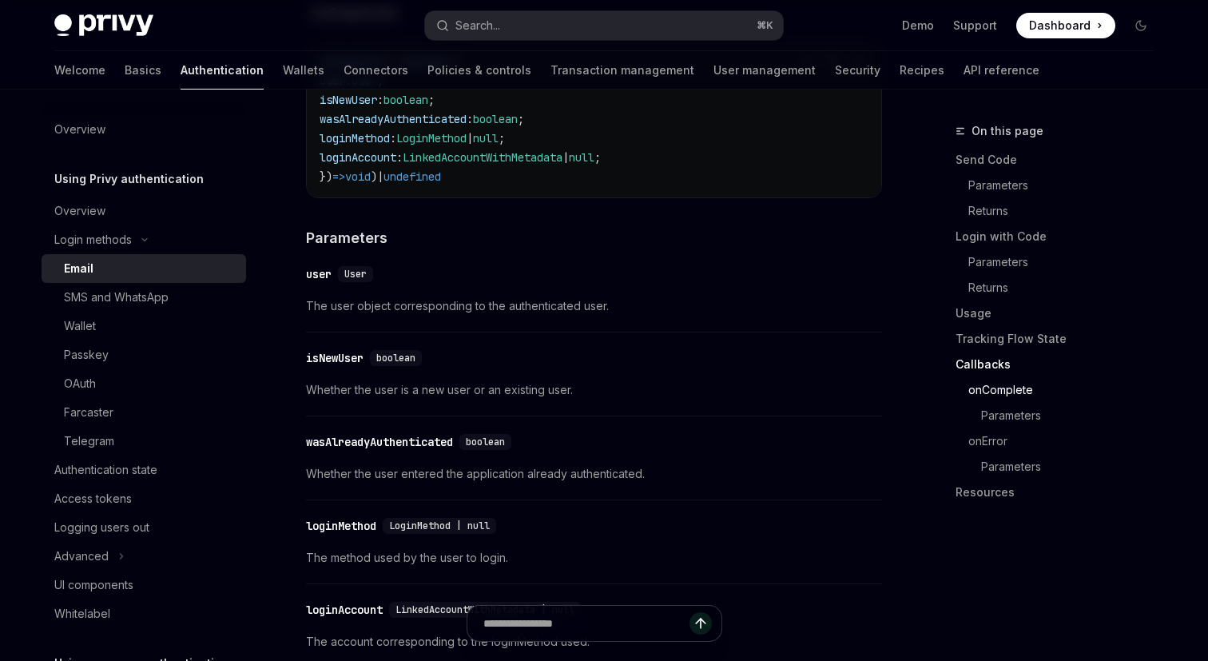
scroll to position [2670, 0]
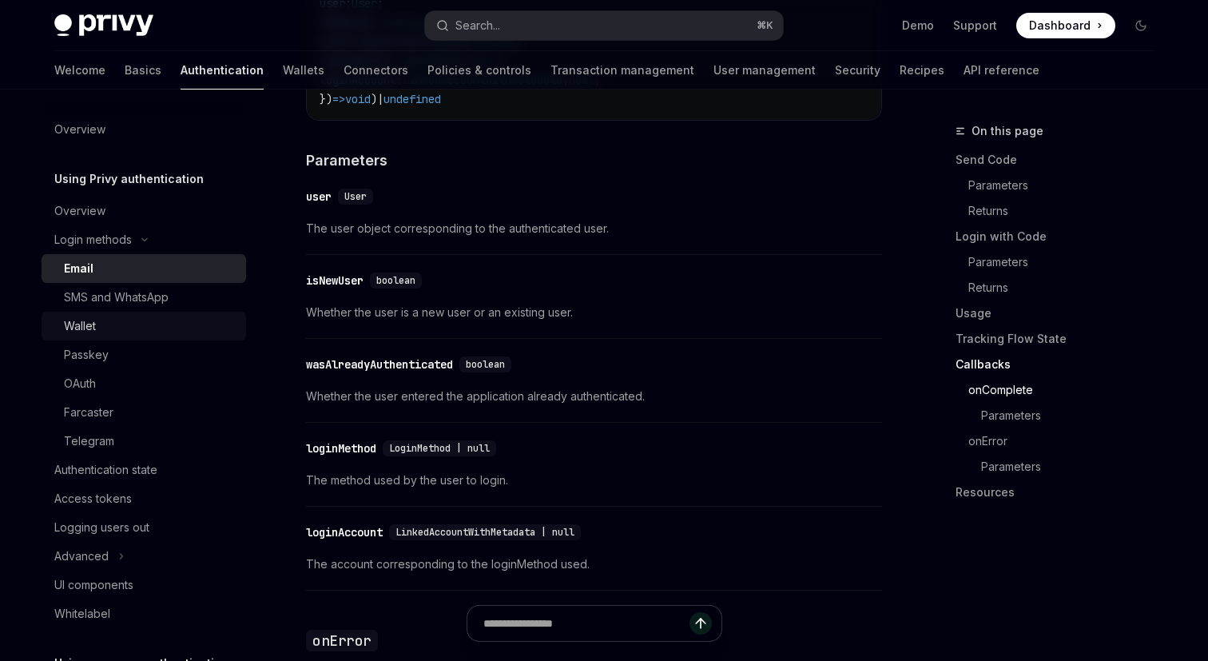
click at [99, 328] on div "Wallet" at bounding box center [150, 325] width 173 height 19
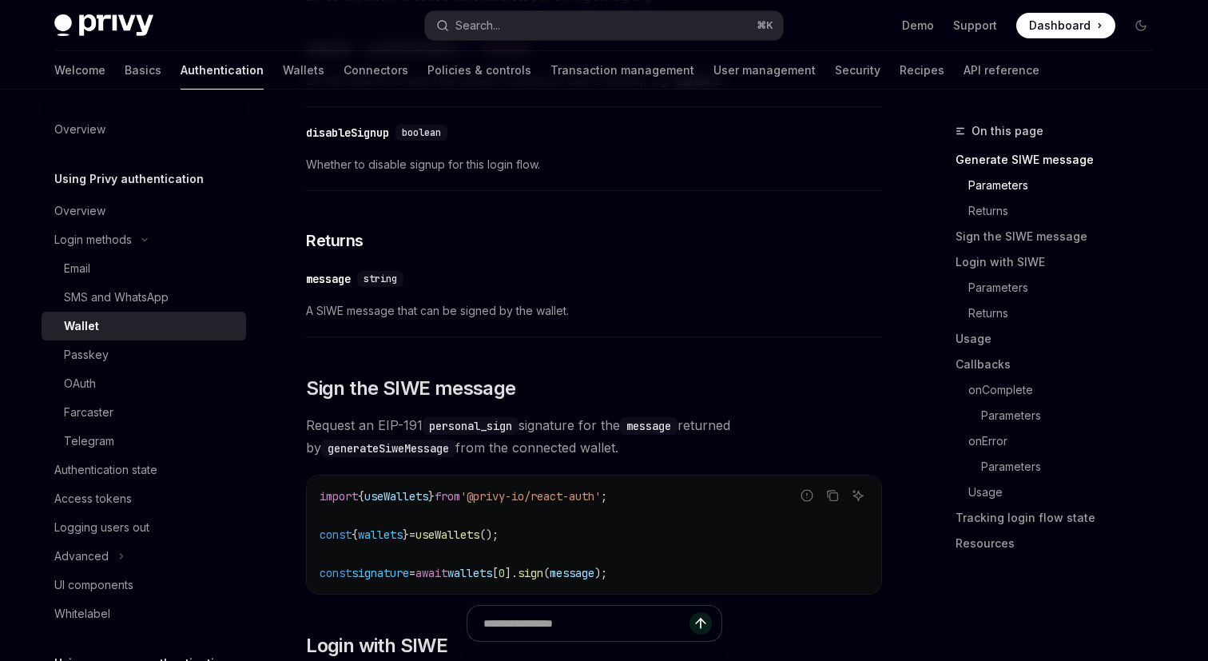
scroll to position [766, 0]
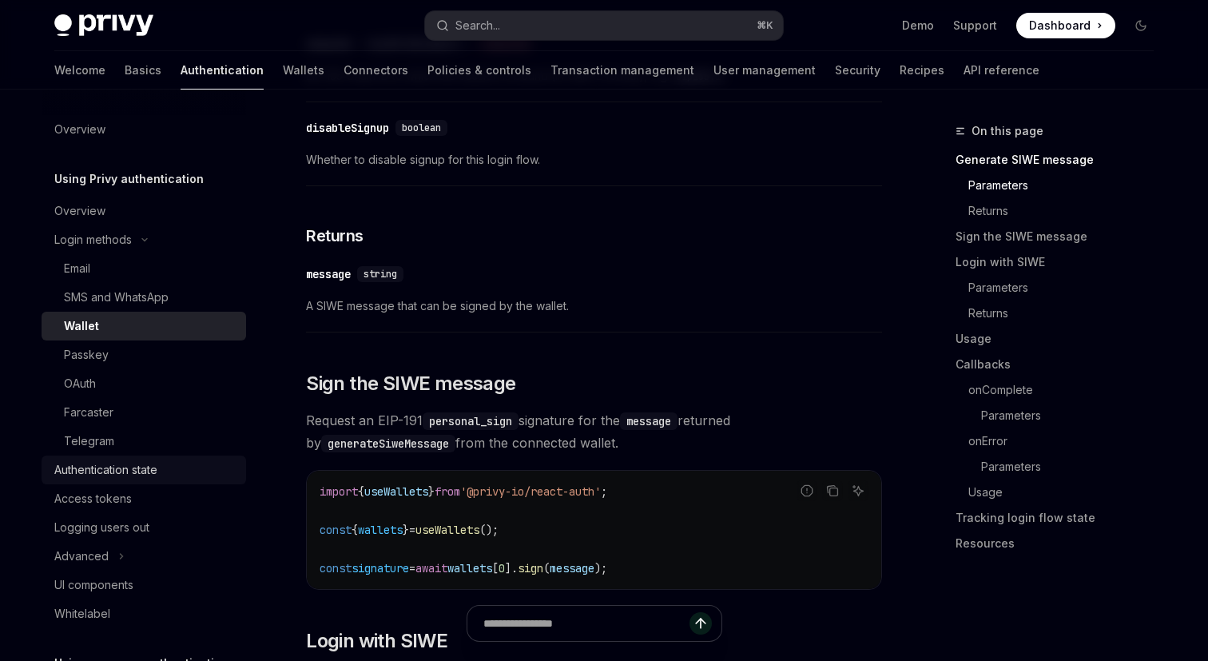
click at [169, 462] on div "Authentication state" at bounding box center [145, 469] width 182 height 19
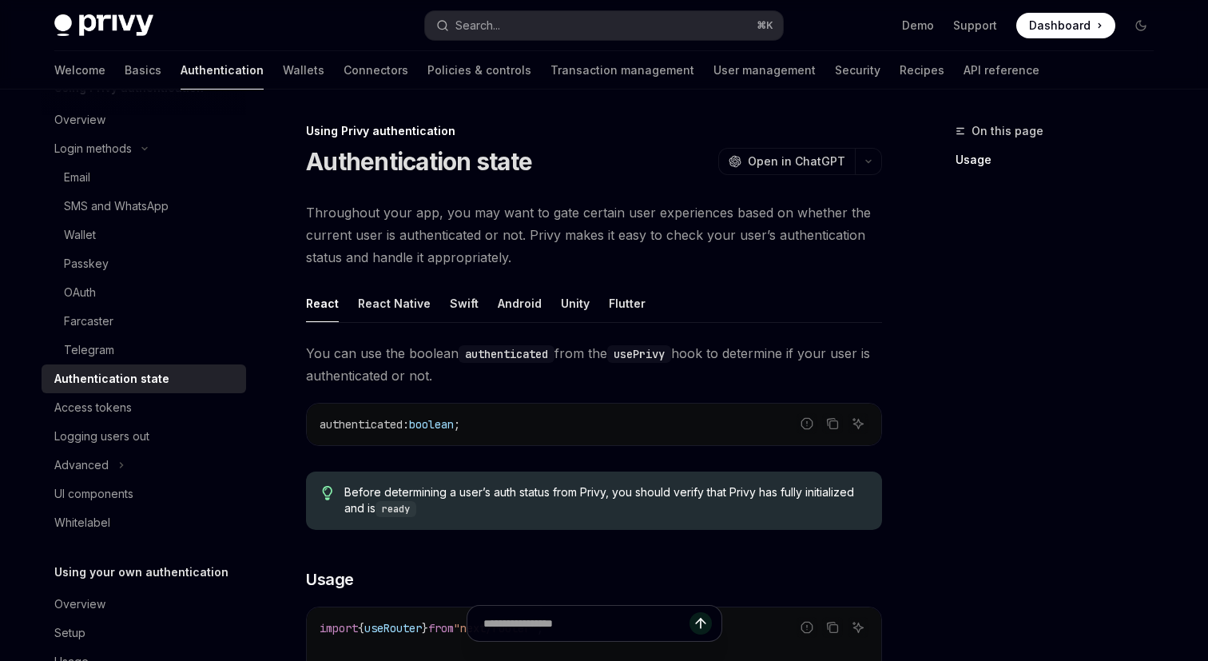
scroll to position [100, 0]
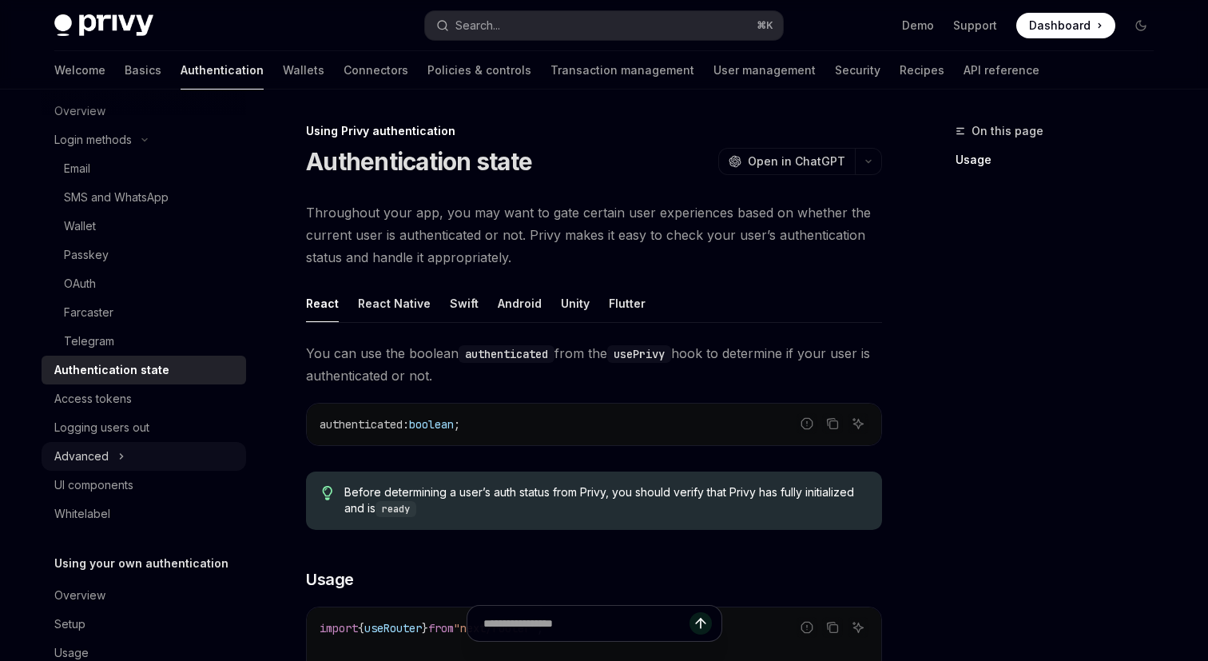
click at [169, 453] on button "Advanced" at bounding box center [144, 456] width 205 height 29
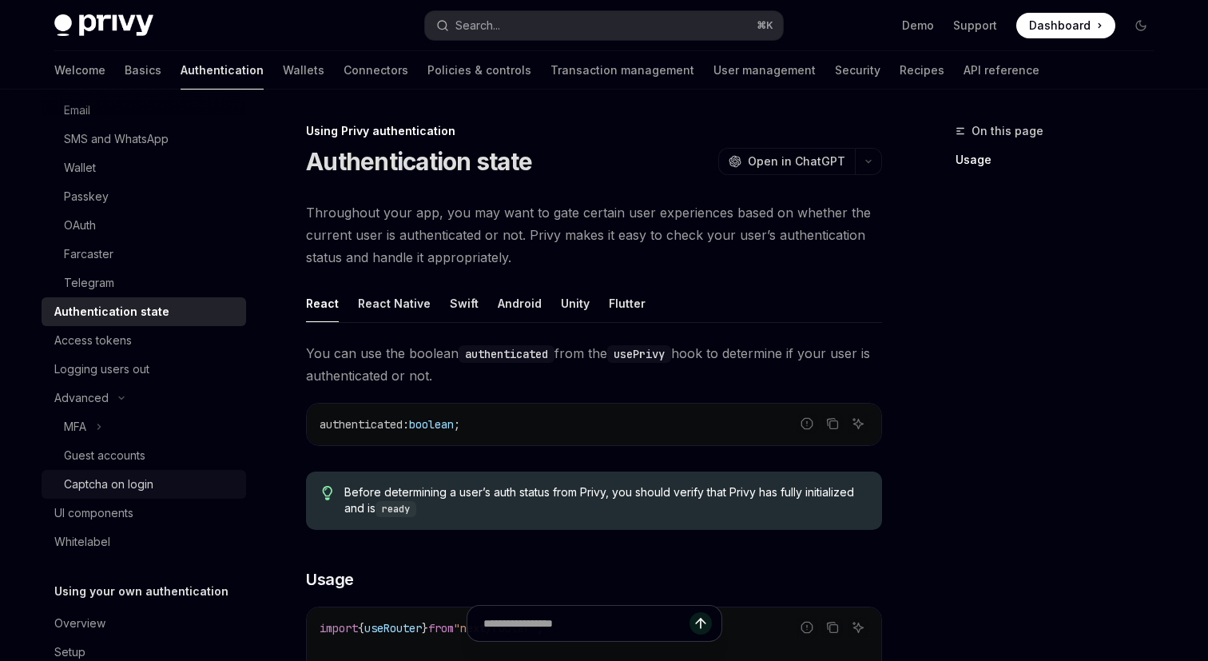
scroll to position [161, 0]
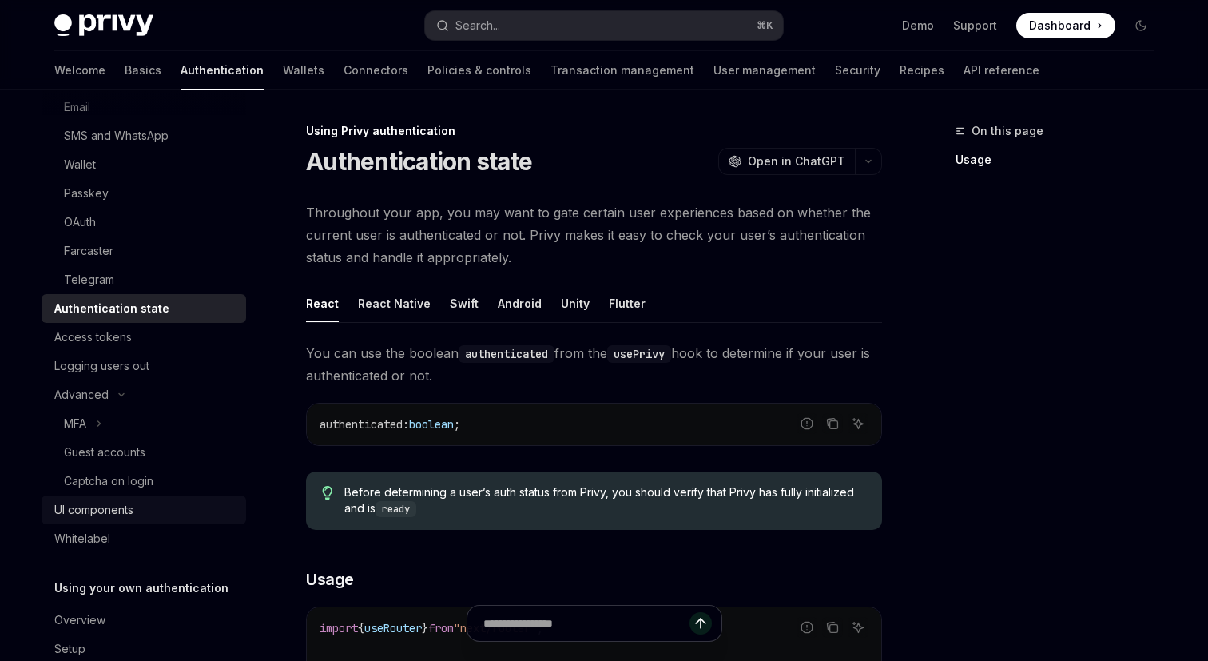
click at [117, 507] on div "UI components" at bounding box center [93, 509] width 79 height 19
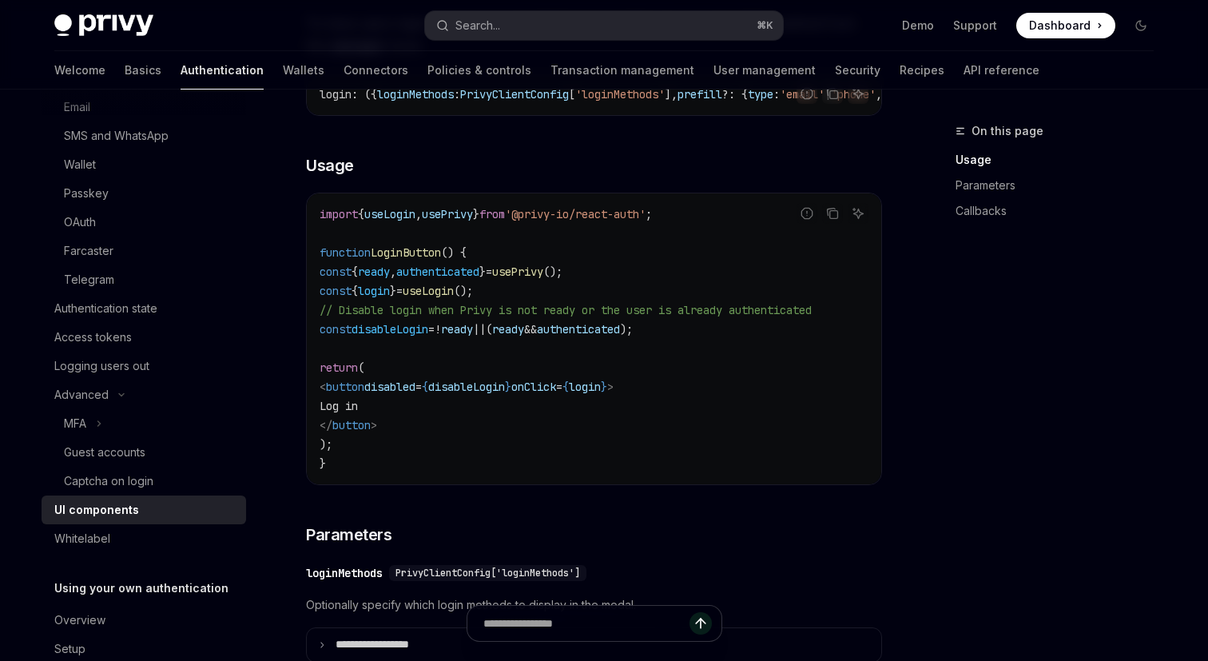
scroll to position [1038, 0]
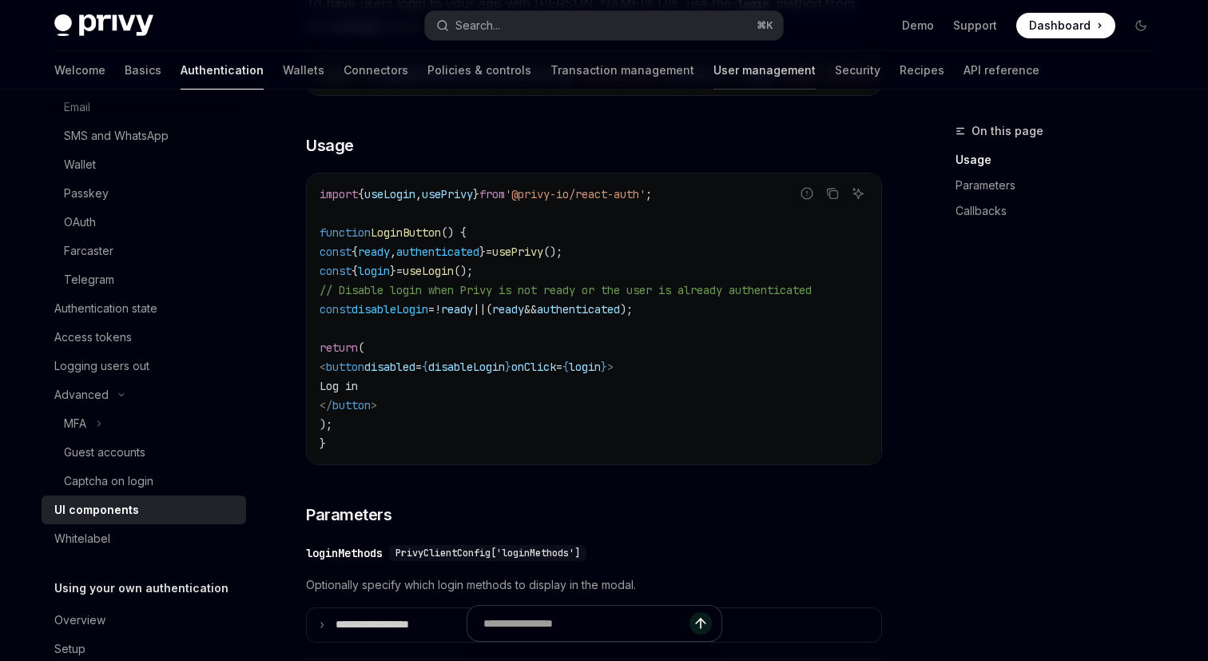
click at [714, 67] on link "User management" at bounding box center [765, 70] width 102 height 38
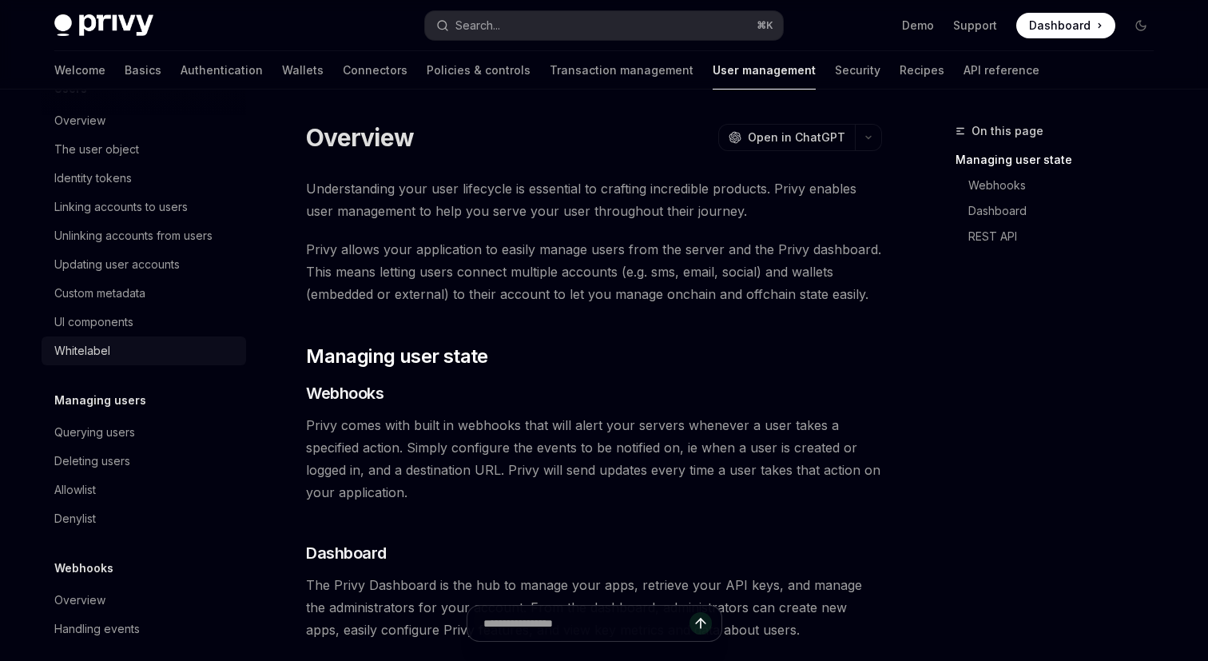
scroll to position [244, 0]
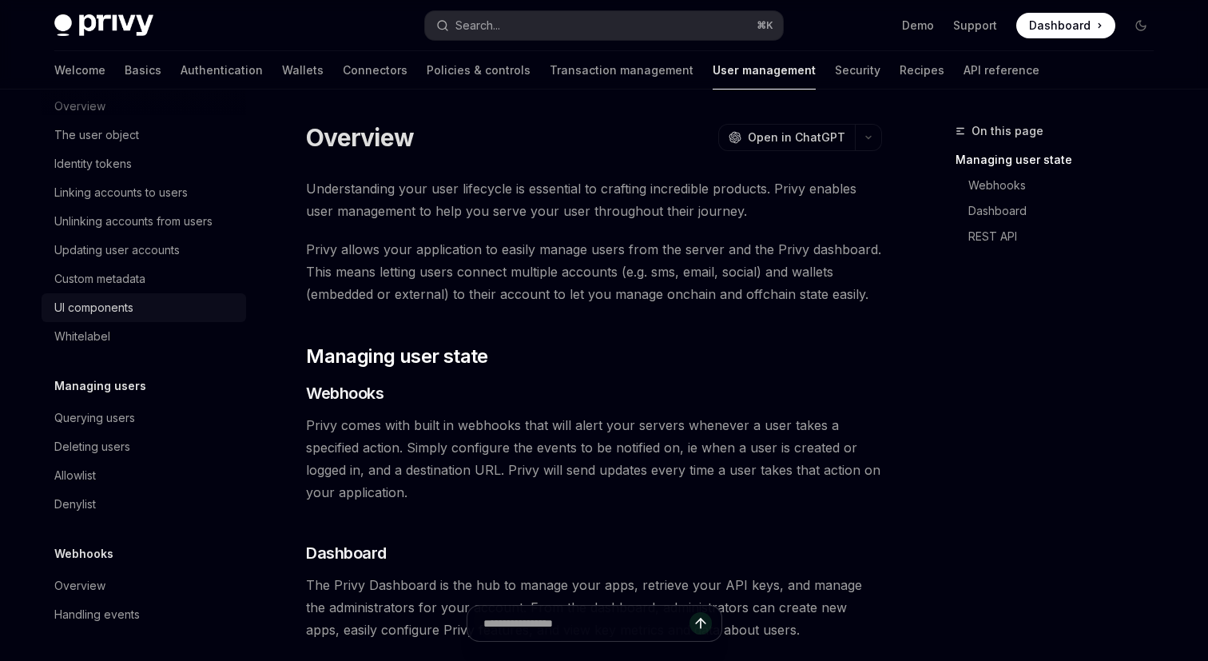
click at [101, 297] on link "UI components" at bounding box center [144, 307] width 205 height 29
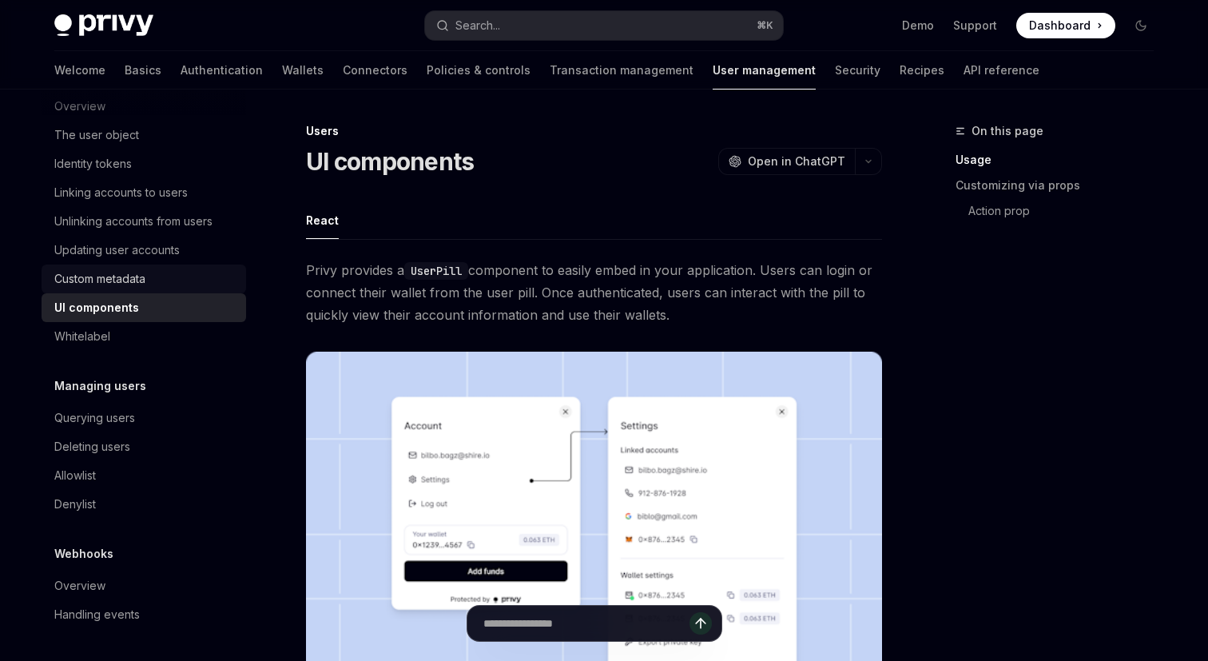
click at [132, 270] on div "Custom metadata" at bounding box center [99, 278] width 91 height 19
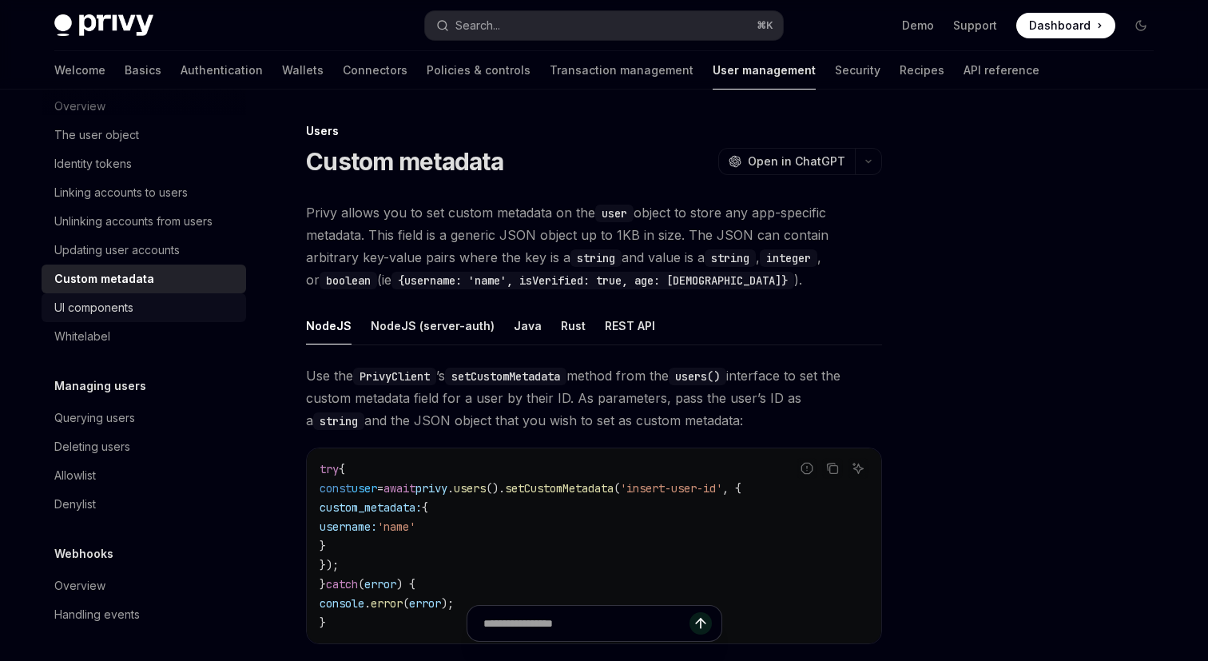
click at [134, 298] on div "UI components" at bounding box center [145, 307] width 182 height 19
type textarea "*"
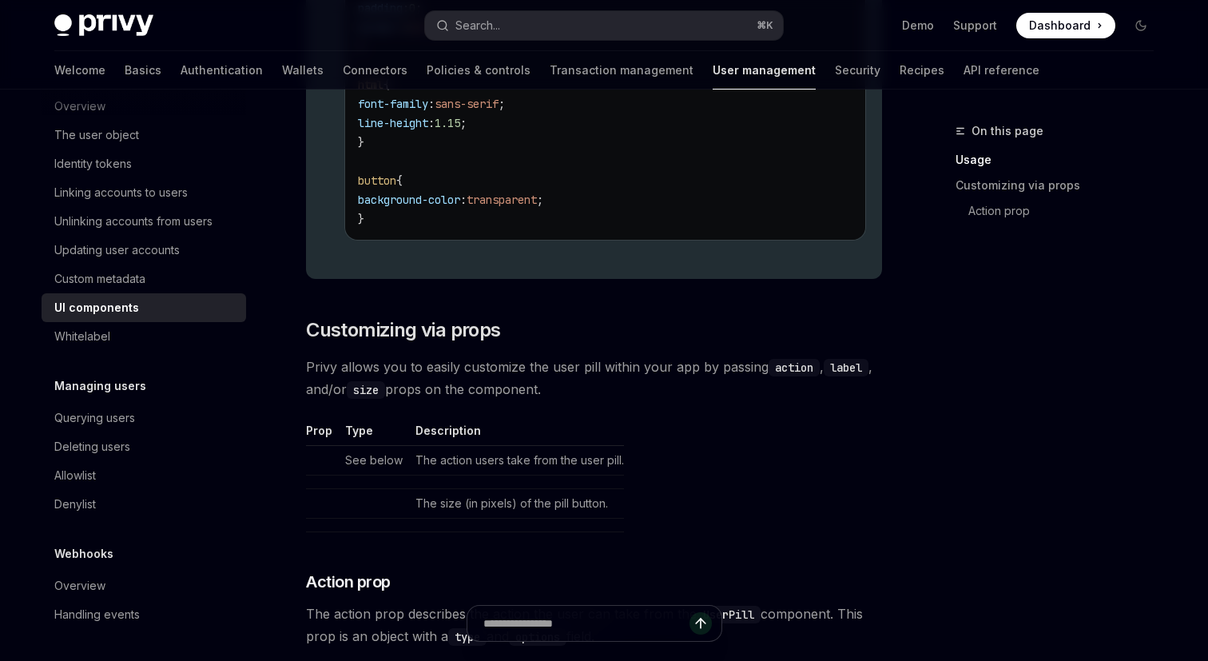
scroll to position [2006, 0]
click at [374, 457] on td "See below" at bounding box center [374, 461] width 70 height 30
click at [448, 468] on td "The action users take from the user pill." at bounding box center [516, 461] width 215 height 30
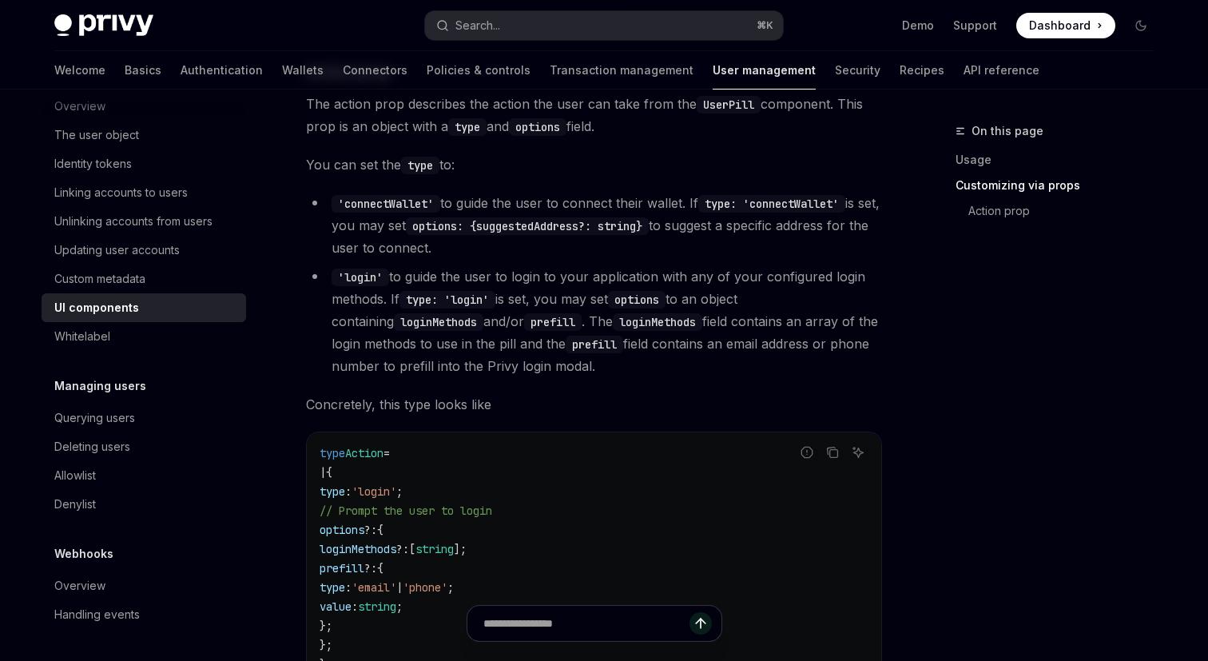
scroll to position [2920, 0]
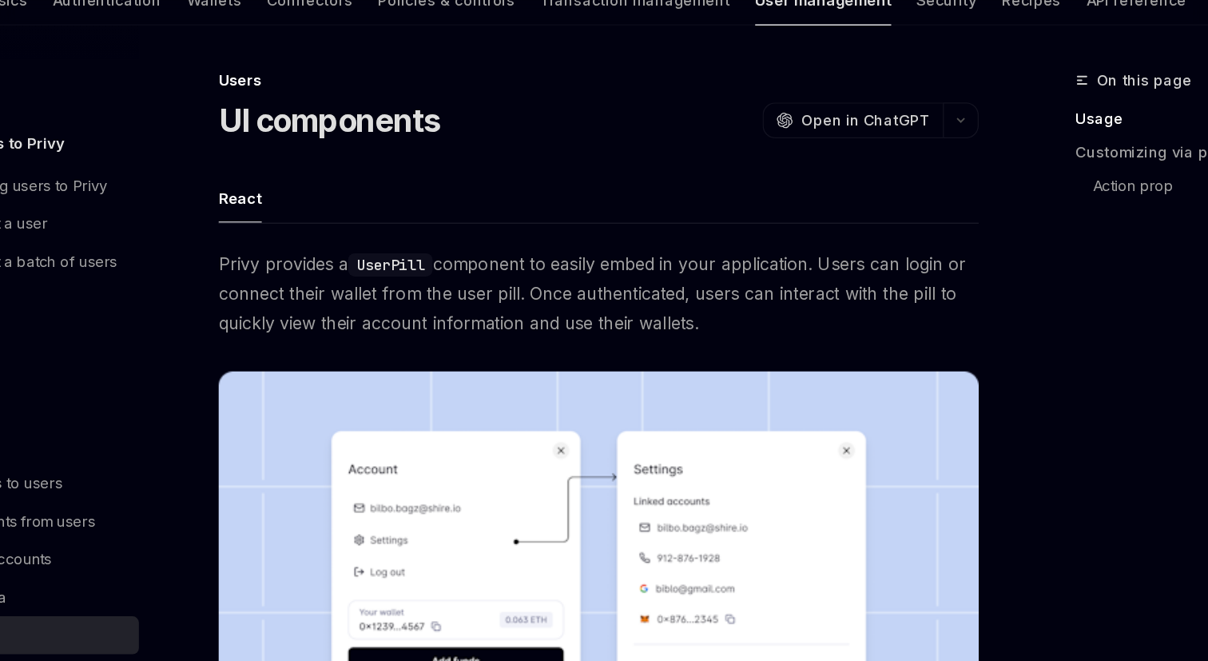
drag, startPoint x: 757, startPoint y: 315, endPoint x: 728, endPoint y: 316, distance: 28.8
click at [728, 315] on span "Privy provides a UserPill component to easily embed in your application. Users …" at bounding box center [594, 292] width 576 height 67
click at [728, 316] on span "Privy provides a UserPill component to easily embed in your application. Users …" at bounding box center [594, 292] width 576 height 67
drag, startPoint x: 728, startPoint y: 316, endPoint x: 681, endPoint y: 343, distance: 54.4
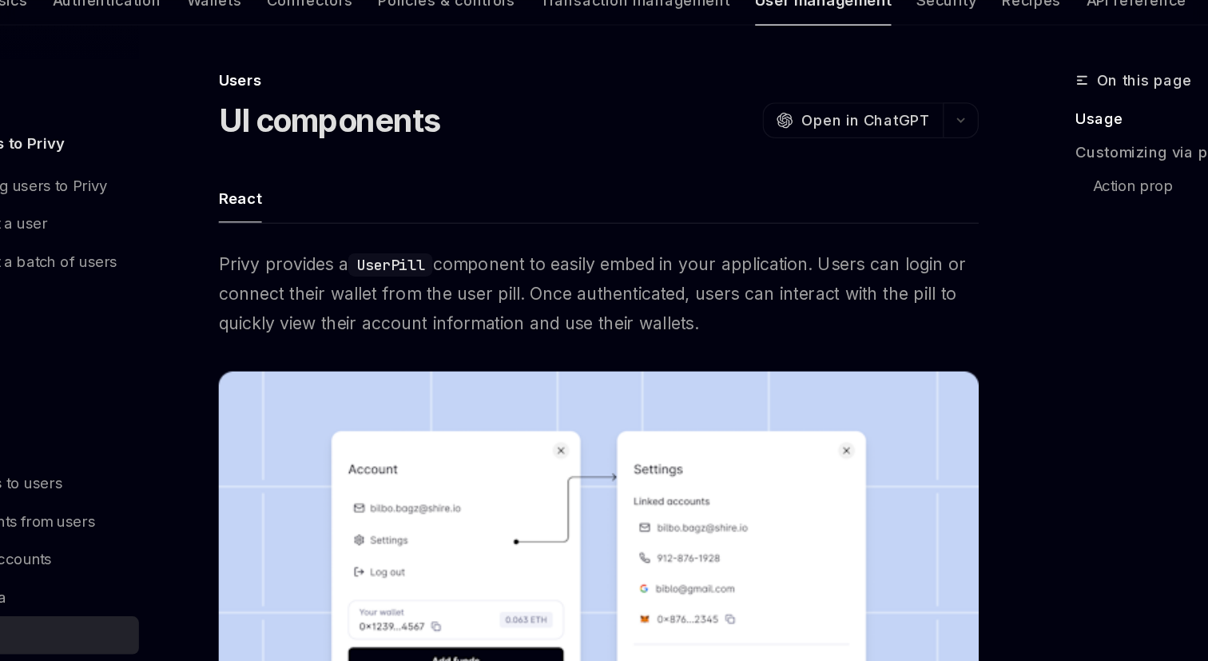
click at [687, 322] on span "Privy provides a UserPill component to easily embed in your application. Users …" at bounding box center [594, 292] width 576 height 67
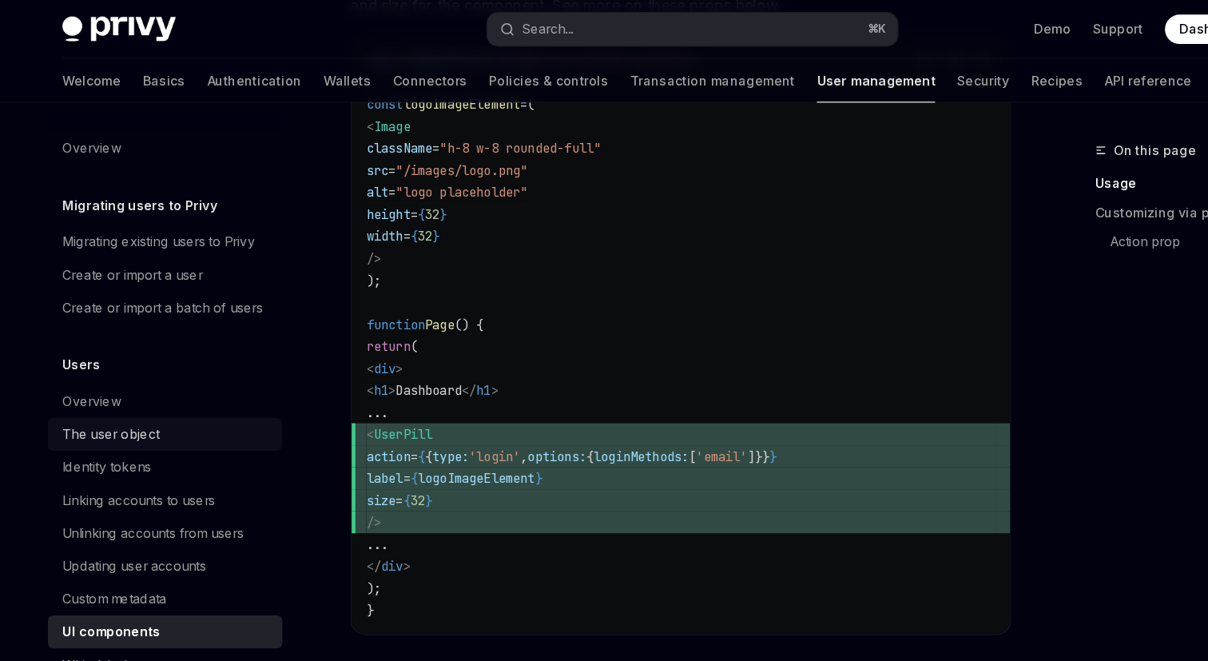
scroll to position [1289, 0]
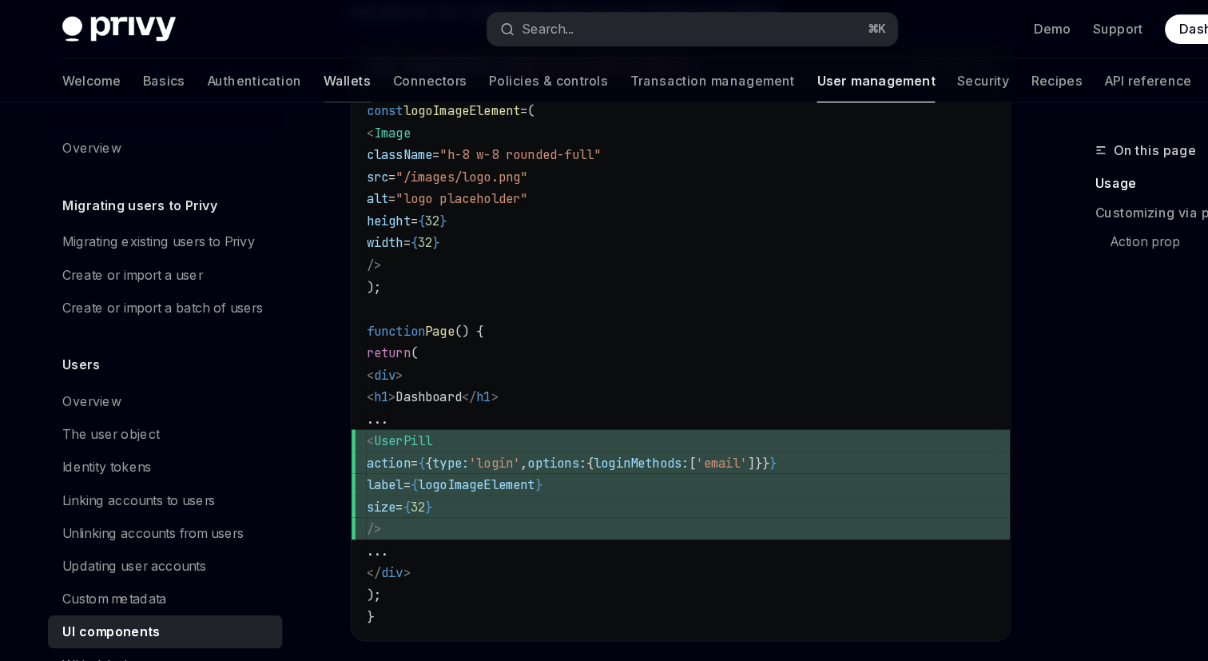
click at [282, 59] on link "Wallets" at bounding box center [303, 70] width 42 height 38
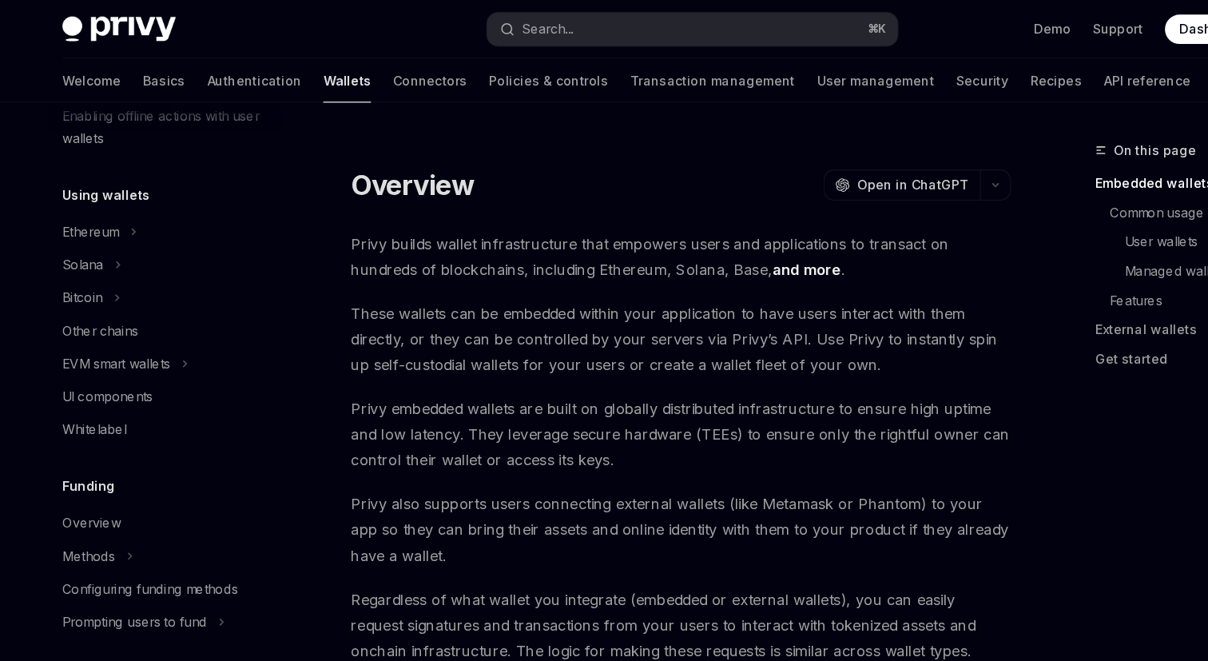
scroll to position [340, 0]
click at [106, 336] on div "UI components" at bounding box center [93, 343] width 79 height 19
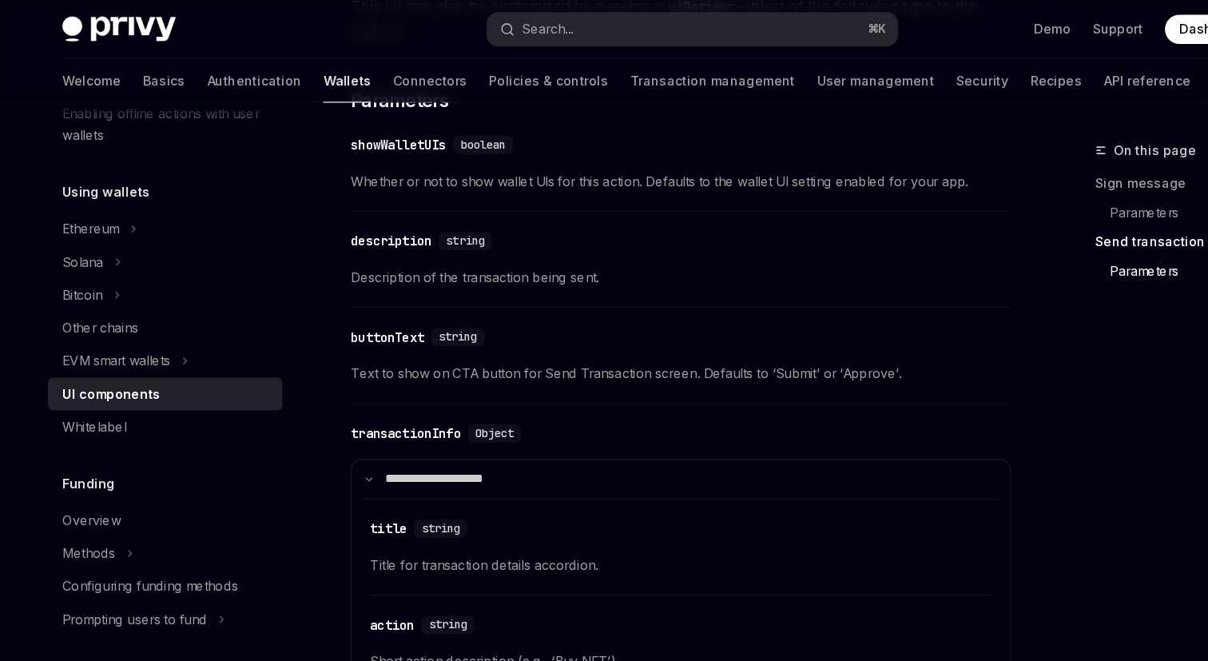
scroll to position [1921, 0]
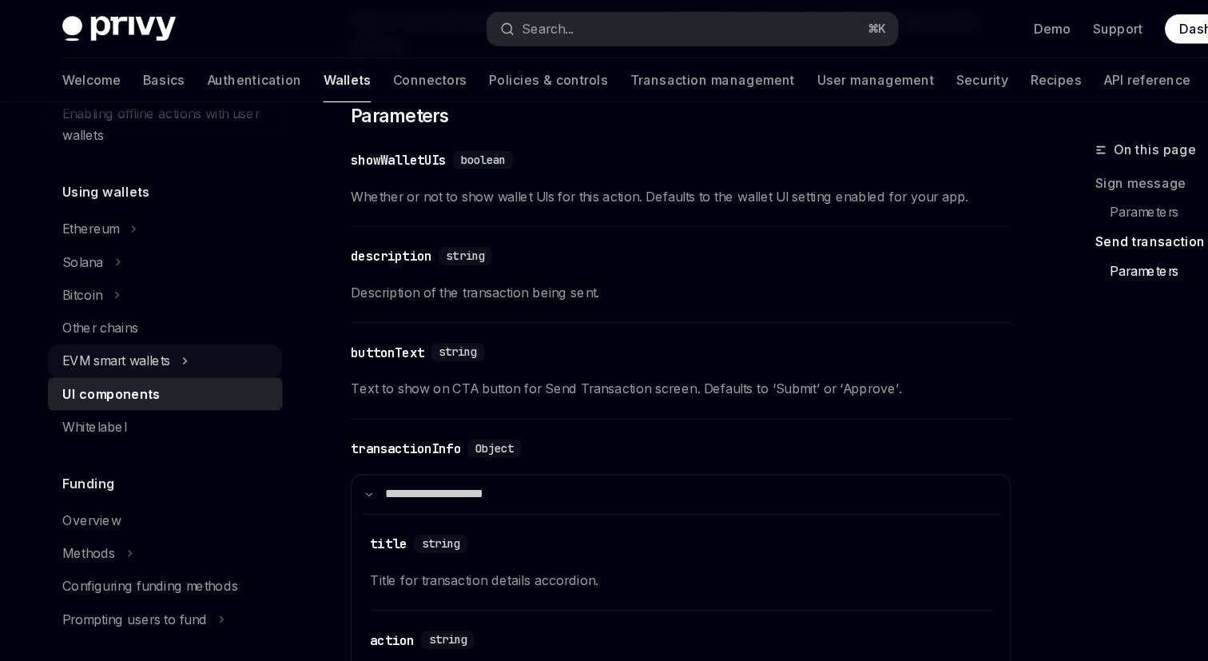
click at [90, 305] on div "EVM smart wallets" at bounding box center [101, 314] width 94 height 19
type textarea "*"
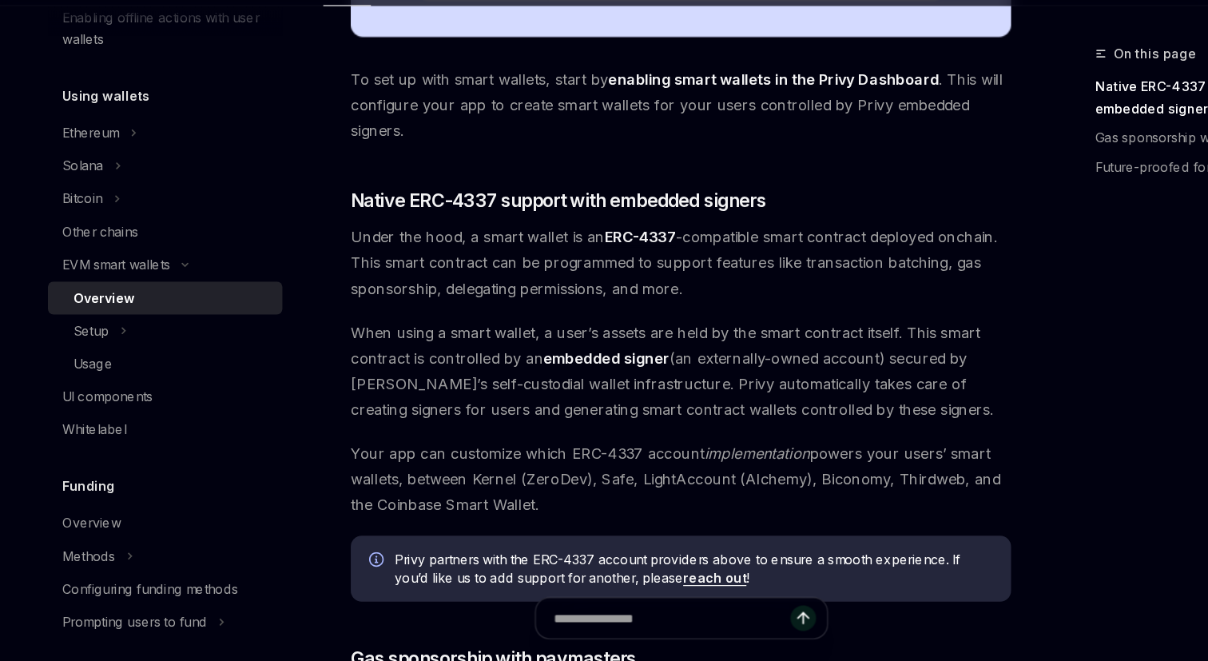
scroll to position [1270, 0]
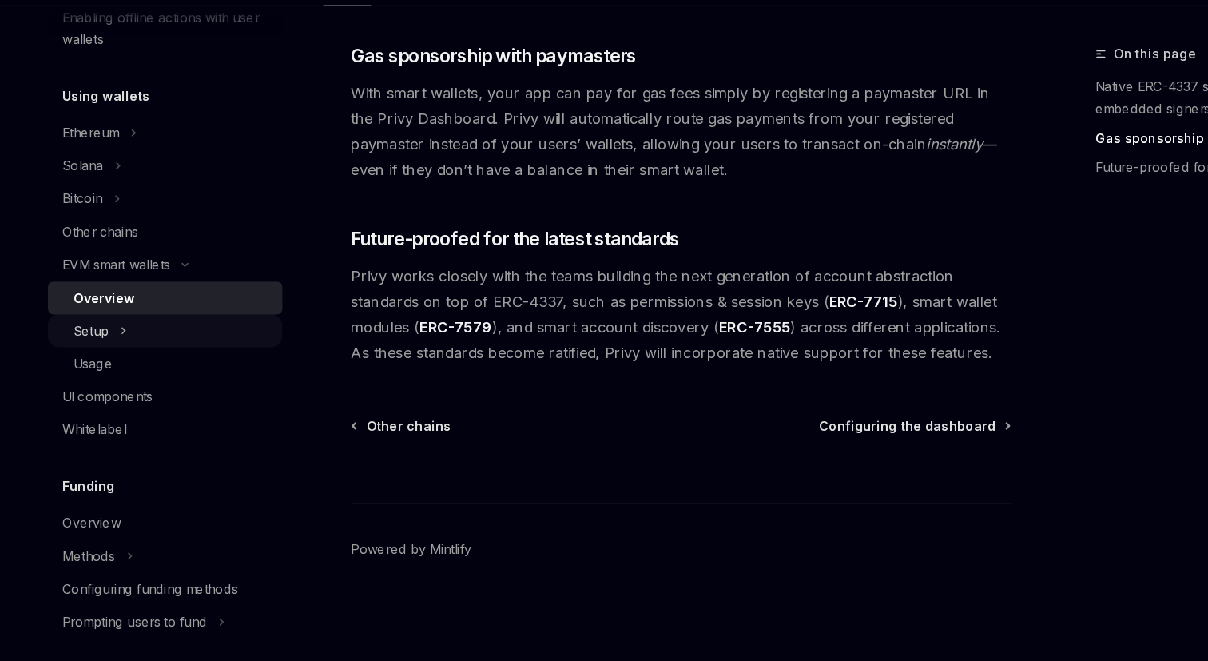
click at [116, 371] on button "Setup" at bounding box center [144, 372] width 205 height 29
type textarea "*"
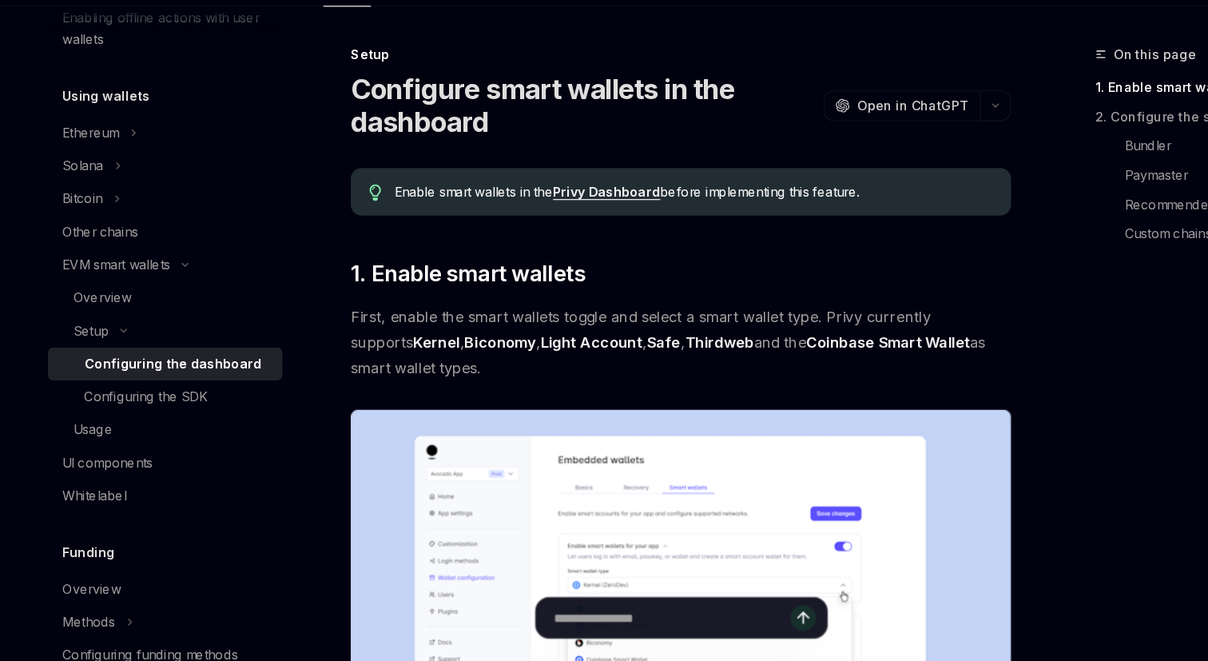
scroll to position [409, 0]
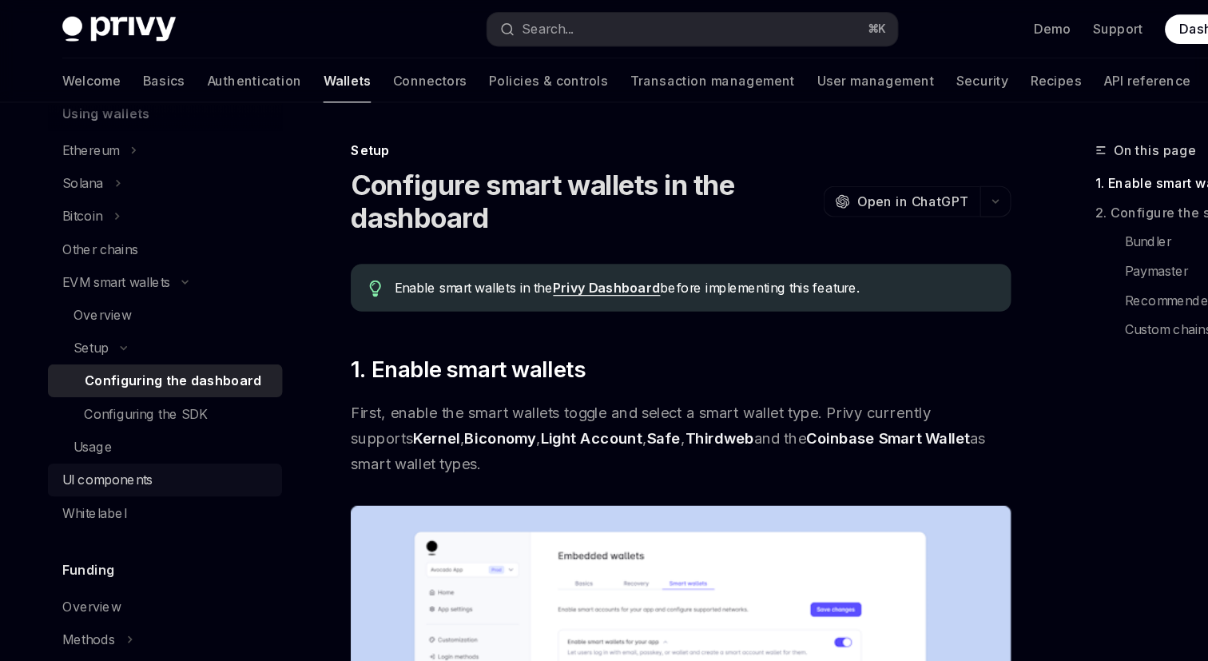
click at [114, 421] on div "UI components" at bounding box center [93, 418] width 79 height 19
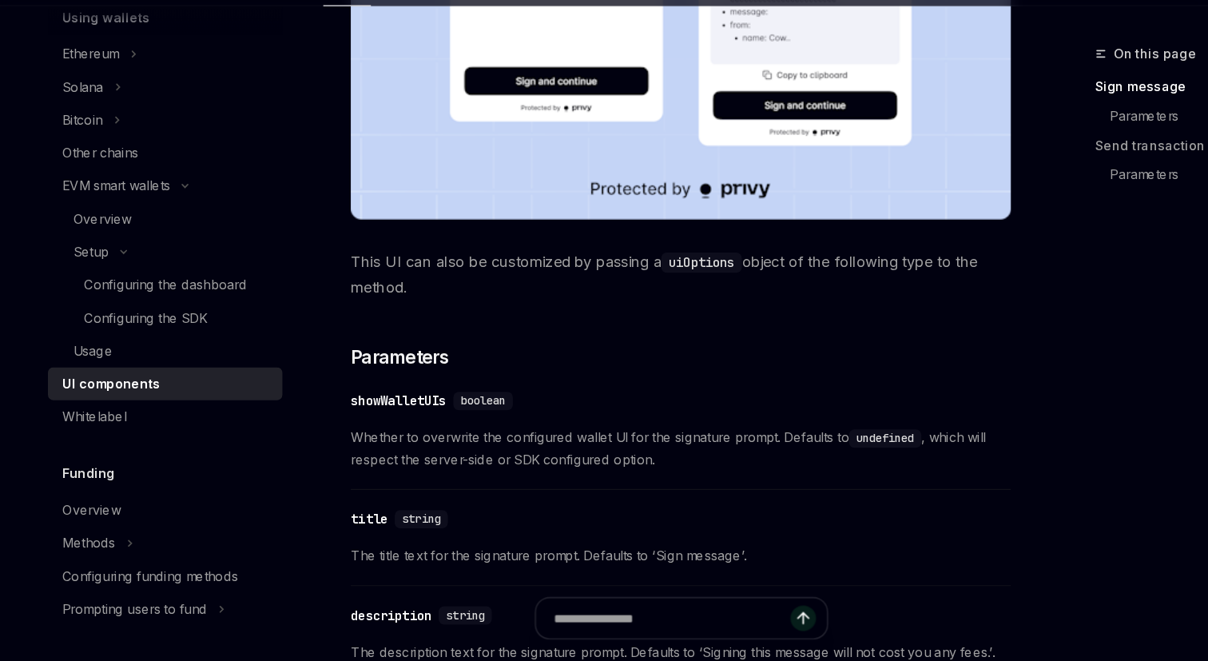
scroll to position [602, 0]
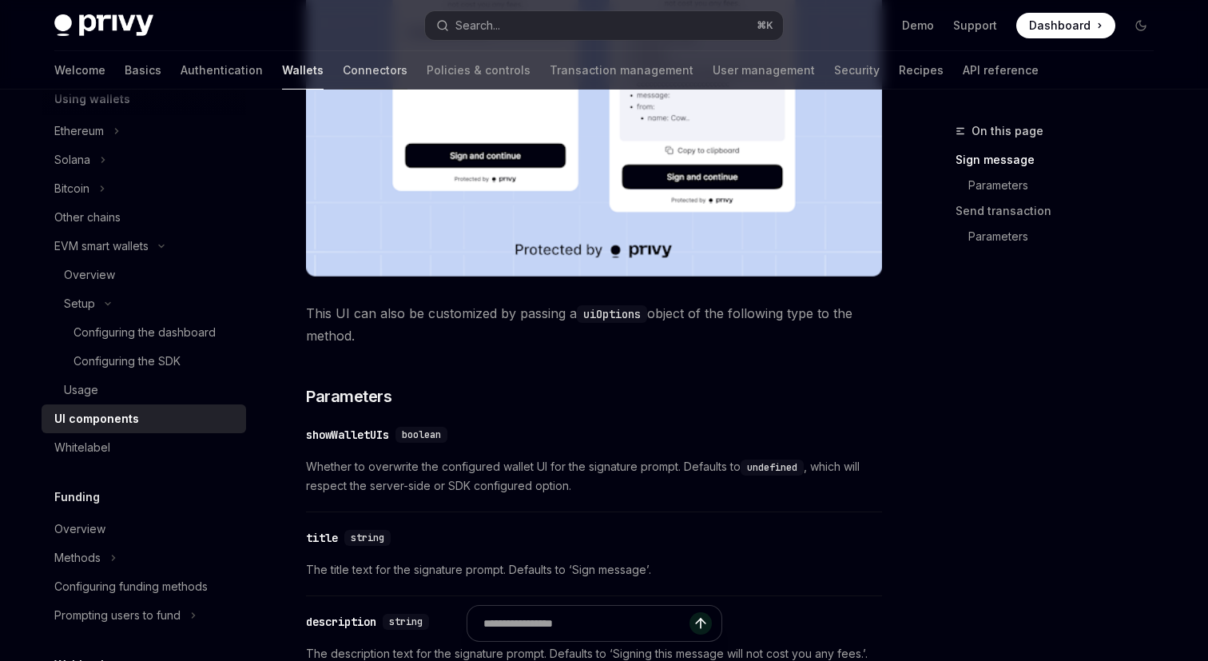
click at [343, 71] on link "Connectors" at bounding box center [375, 70] width 65 height 38
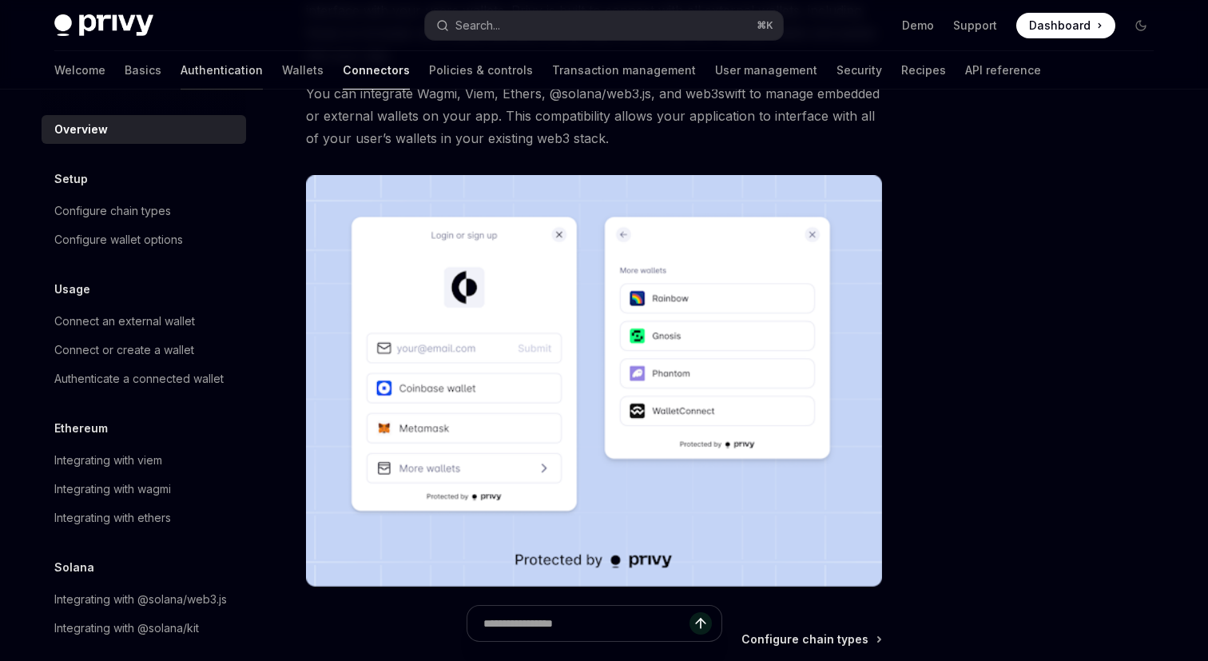
click at [181, 62] on link "Authentication" at bounding box center [222, 70] width 82 height 38
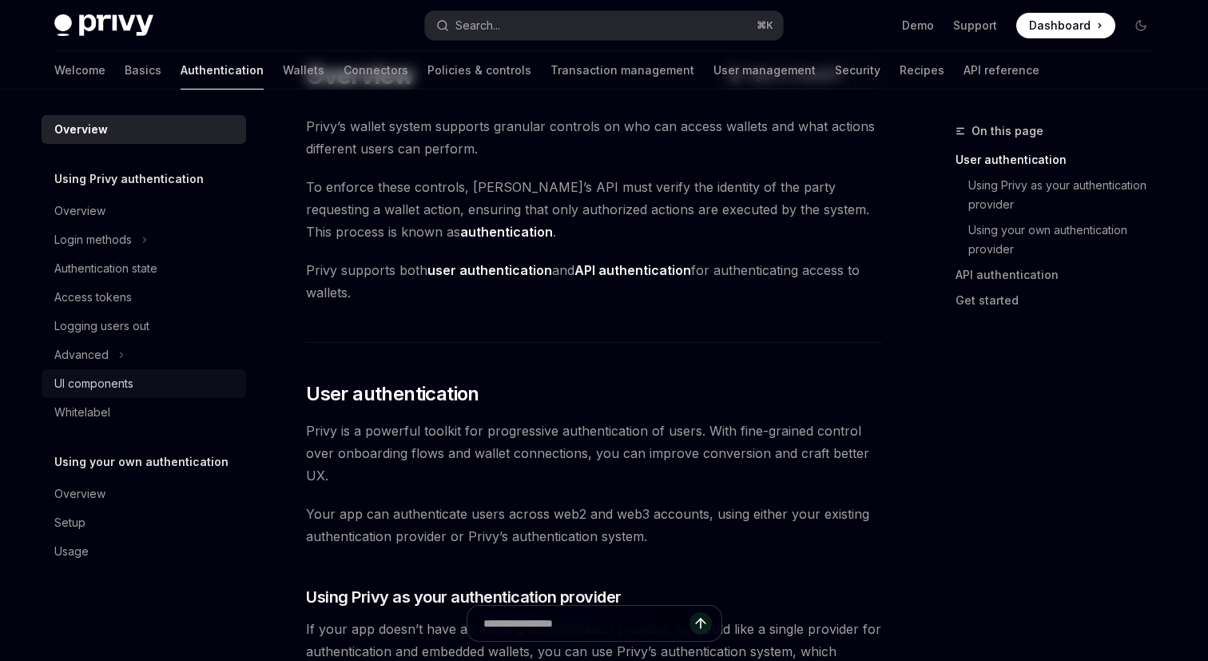
scroll to position [74, 0]
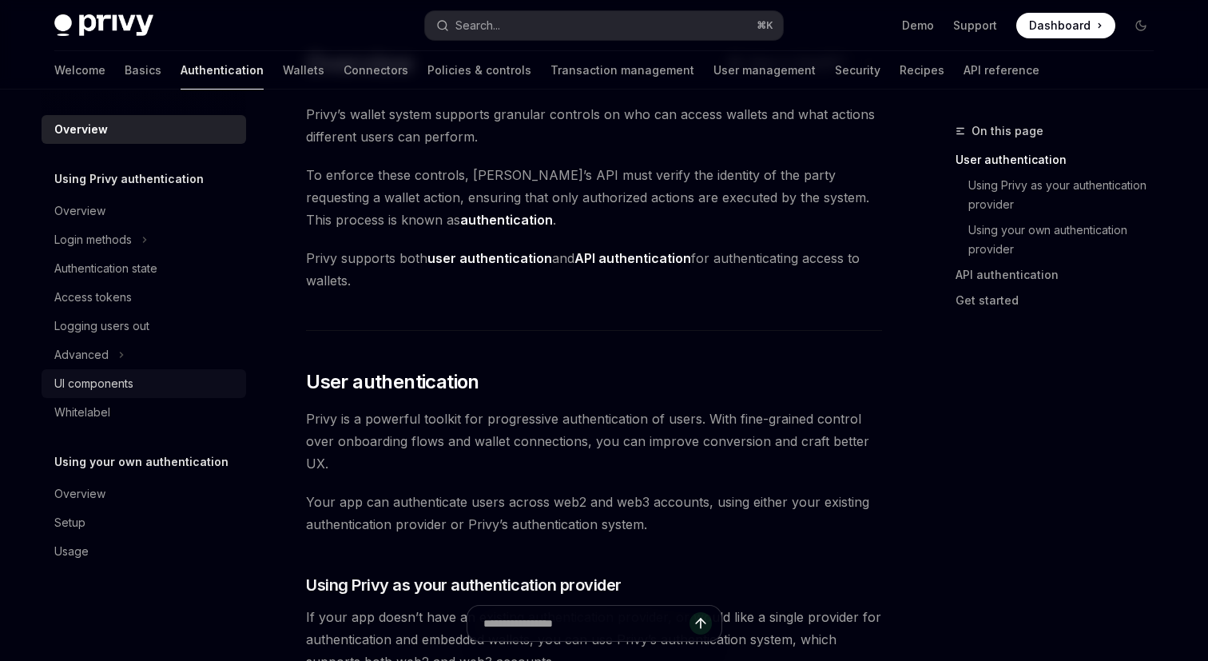
click at [139, 392] on div "UI components" at bounding box center [145, 383] width 182 height 19
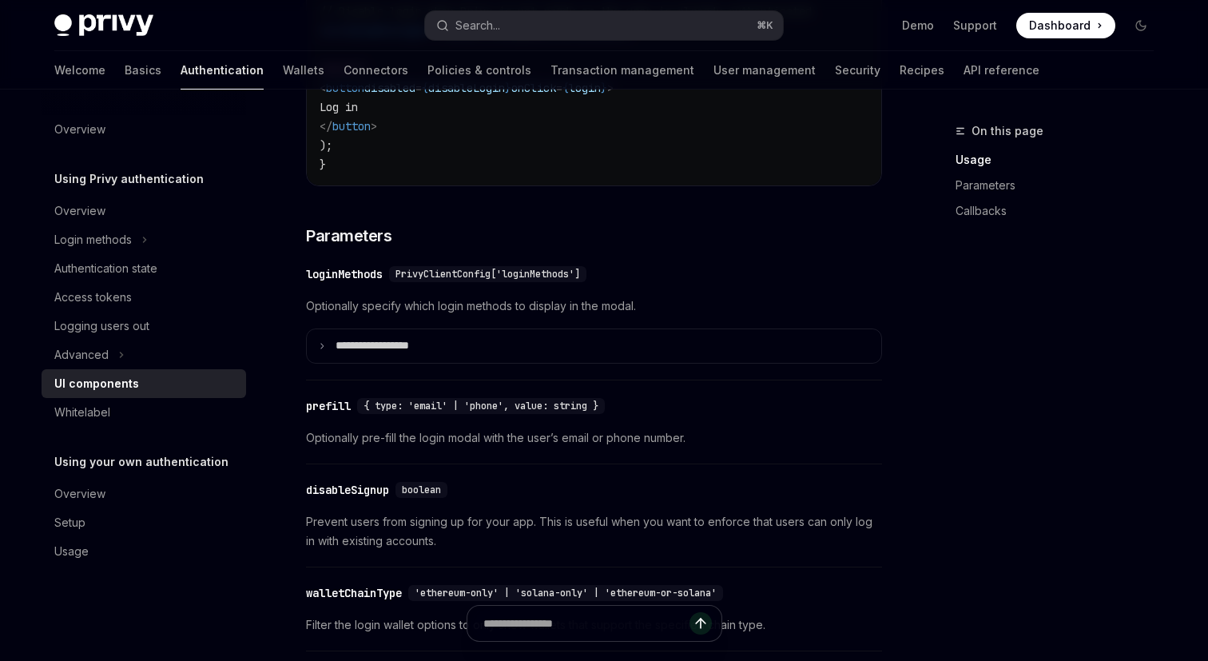
scroll to position [1320, 0]
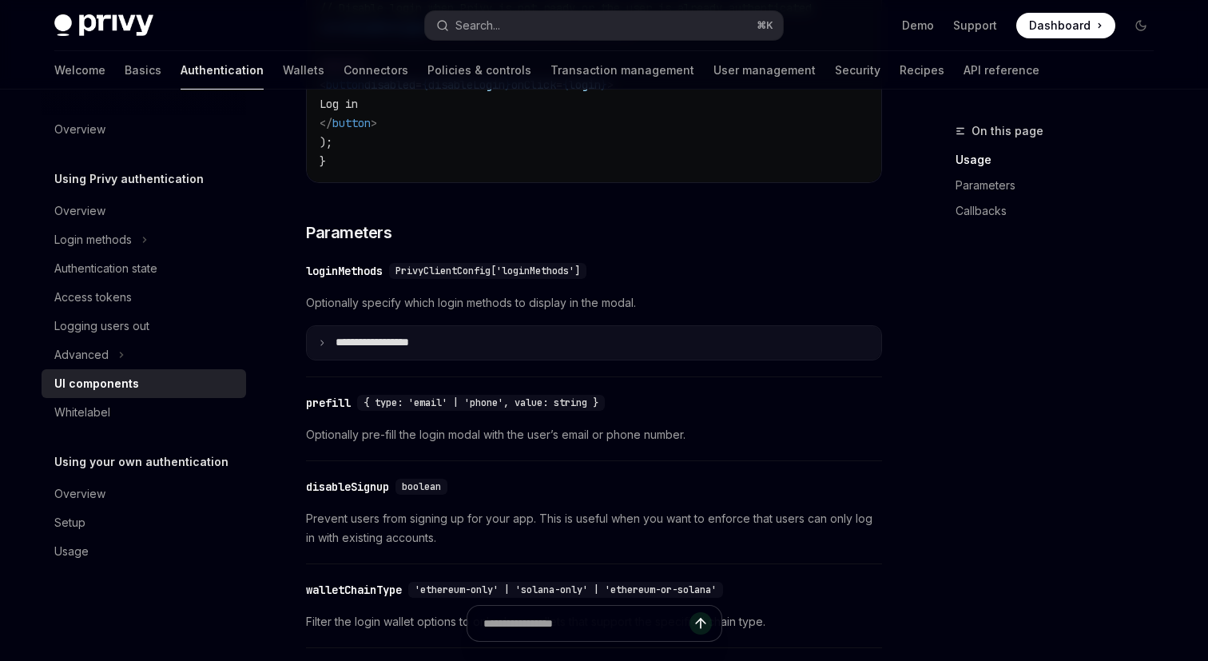
click at [416, 348] on p "**********" at bounding box center [391, 343] width 111 height 14
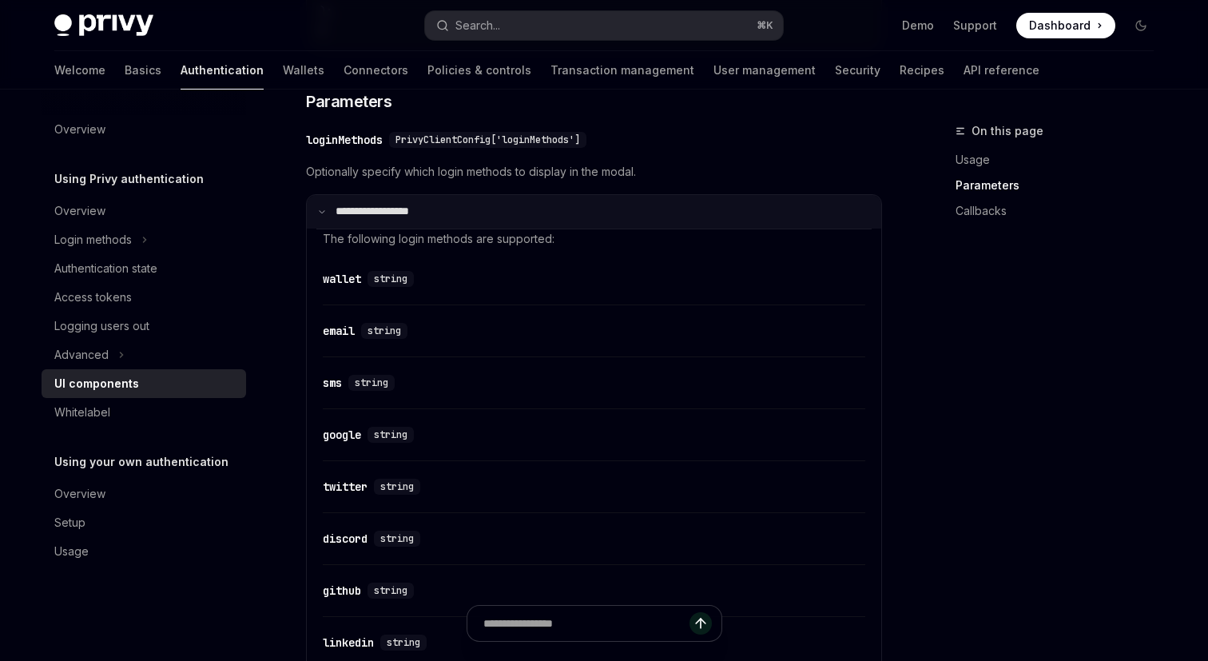
click at [381, 229] on summary "**********" at bounding box center [594, 212] width 575 height 34
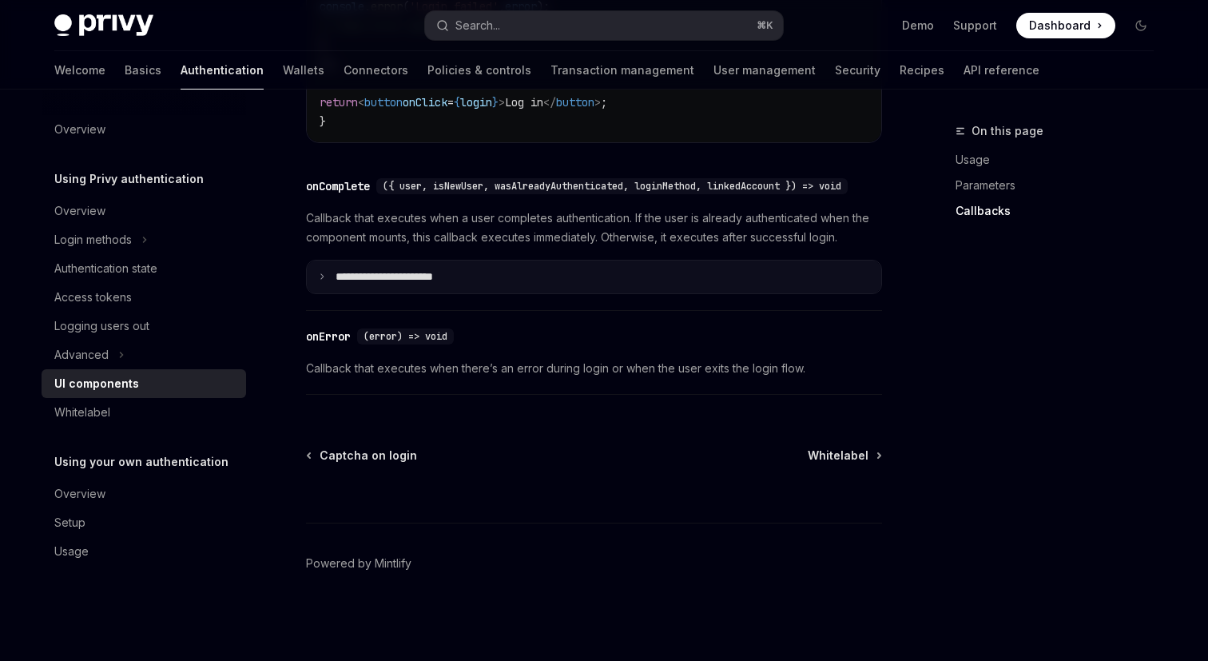
scroll to position [2392, 0]
click at [476, 285] on p "**********" at bounding box center [406, 277] width 141 height 14
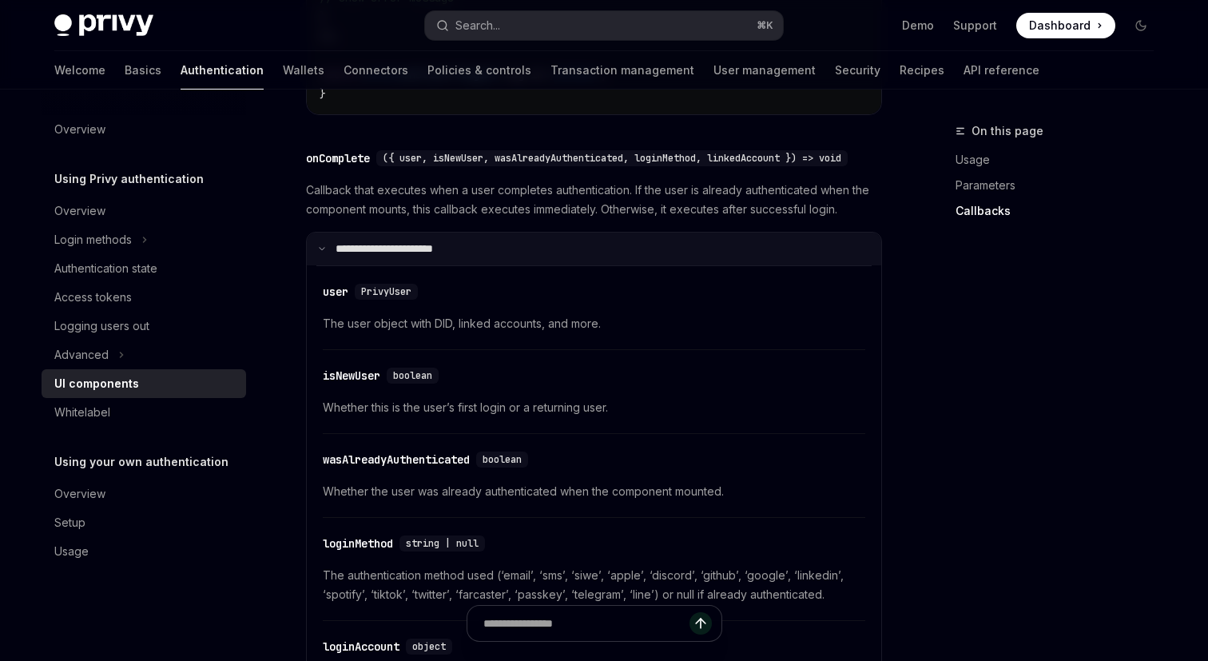
click at [476, 266] on summary "**********" at bounding box center [594, 250] width 575 height 34
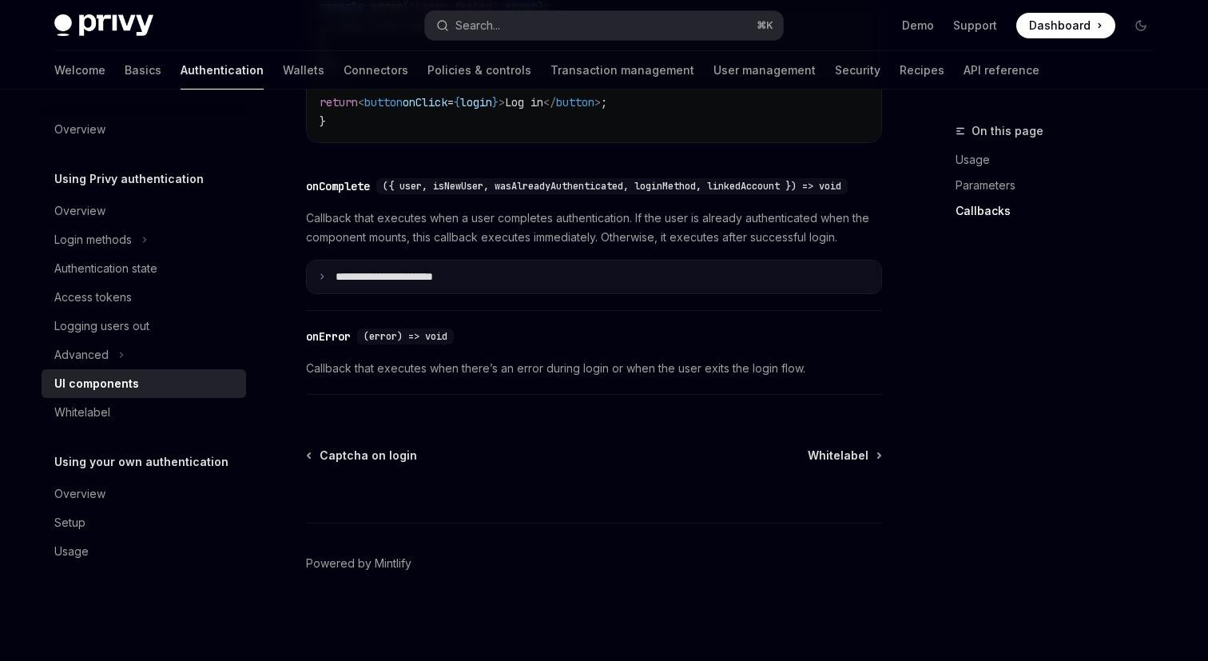
scroll to position [2406, 0]
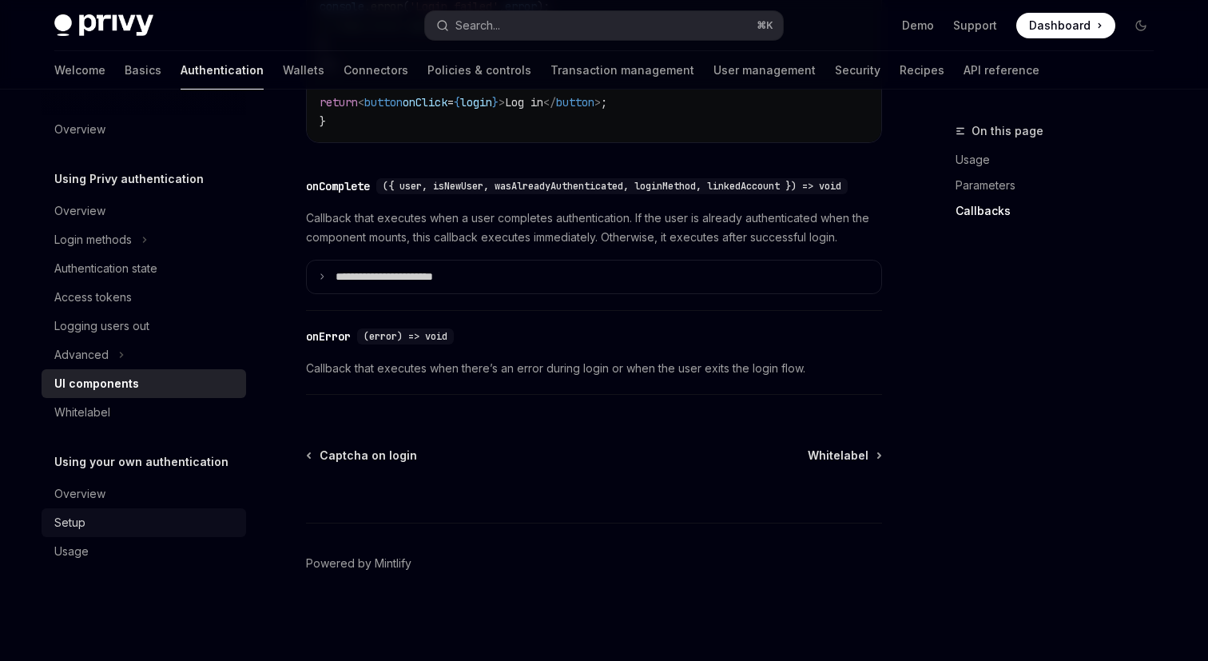
click at [119, 515] on div "Setup" at bounding box center [145, 522] width 182 height 19
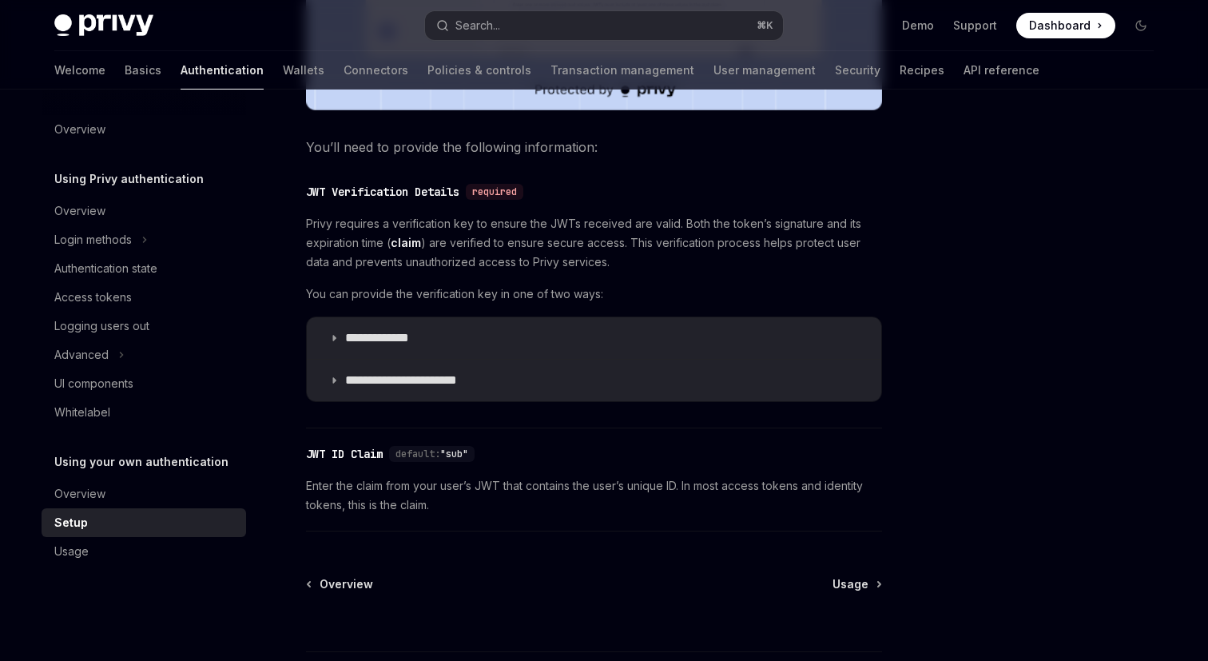
scroll to position [855, 0]
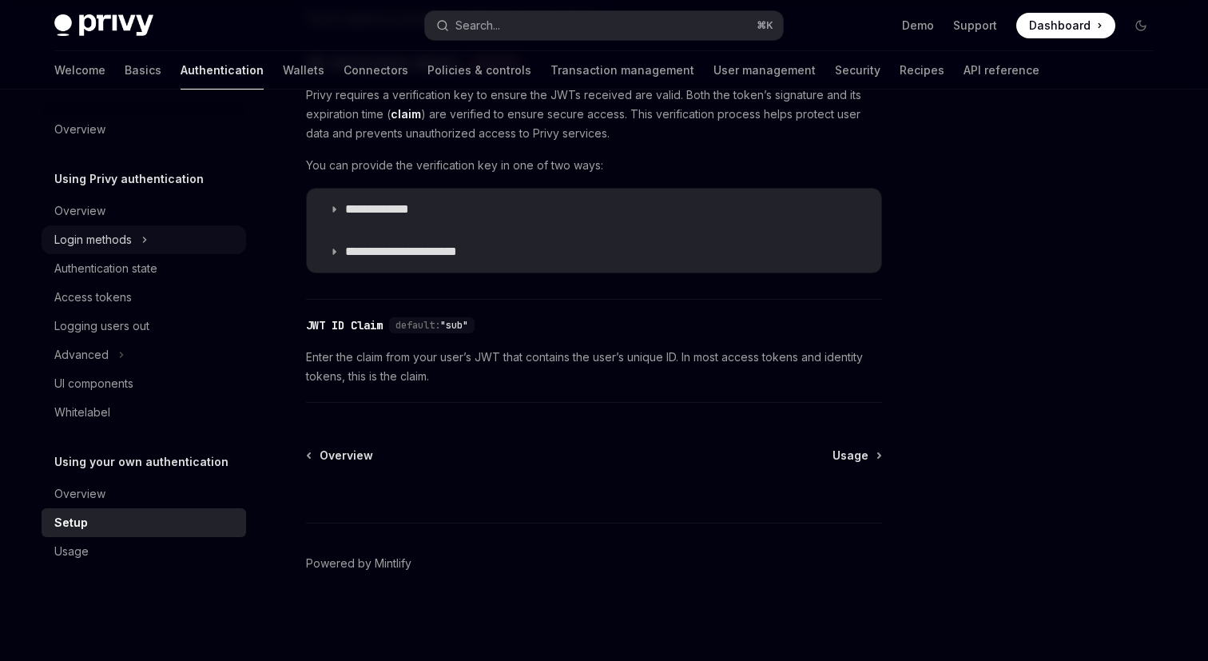
click at [150, 242] on button "Login methods" at bounding box center [144, 239] width 205 height 29
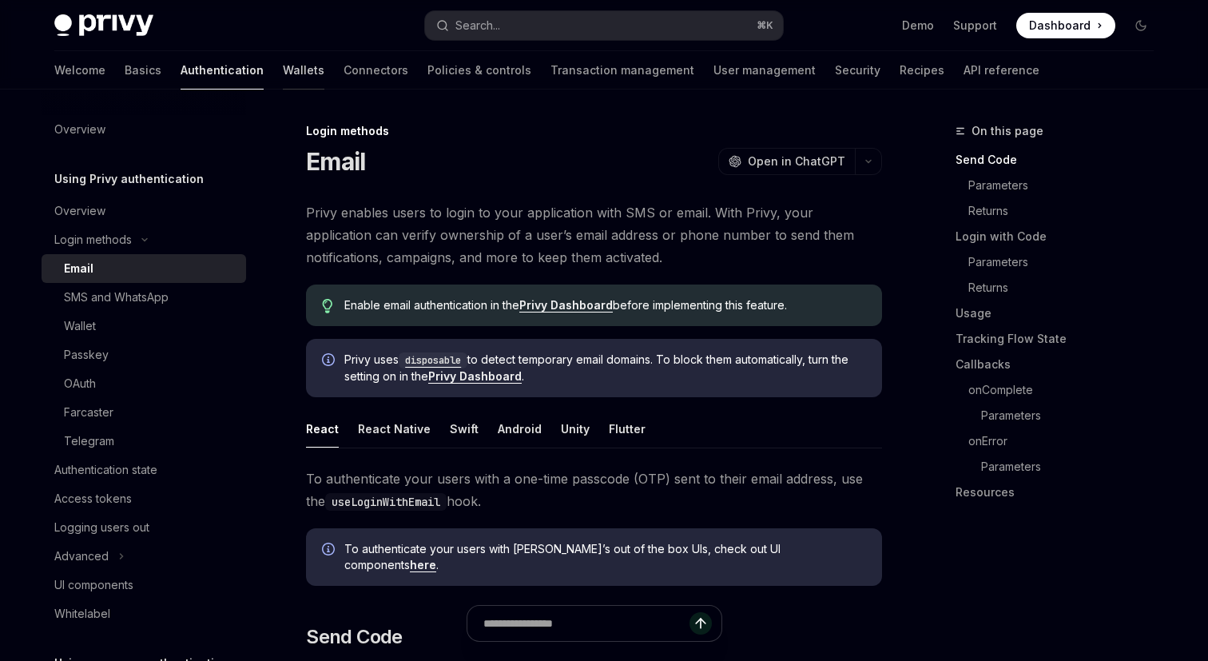
click at [283, 72] on link "Wallets" at bounding box center [304, 70] width 42 height 38
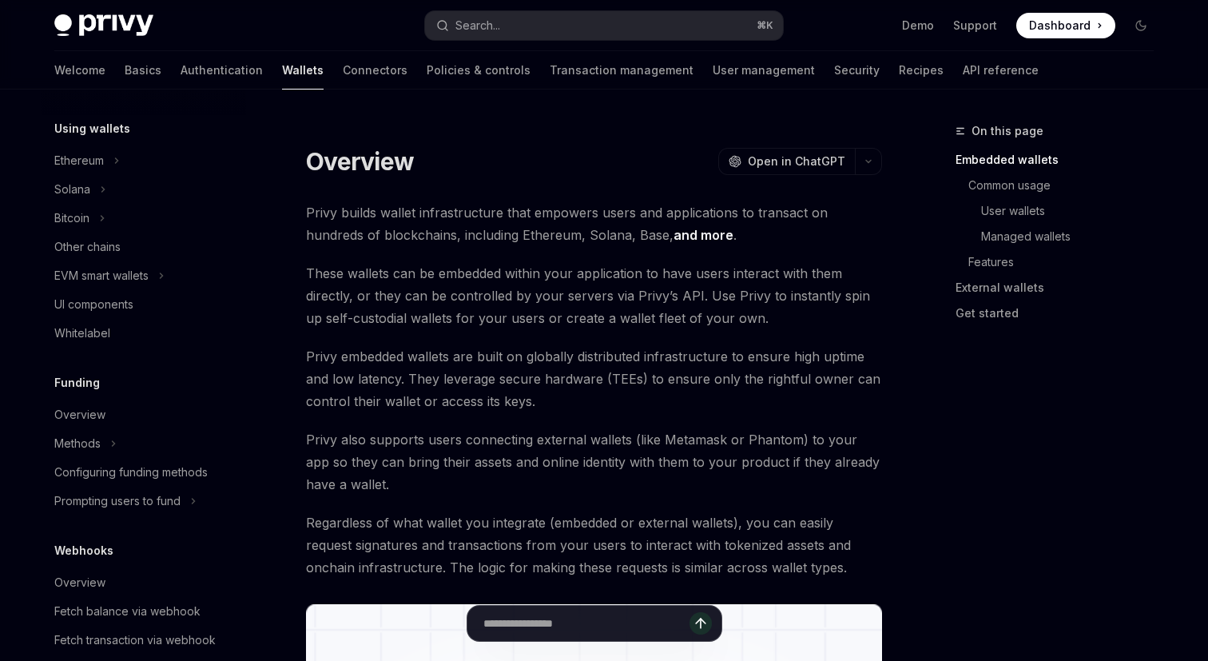
scroll to position [386, 0]
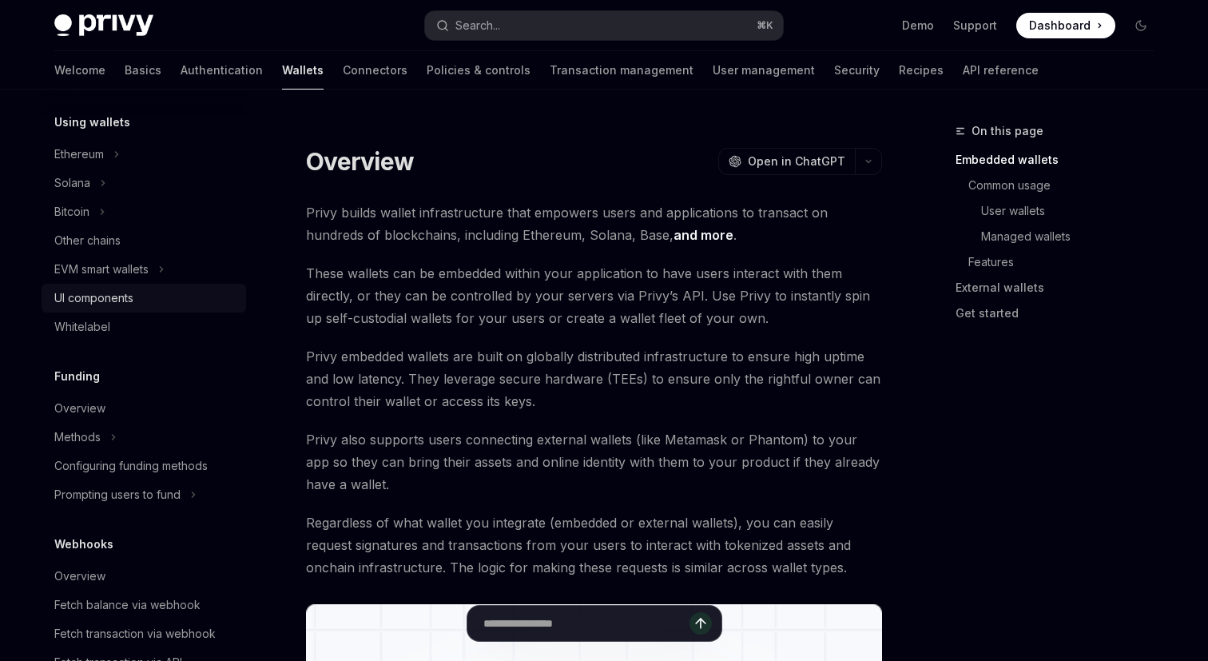
click at [115, 297] on div "UI components" at bounding box center [93, 298] width 79 height 19
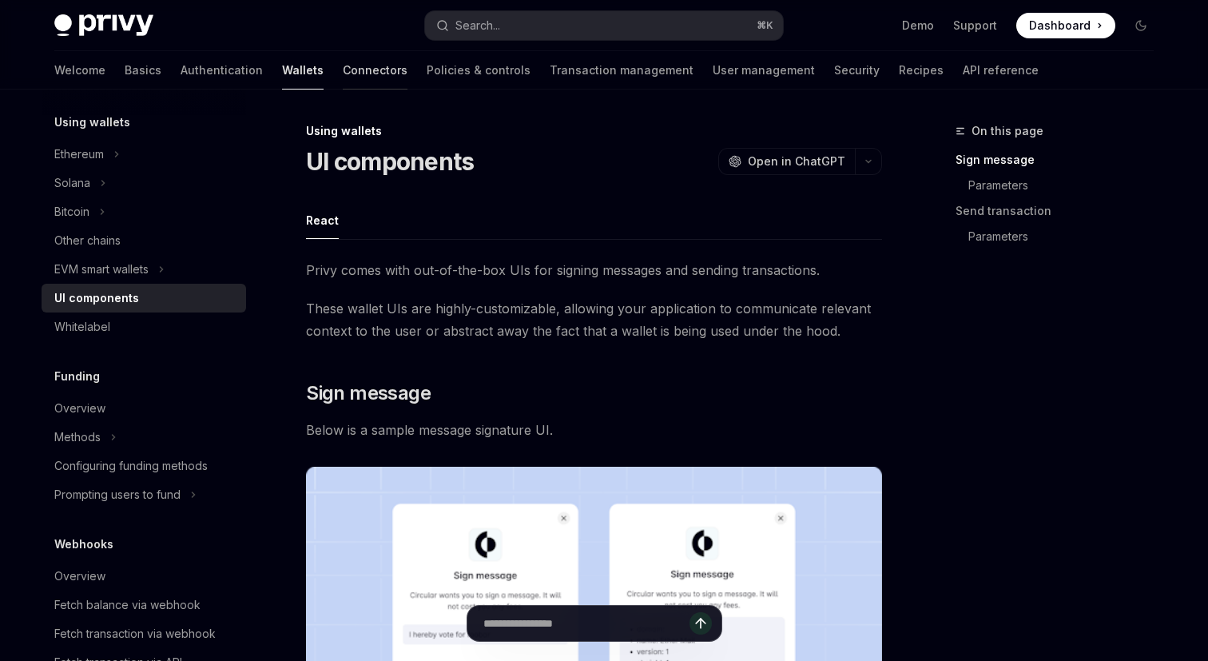
click at [343, 77] on link "Connectors" at bounding box center [375, 70] width 65 height 38
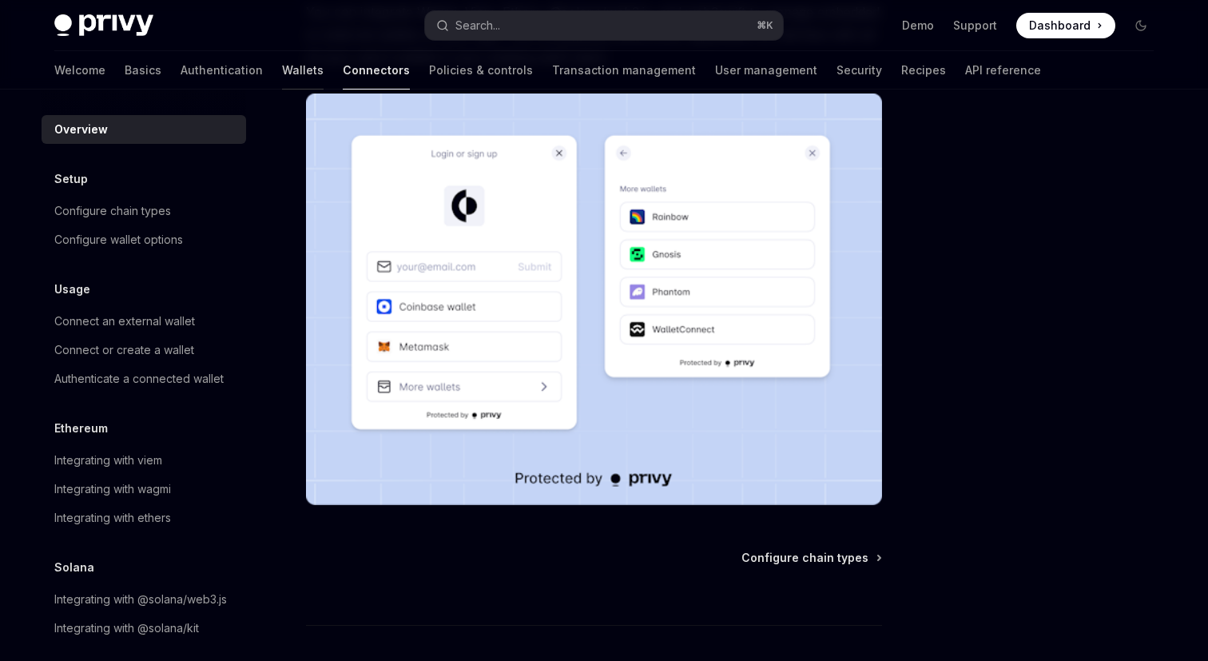
click at [282, 64] on link "Wallets" at bounding box center [303, 70] width 42 height 38
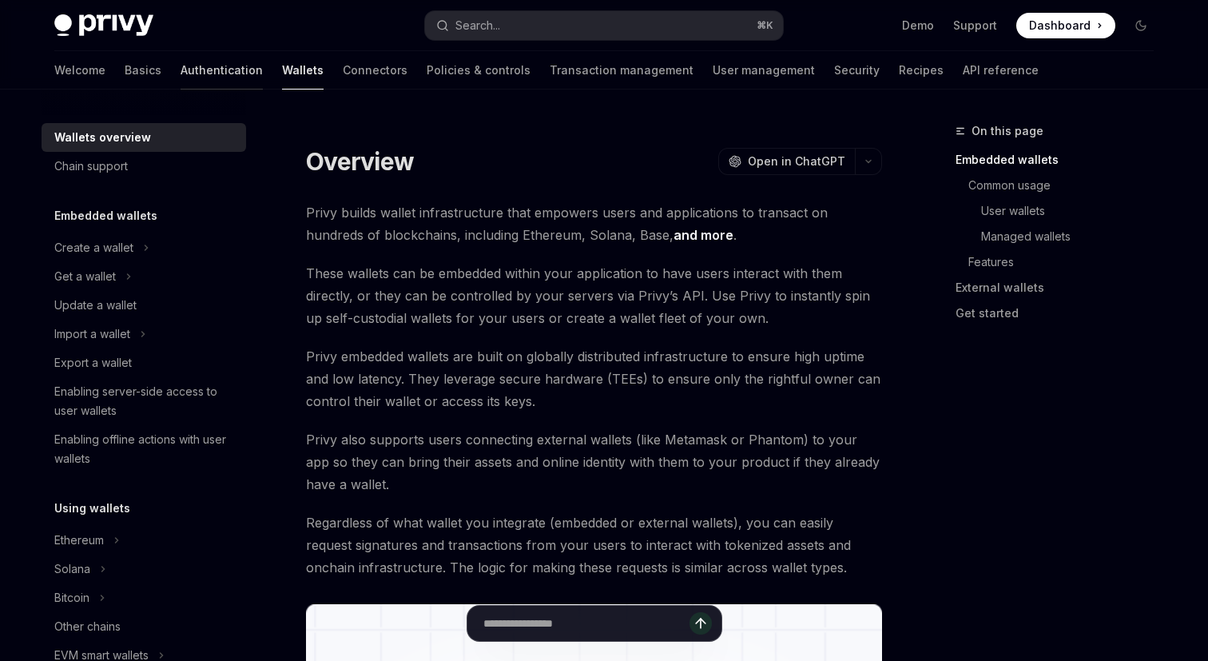
click at [181, 68] on link "Authentication" at bounding box center [222, 70] width 82 height 38
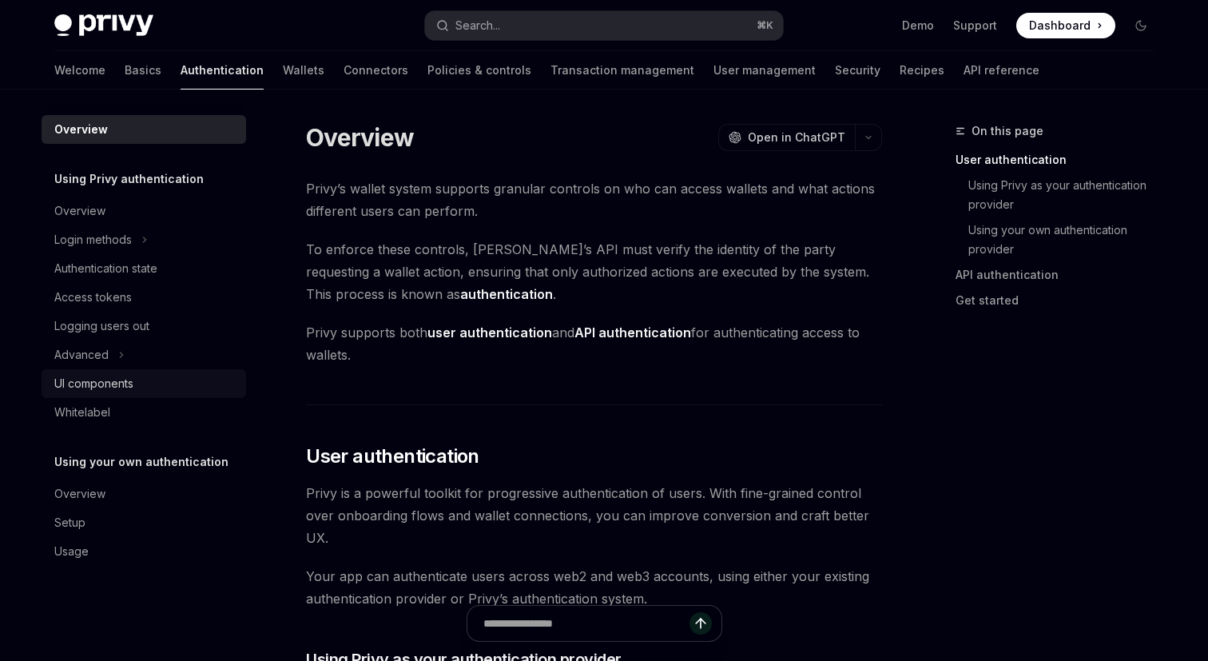
click at [154, 384] on div "UI components" at bounding box center [145, 383] width 182 height 19
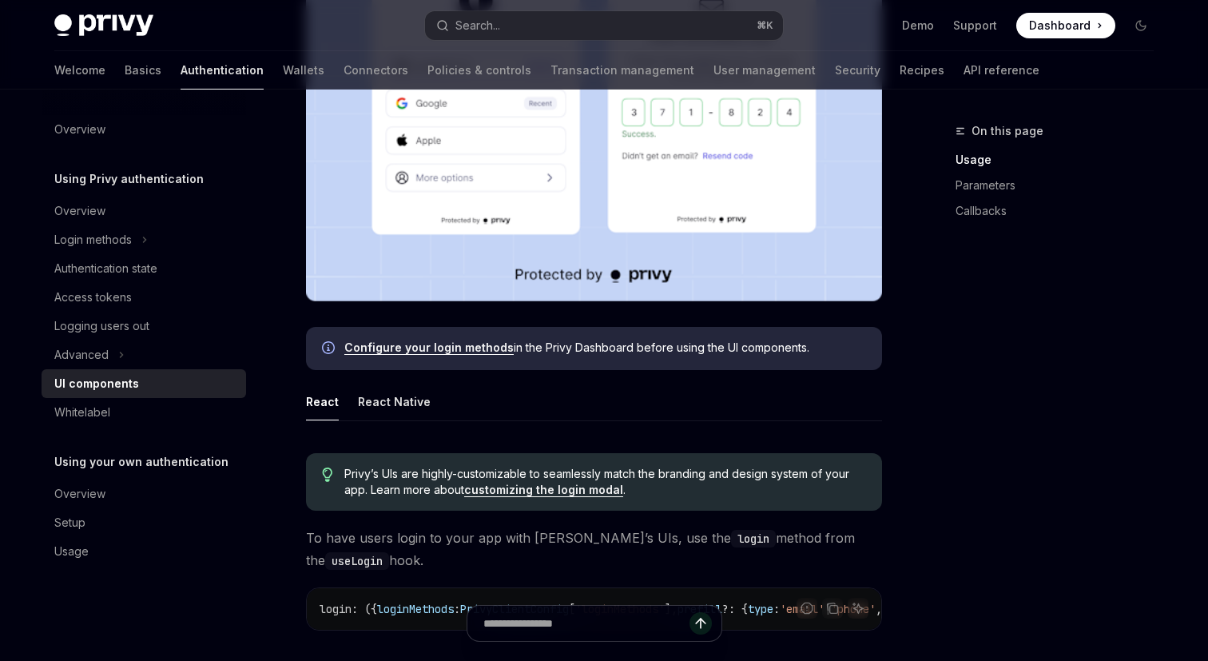
scroll to position [3, 0]
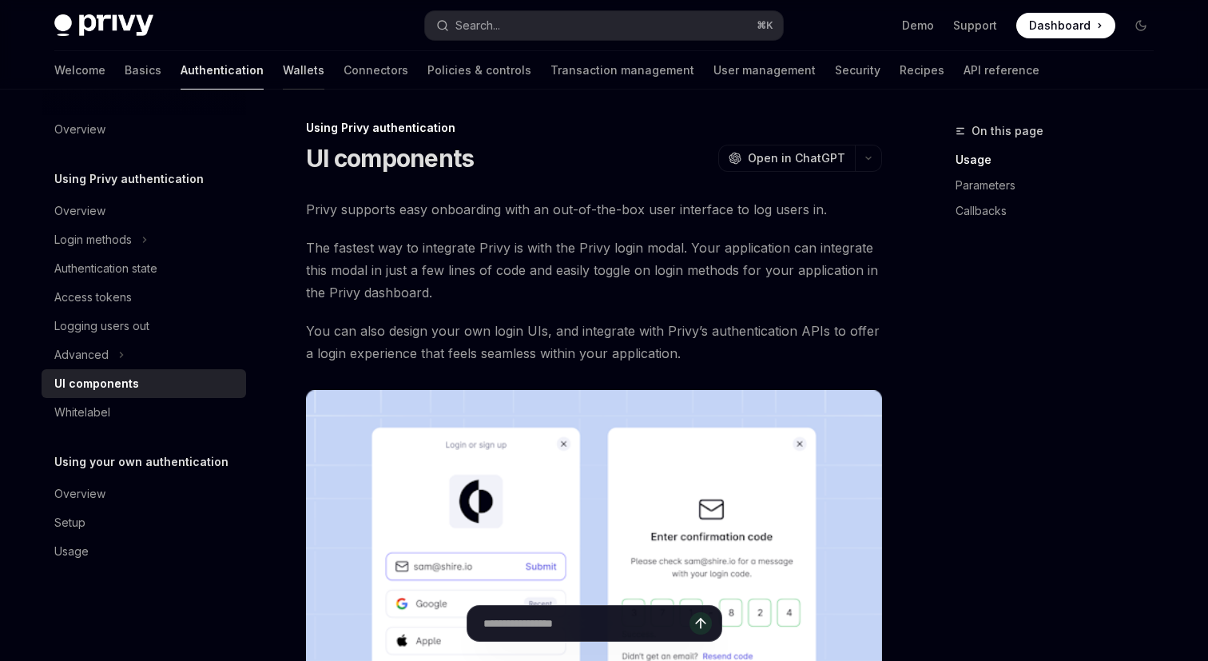
click at [283, 67] on link "Wallets" at bounding box center [304, 70] width 42 height 38
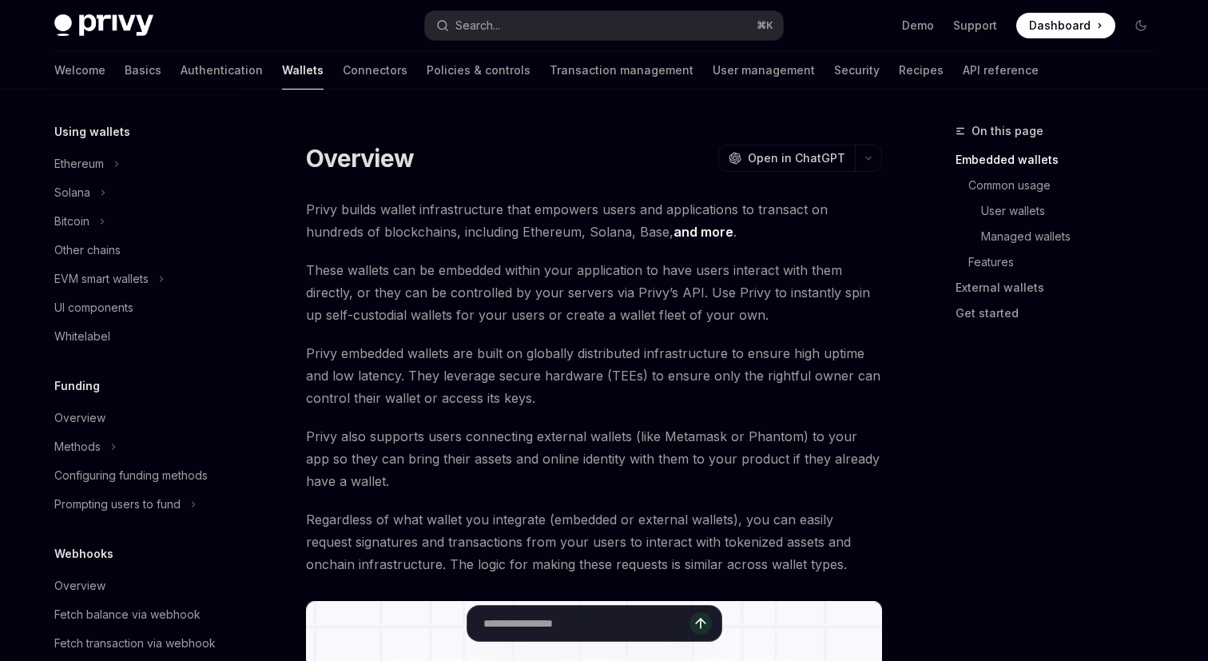
scroll to position [386, 0]
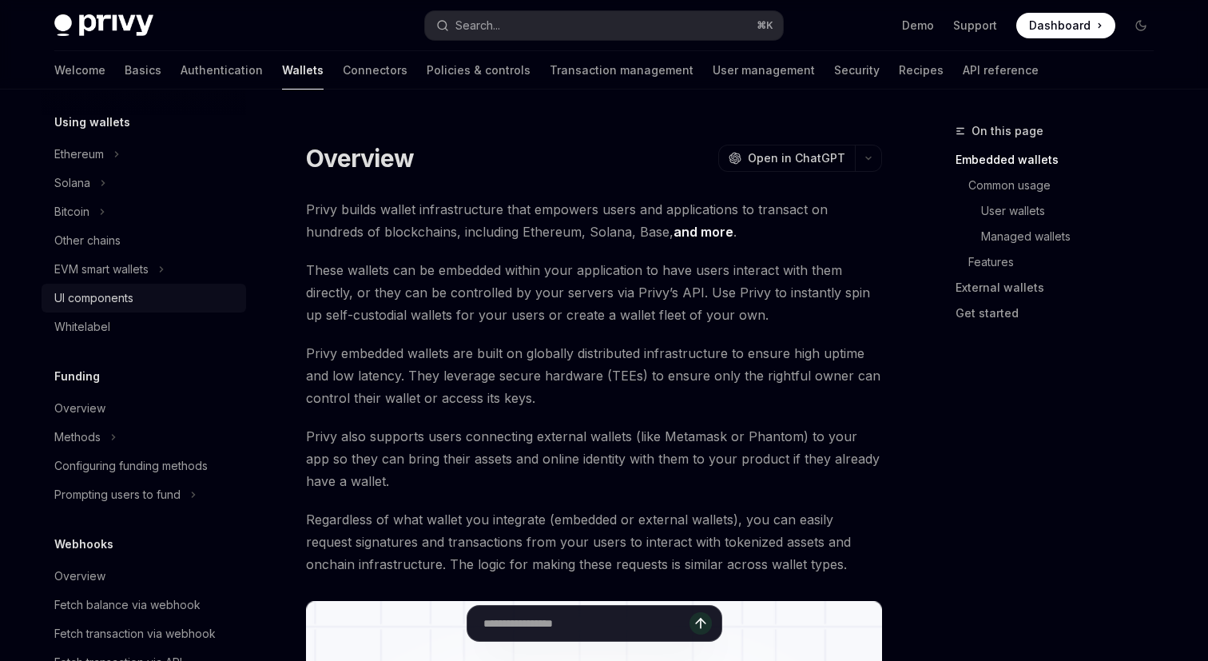
click at [109, 304] on div "UI components" at bounding box center [93, 298] width 79 height 19
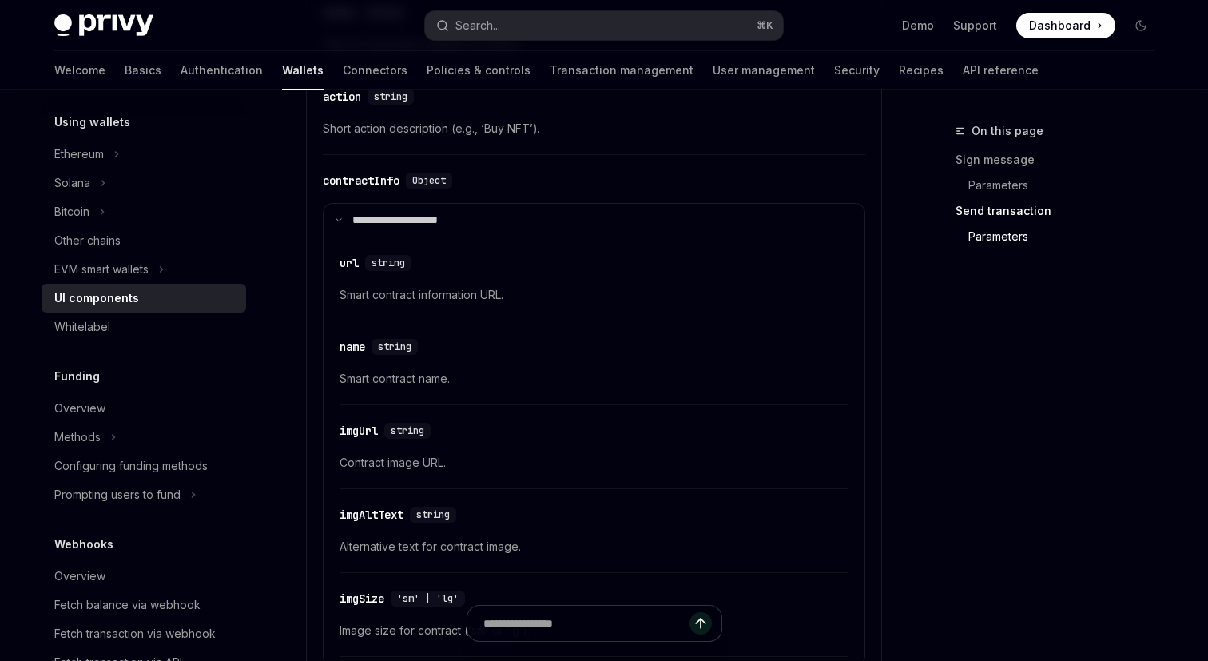
scroll to position [2625, 0]
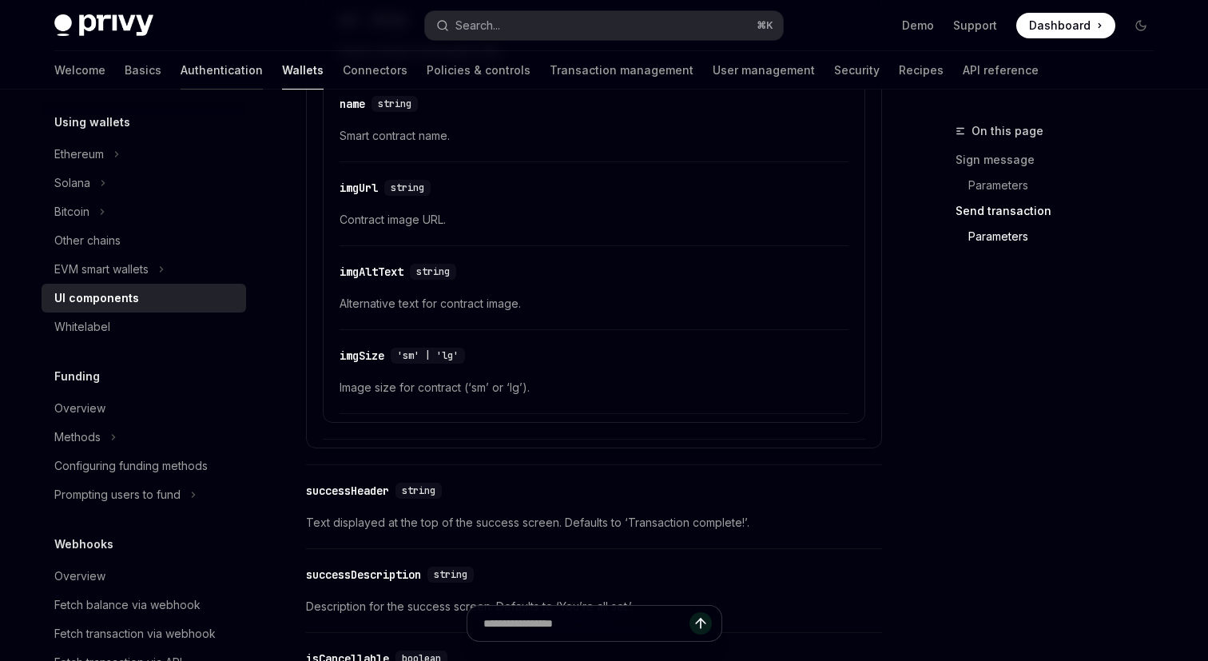
click at [181, 73] on link "Authentication" at bounding box center [222, 70] width 82 height 38
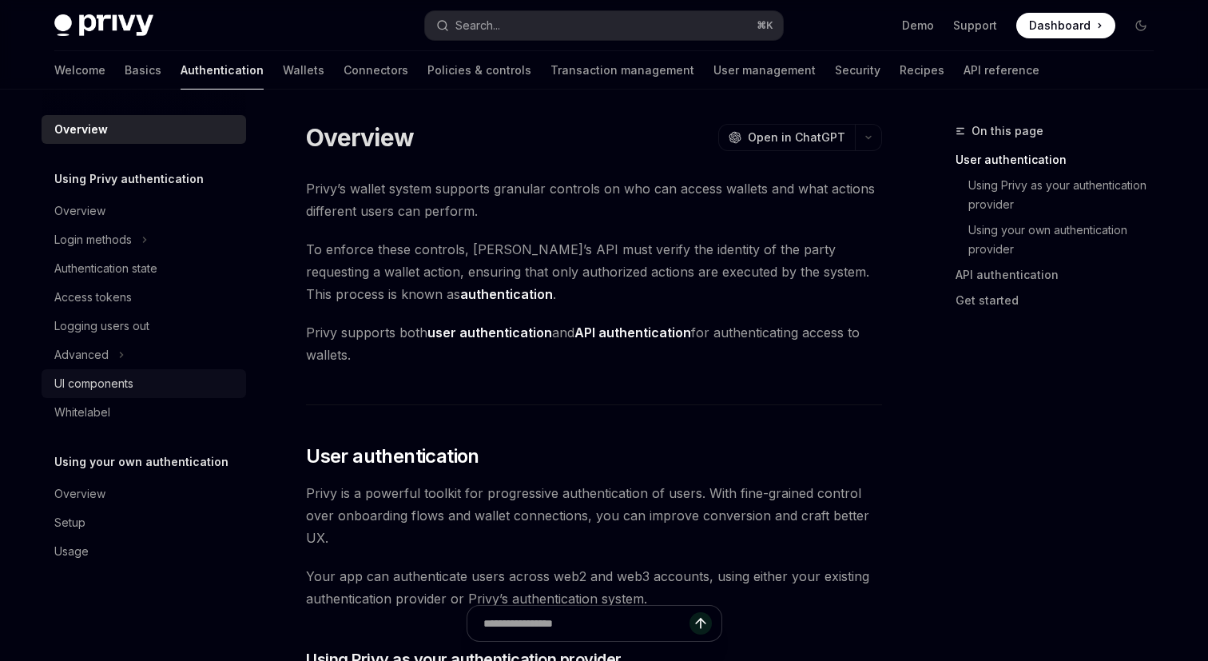
click at [117, 383] on div "UI components" at bounding box center [93, 383] width 79 height 19
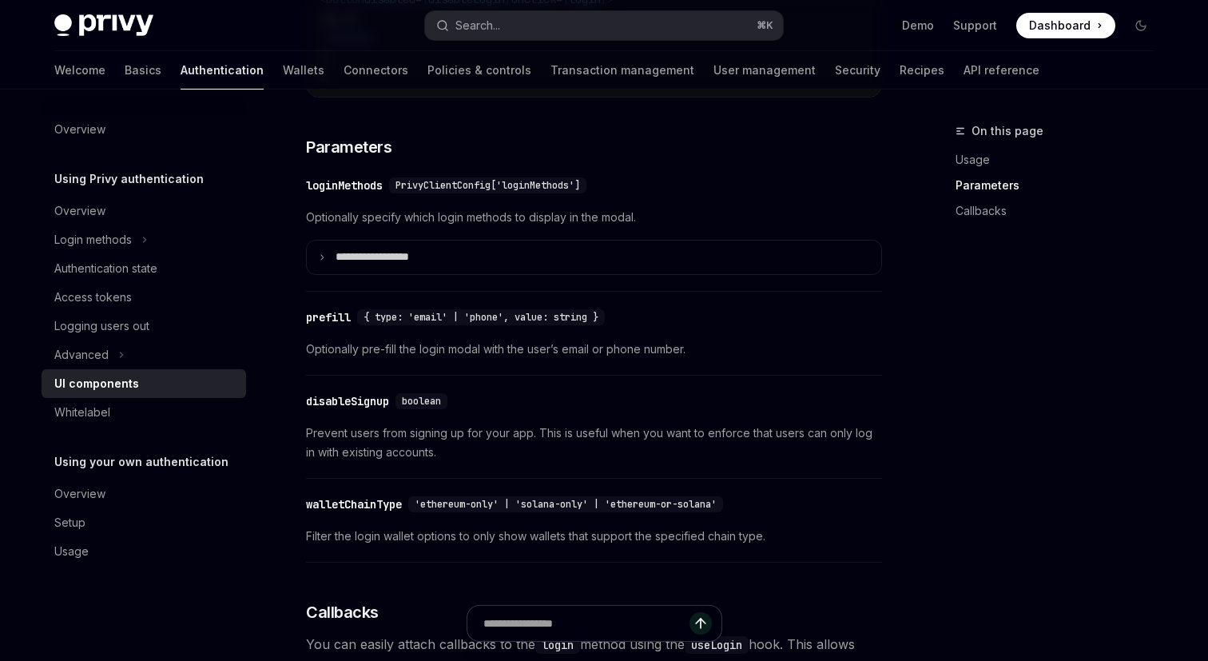
scroll to position [1370, 0]
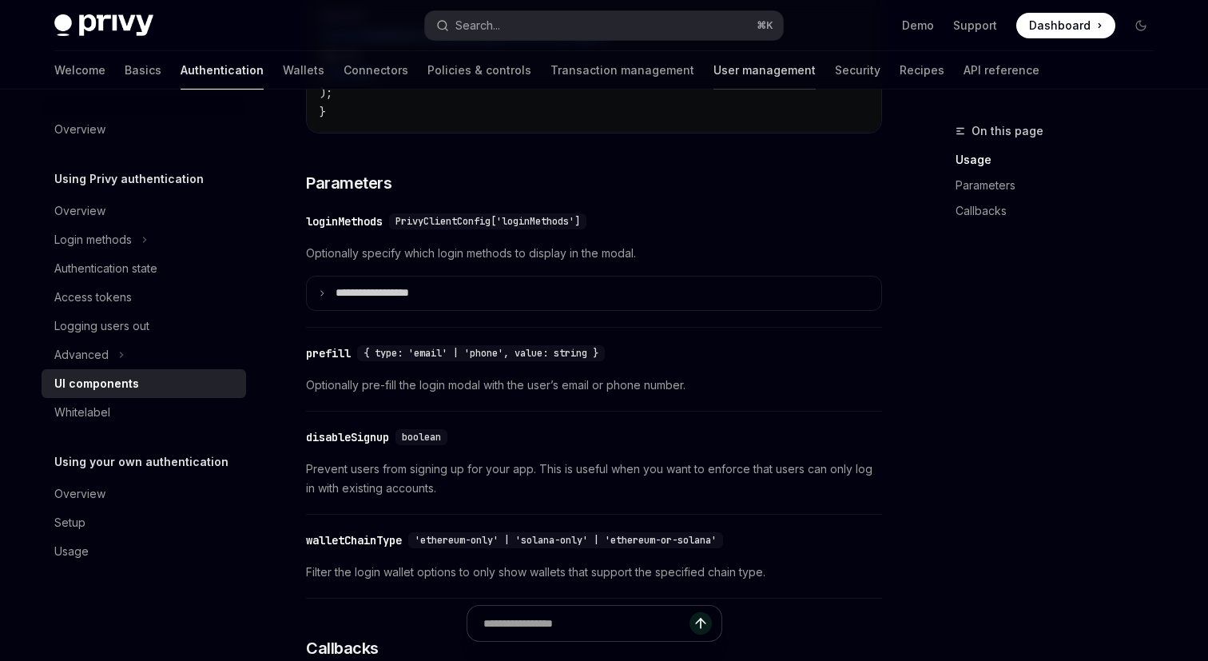
click at [714, 64] on link "User management" at bounding box center [765, 70] width 102 height 38
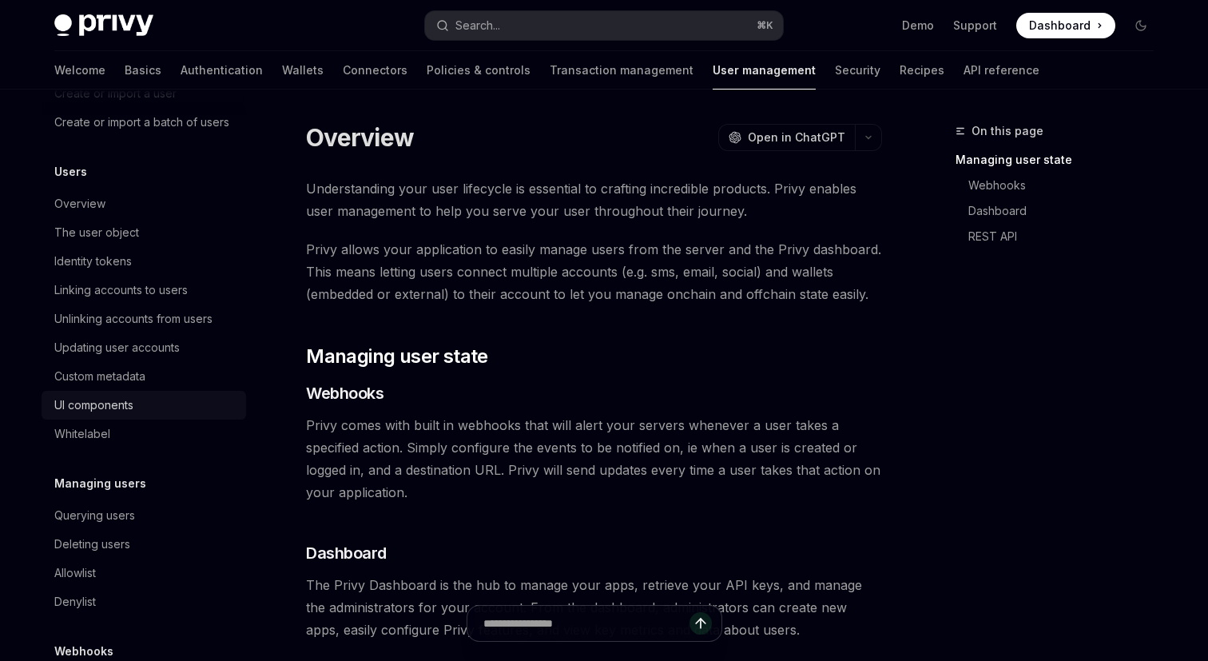
scroll to position [159, 0]
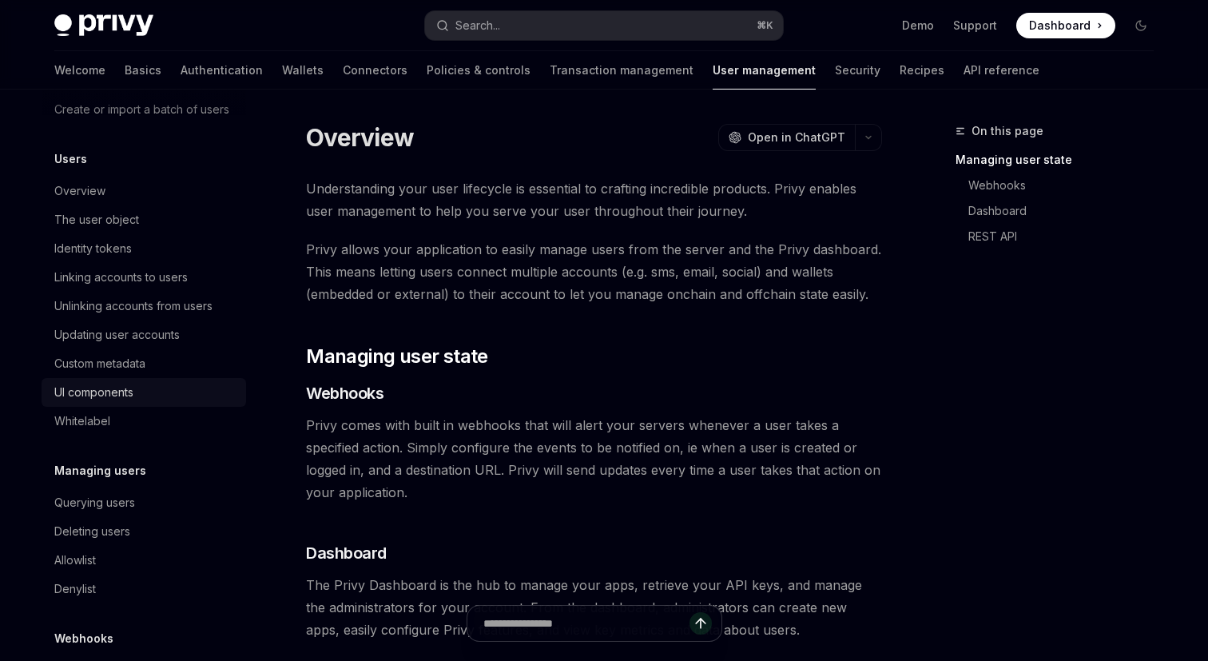
click at [104, 392] on div "UI components" at bounding box center [93, 392] width 79 height 19
type textarea "*"
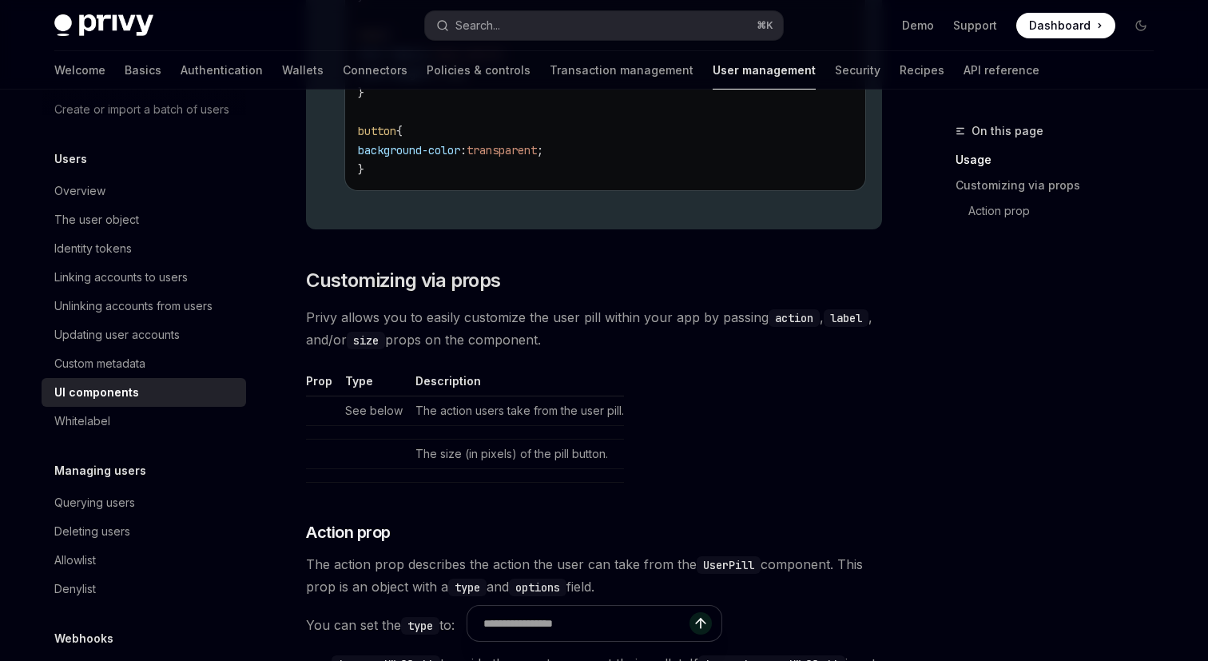
scroll to position [2084, 0]
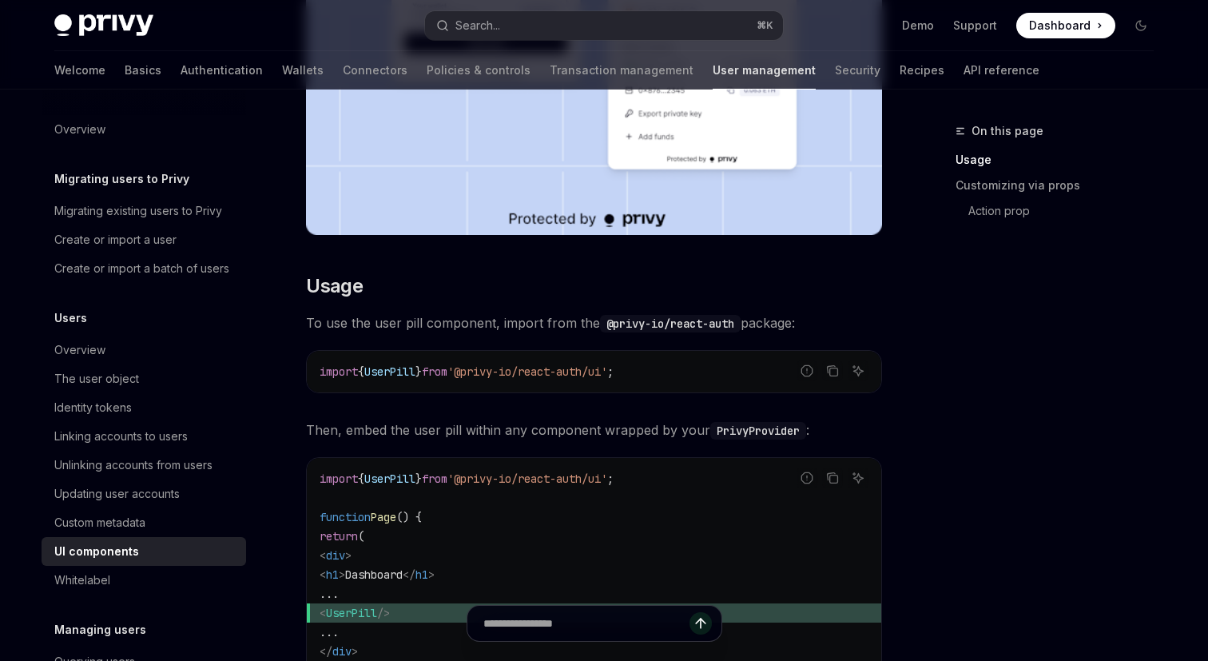
scroll to position [661, 0]
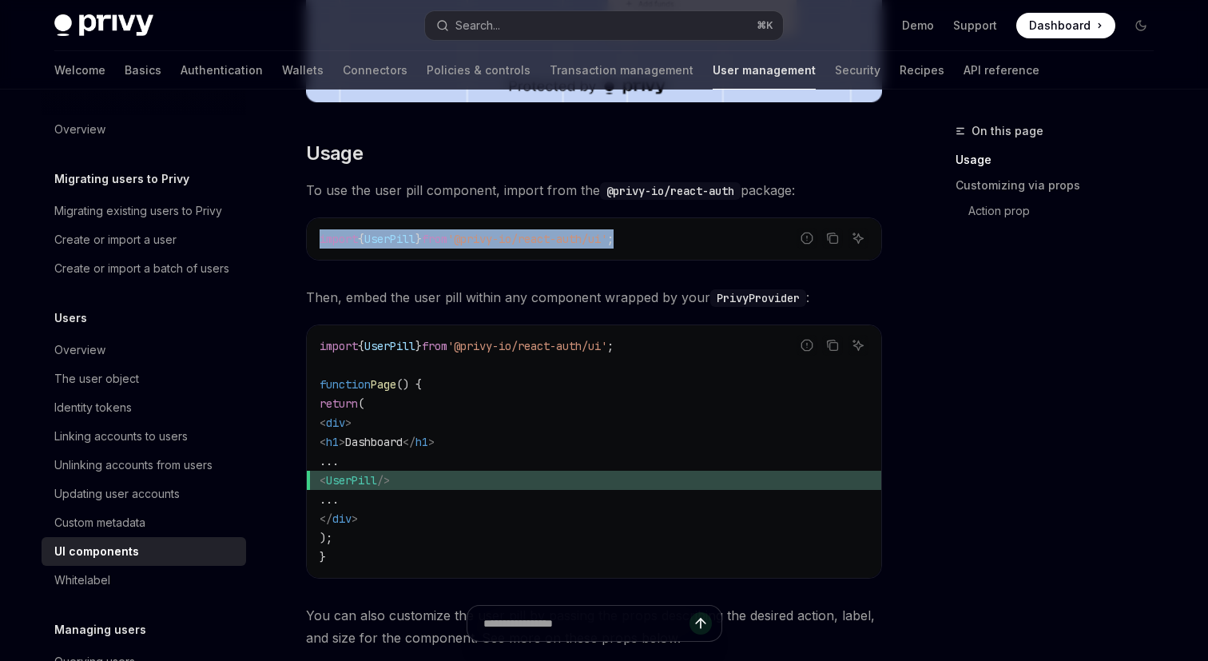
drag, startPoint x: 653, startPoint y: 239, endPoint x: 308, endPoint y: 239, distance: 344.5
click at [308, 239] on div "import { UserPill } from '@privy-io/react-auth/ui' ;" at bounding box center [594, 239] width 575 height 42
copy span "import { UserPill } from '@privy-io/react-auth/ui' ;"
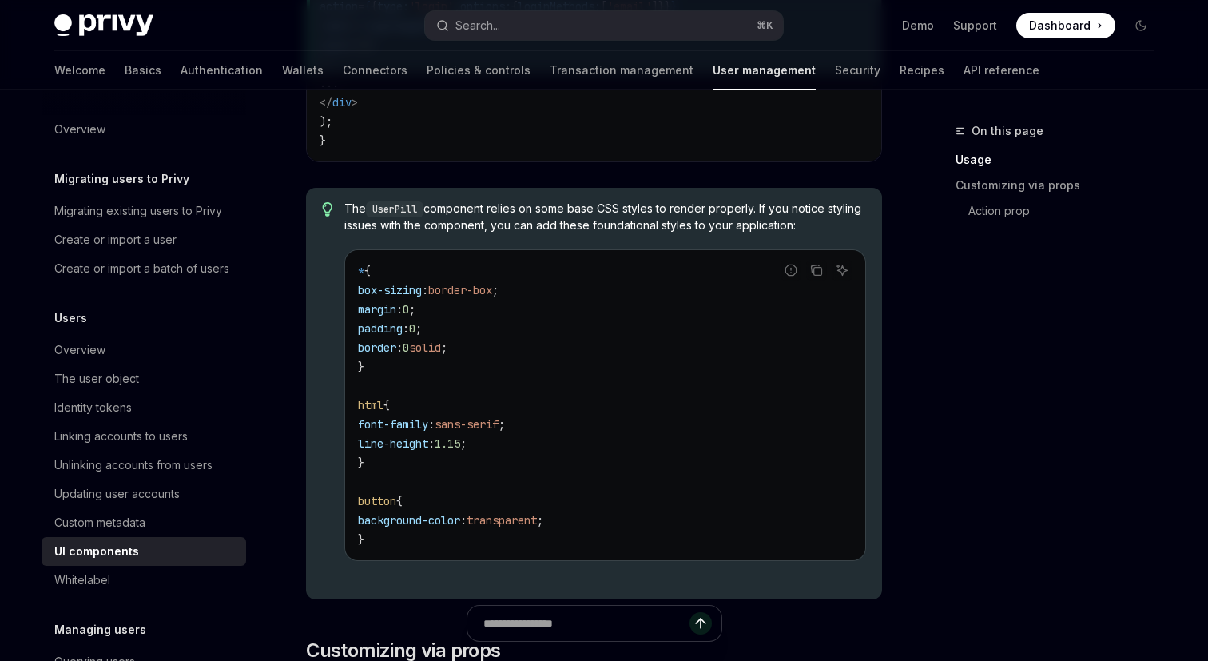
scroll to position [1689, 0]
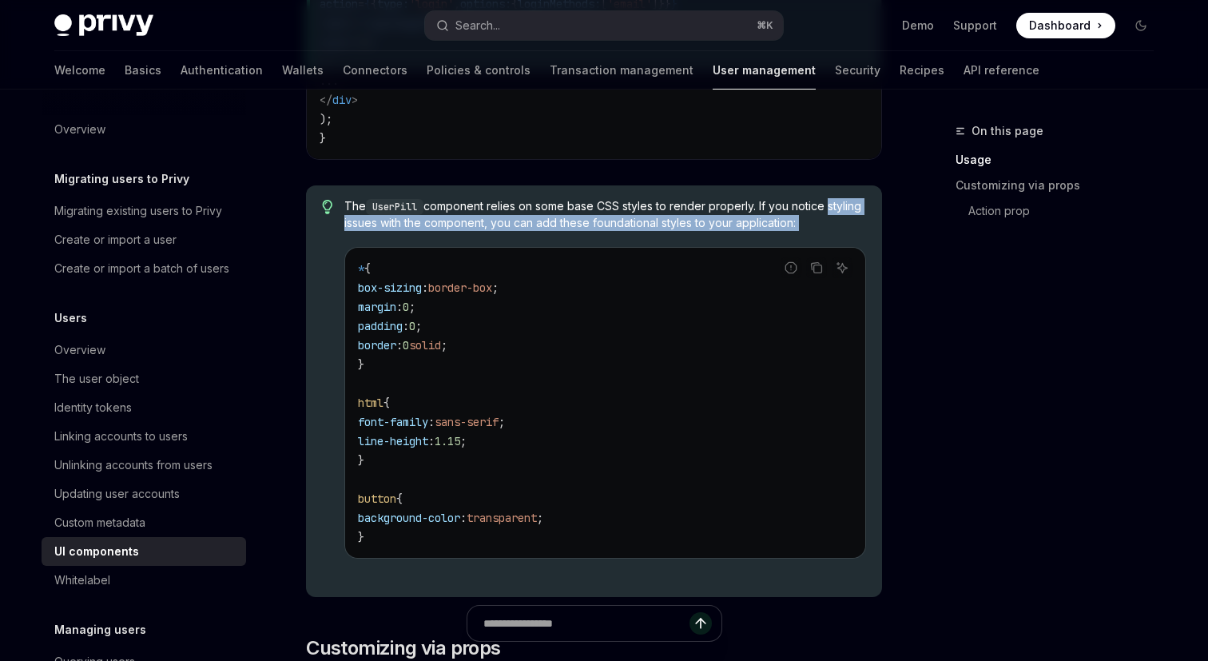
drag, startPoint x: 858, startPoint y: 237, endPoint x: 842, endPoint y: 214, distance: 27.5
click at [842, 214] on div "The UserPill component relies on some base CSS styles to render properly. If yo…" at bounding box center [605, 391] width 522 height 386
click at [842, 214] on span "The UserPill component relies on some base CSS styles to render properly. If yo…" at bounding box center [605, 214] width 522 height 33
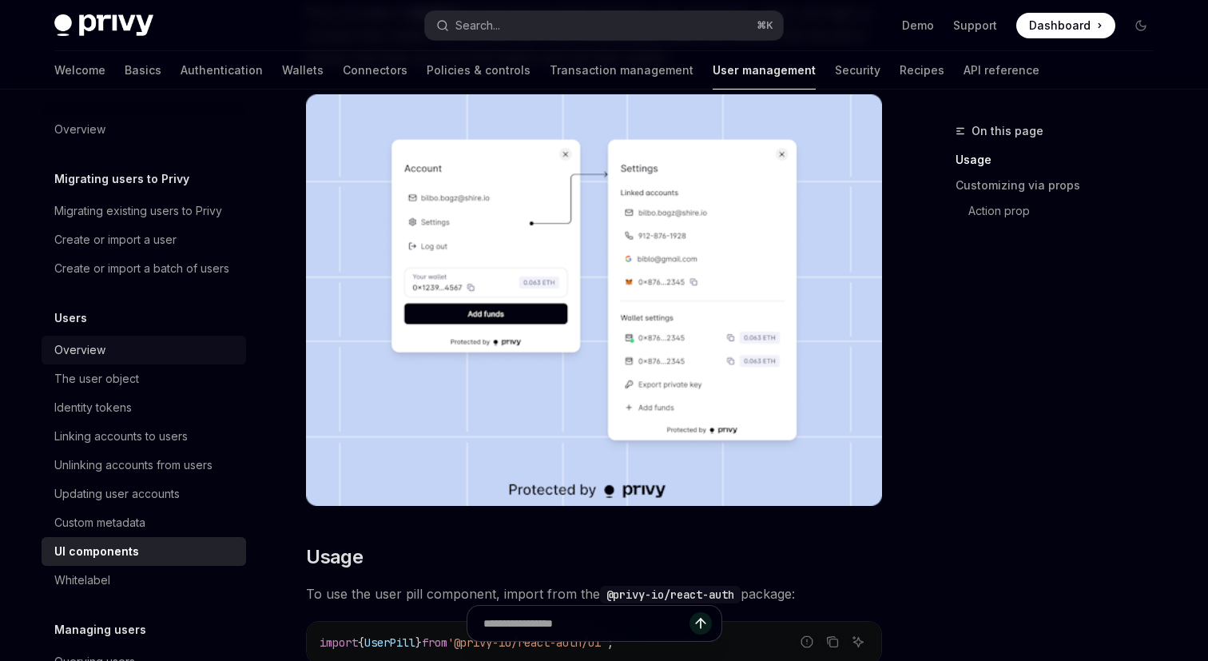
scroll to position [0, 0]
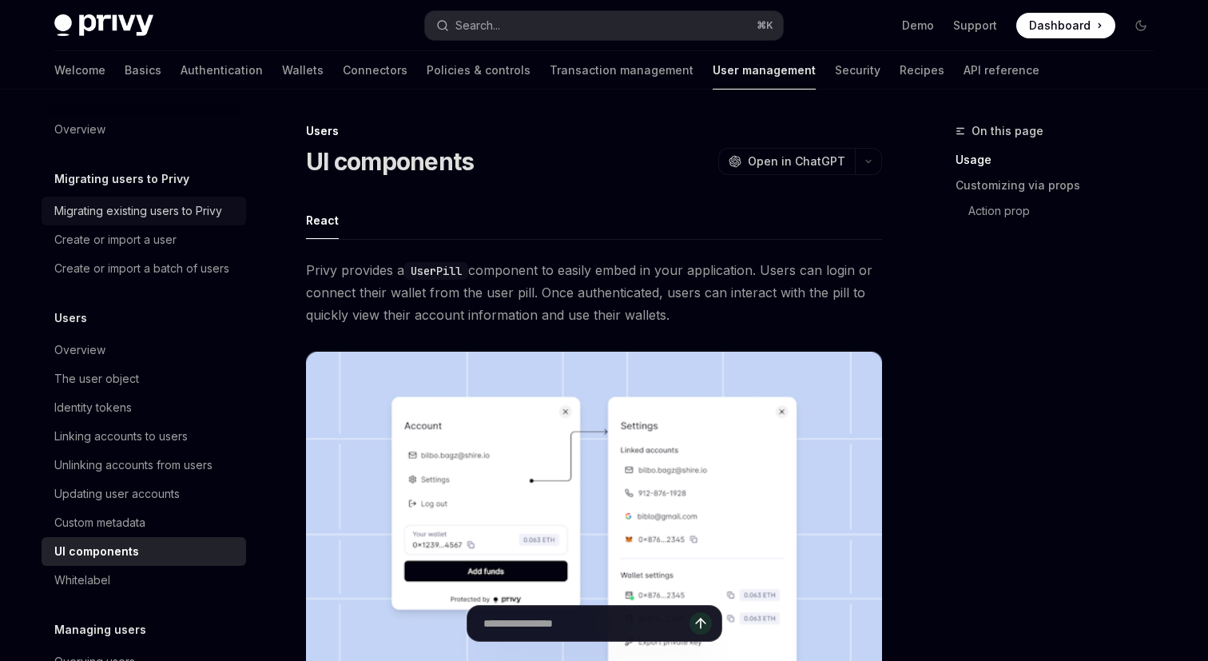
click at [220, 210] on div "Migrating existing users to Privy" at bounding box center [138, 210] width 168 height 19
type textarea "*"
